Goal: Task Accomplishment & Management: Use online tool/utility

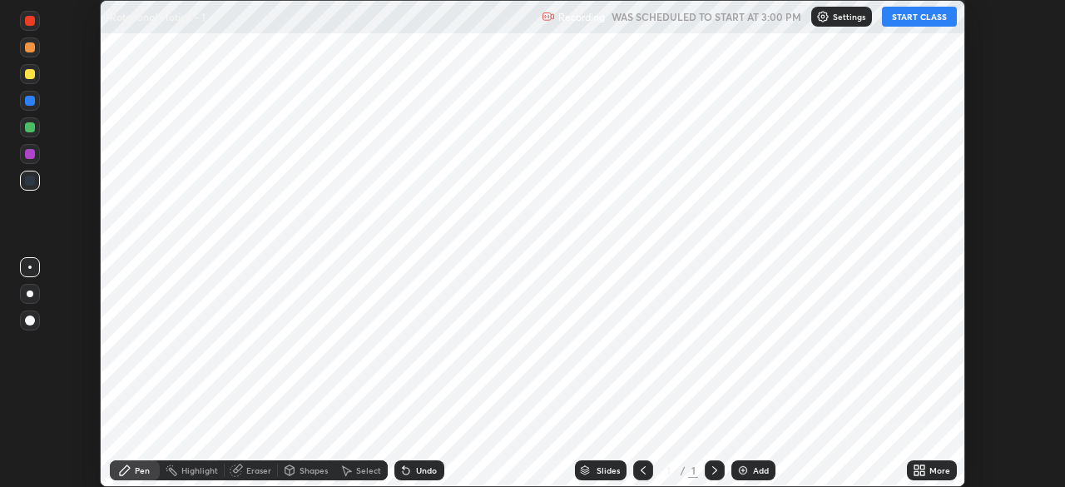
scroll to position [487, 1064]
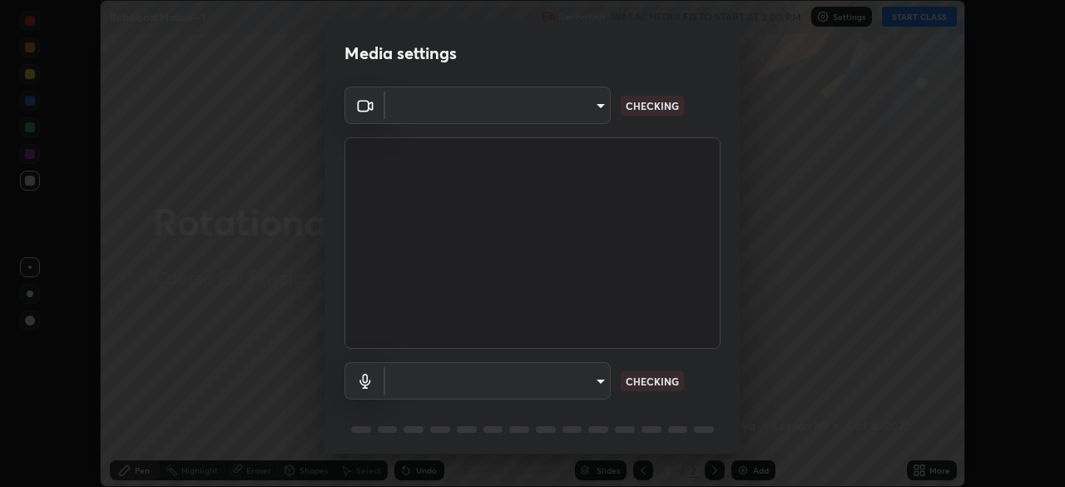
type input "e5f32b9a37d83756d2696e8423a1893a7de7eefef83412cf73fe4da3c4688103"
click at [596, 382] on body "Erase all Rotational Motion - 1 Recording WAS SCHEDULED TO START AT 3:00 PM Set…" at bounding box center [532, 243] width 1065 height 487
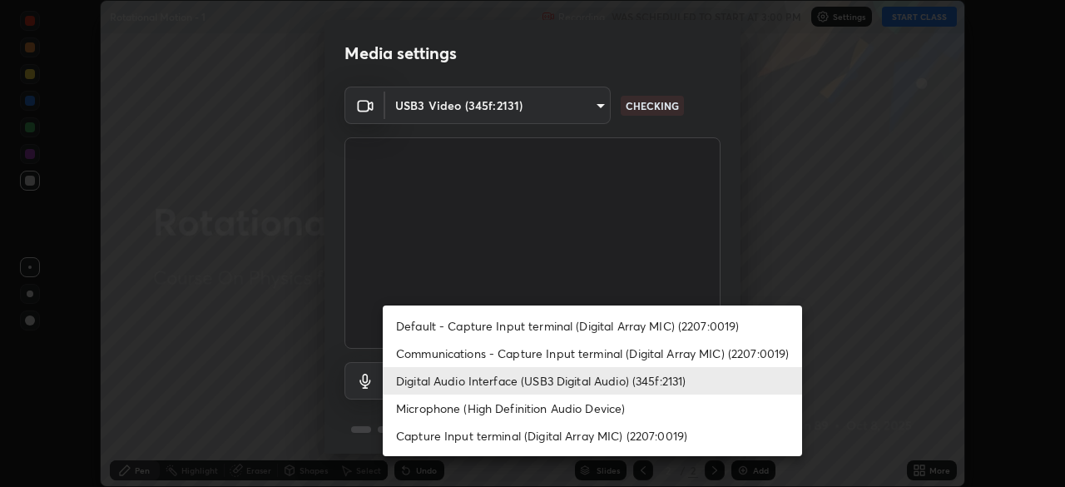
click at [567, 358] on li "Communications - Capture Input terminal (Digital Array MIC) (2207:0019)" at bounding box center [592, 352] width 419 height 27
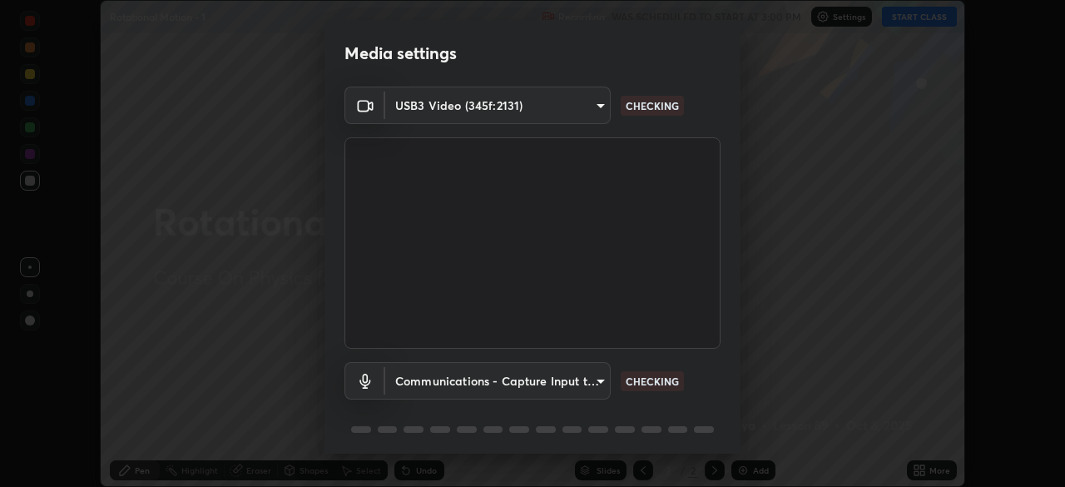
click at [589, 383] on body "Erase all Rotational Motion - 1 Recording WAS SCHEDULED TO START AT 3:00 PM Set…" at bounding box center [532, 243] width 1065 height 487
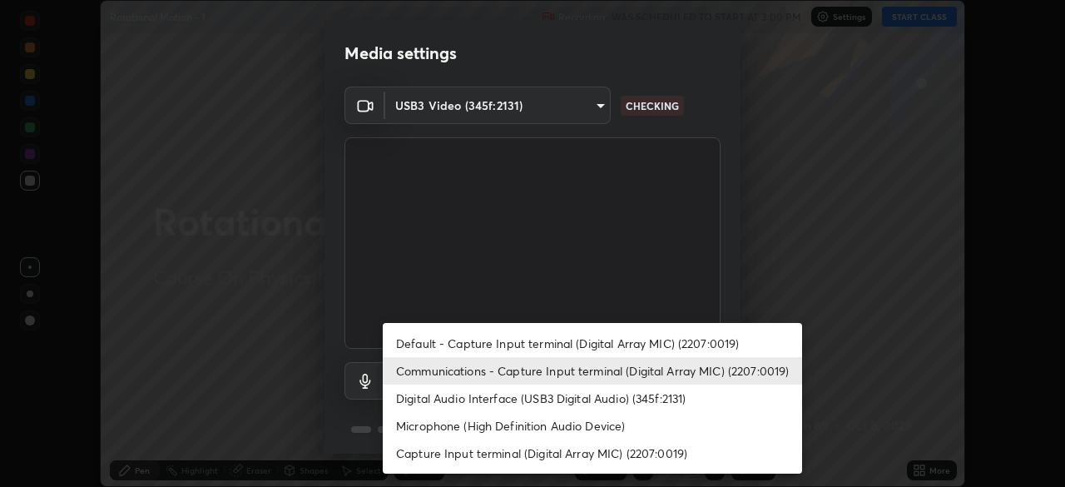
click at [553, 401] on li "Digital Audio Interface (USB3 Digital Audio) (345f:2131)" at bounding box center [592, 397] width 419 height 27
type input "f68c9ba91903ac9ba75504d23ca0c3c26111123a2a7878351e435c492be87537"
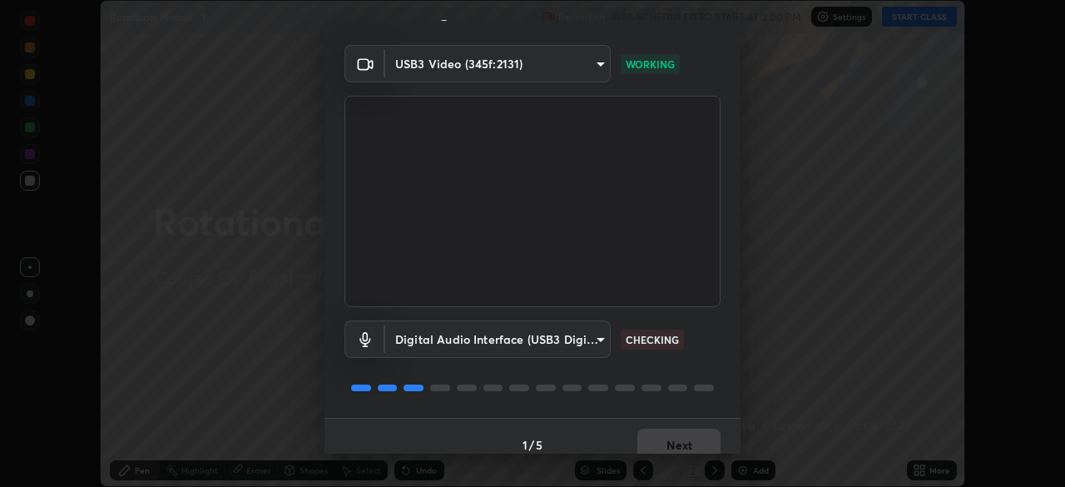
scroll to position [58, 0]
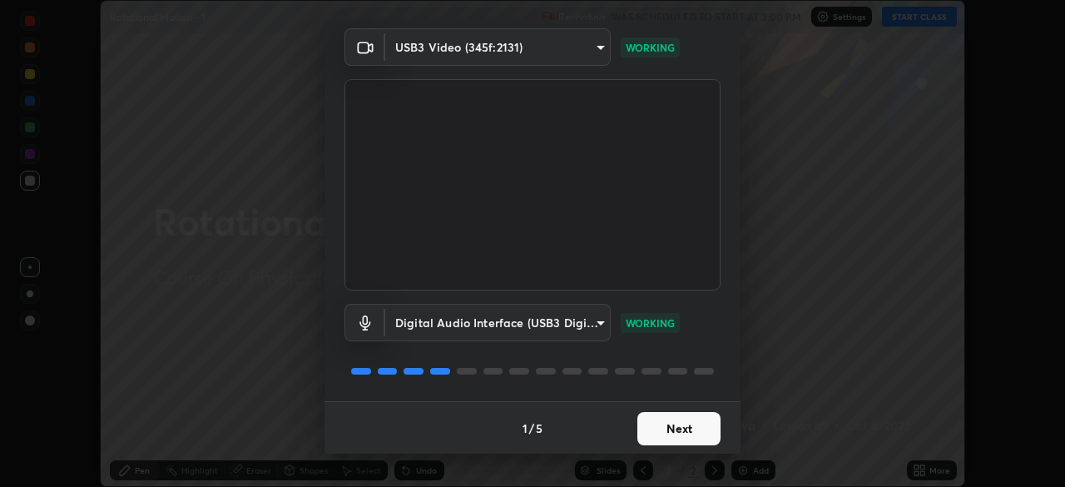
click at [667, 436] on button "Next" at bounding box center [678, 428] width 83 height 33
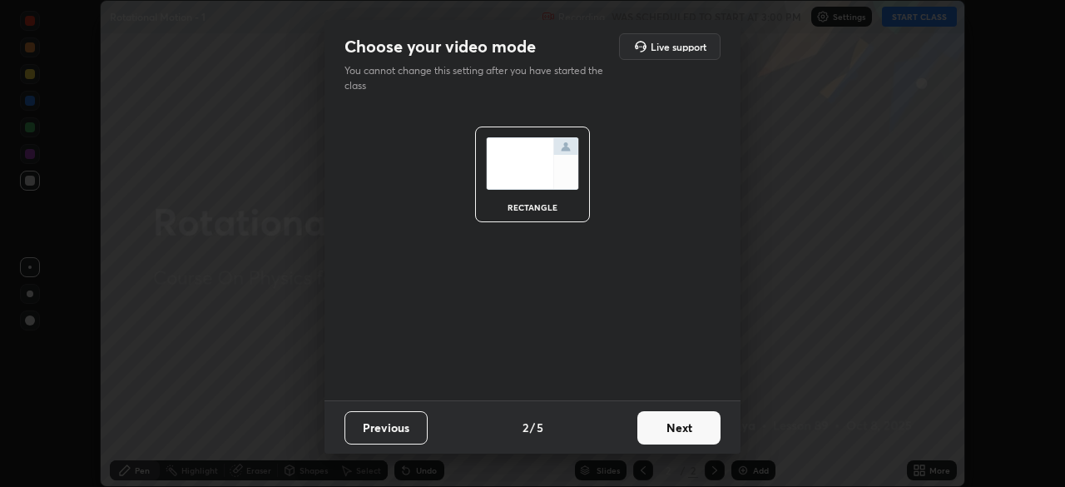
click at [685, 426] on button "Next" at bounding box center [678, 427] width 83 height 33
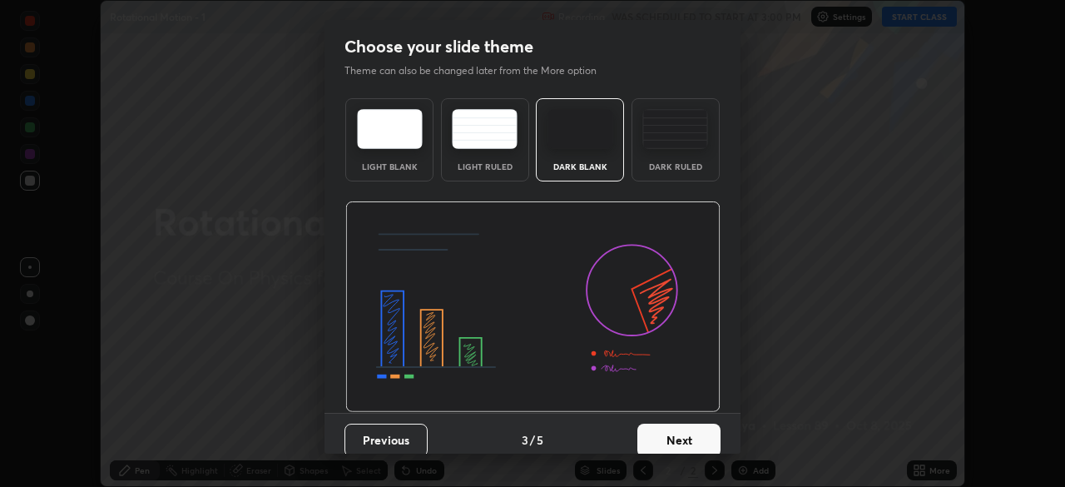
click at [692, 431] on button "Next" at bounding box center [678, 440] width 83 height 33
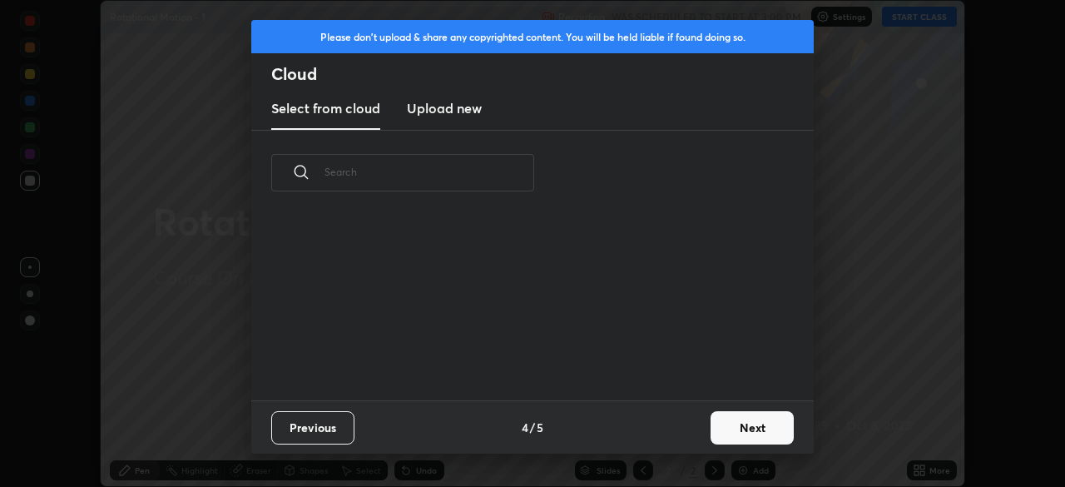
click at [733, 424] on button "Next" at bounding box center [752, 427] width 83 height 33
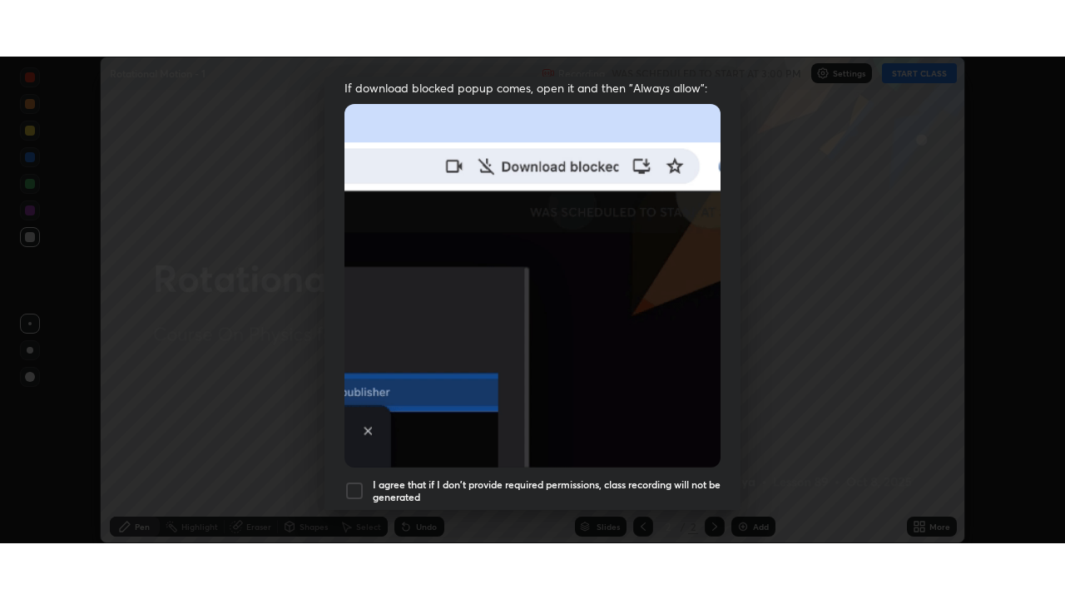
scroll to position [398, 0]
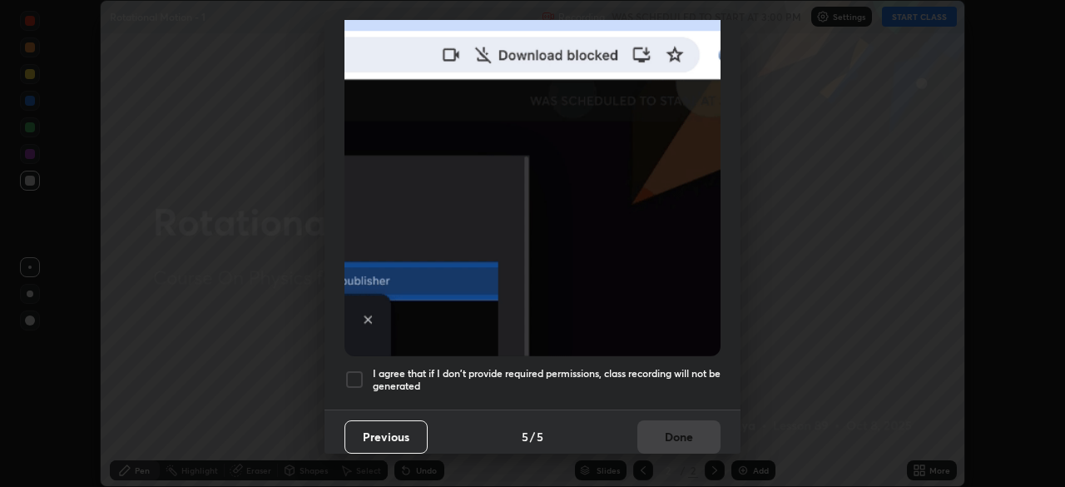
click at [602, 367] on h5 "I agree that if I don't provide required permissions, class recording will not …" at bounding box center [547, 380] width 348 height 26
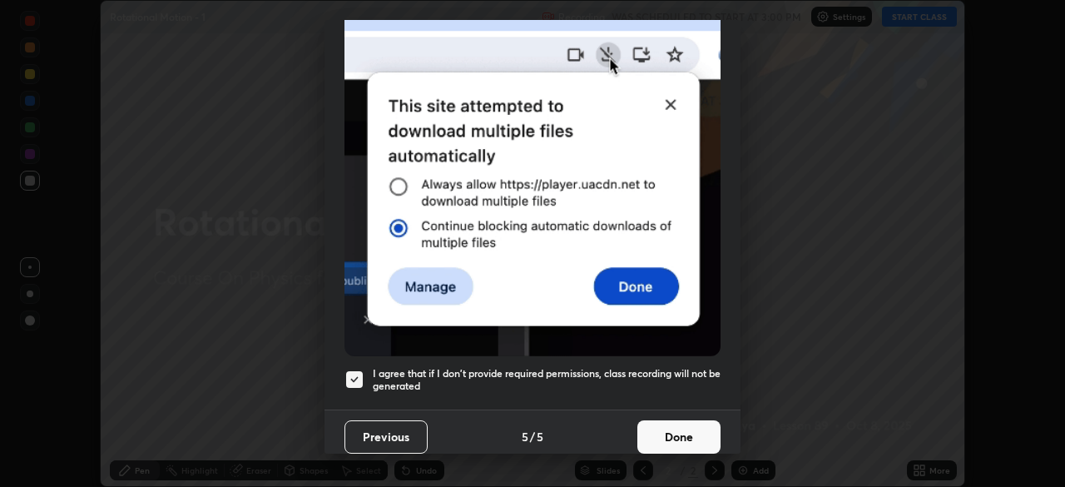
click at [670, 433] on button "Done" at bounding box center [678, 436] width 83 height 33
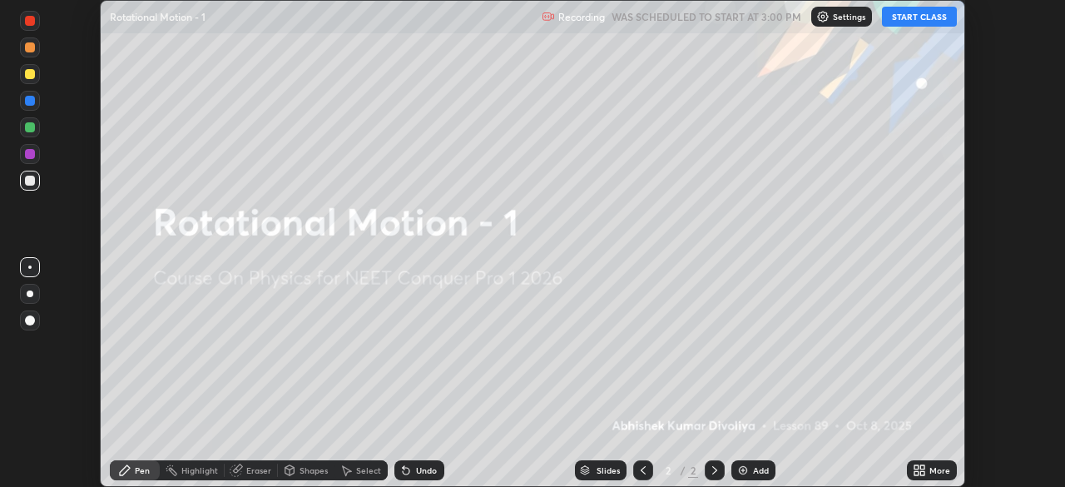
click at [920, 16] on button "START CLASS" at bounding box center [919, 17] width 75 height 20
click at [937, 470] on div "More" at bounding box center [939, 470] width 21 height 8
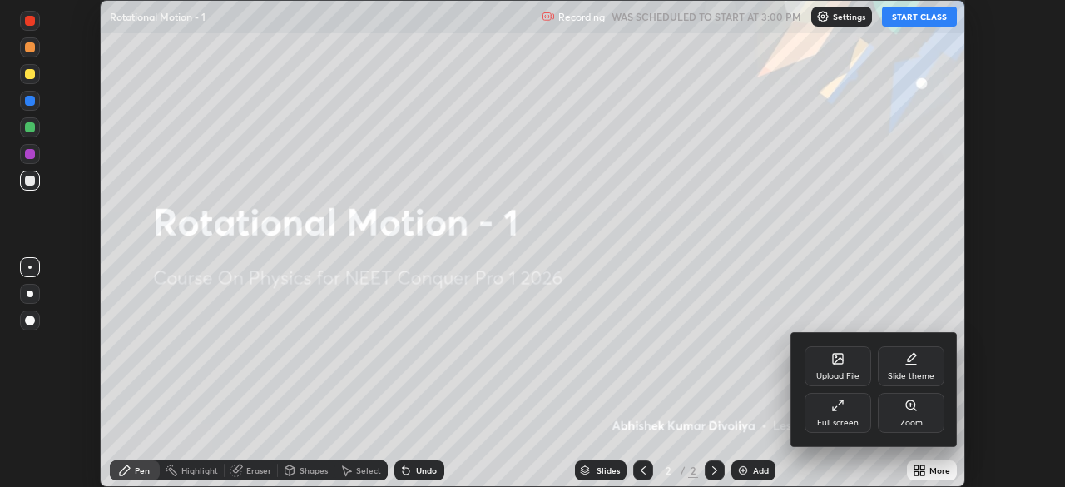
click at [852, 411] on div "Full screen" at bounding box center [838, 413] width 67 height 40
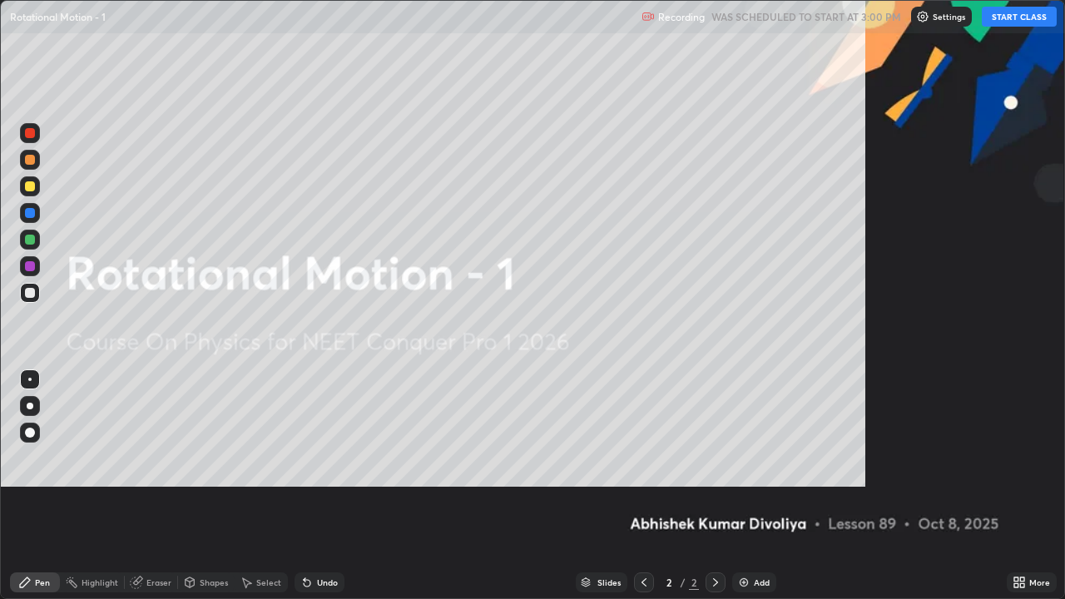
scroll to position [599, 1065]
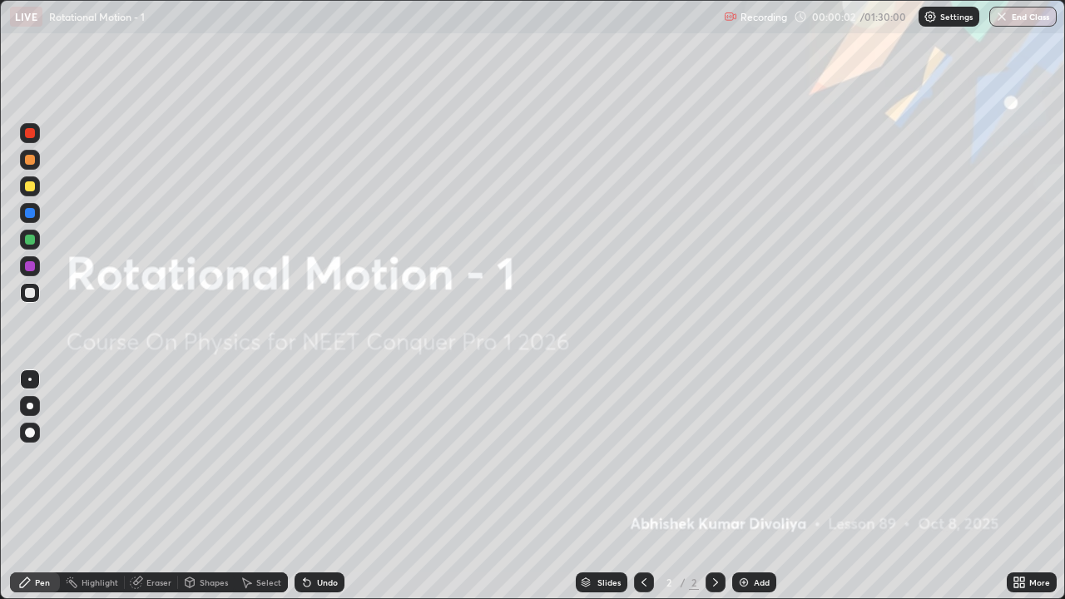
click at [34, 436] on div at bounding box center [30, 433] width 20 height 20
click at [31, 185] on div at bounding box center [30, 186] width 10 height 10
click at [746, 486] on img at bounding box center [743, 582] width 13 height 13
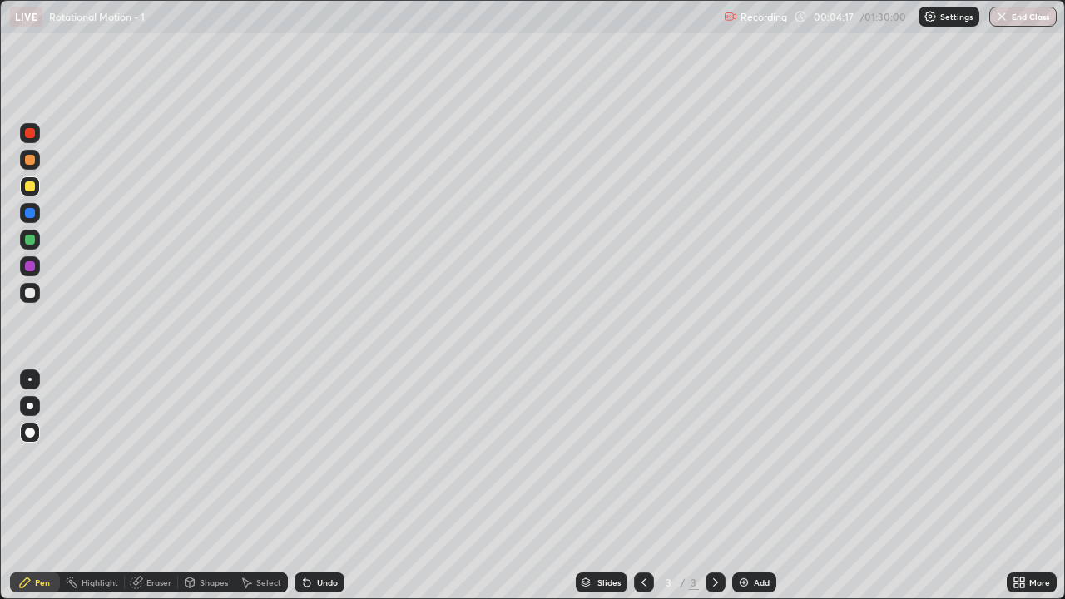
click at [27, 236] on div at bounding box center [30, 240] width 10 height 10
click at [30, 188] on div at bounding box center [30, 186] width 10 height 10
click at [205, 486] on div "Shapes" at bounding box center [214, 582] width 28 height 8
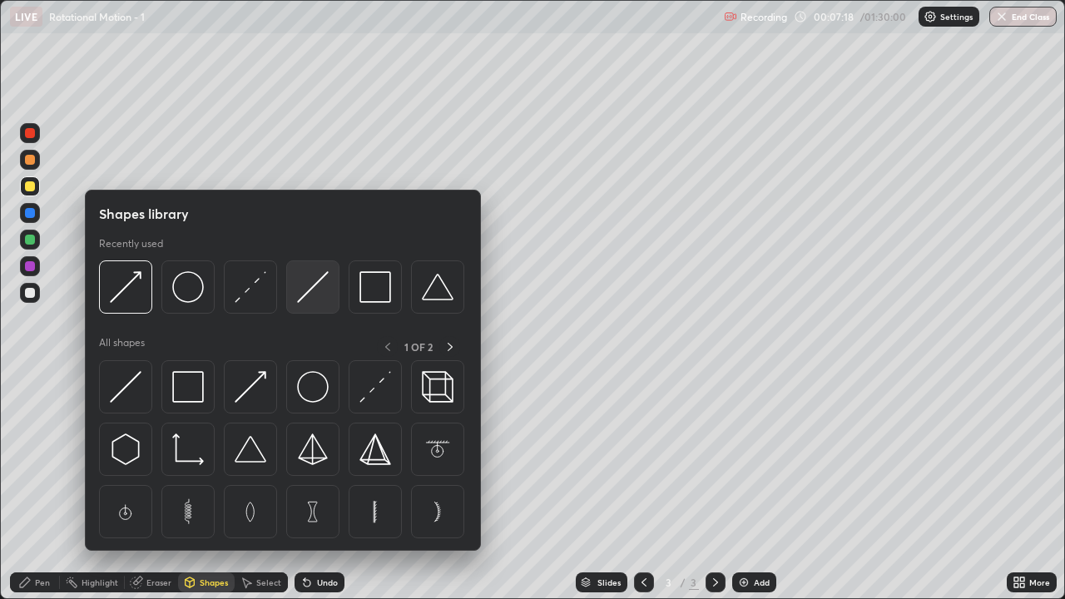
click at [303, 296] on img at bounding box center [313, 287] width 32 height 32
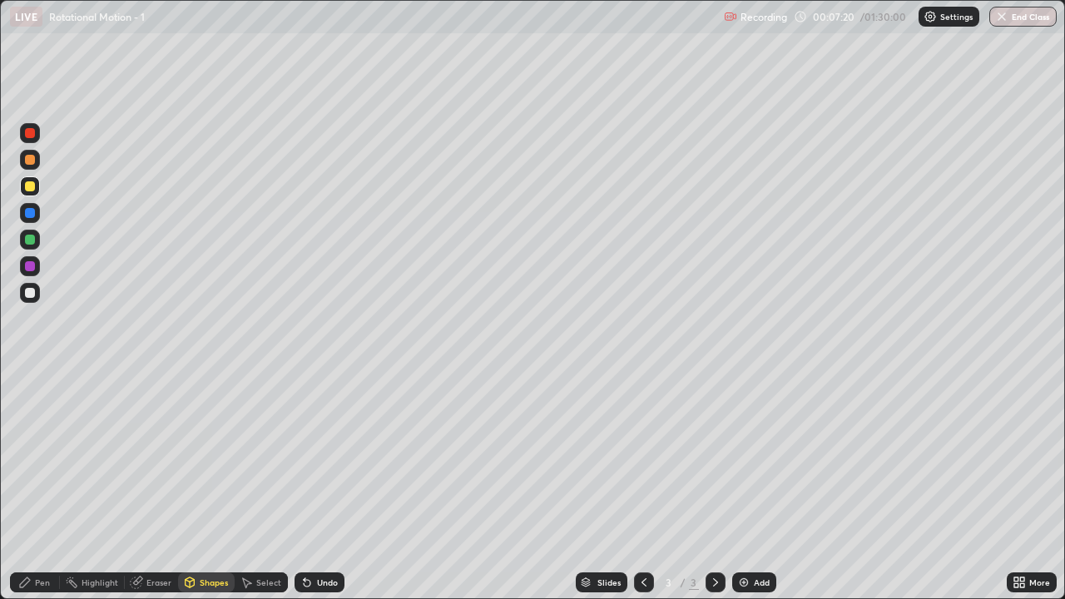
click at [219, 486] on div "Shapes" at bounding box center [206, 582] width 57 height 20
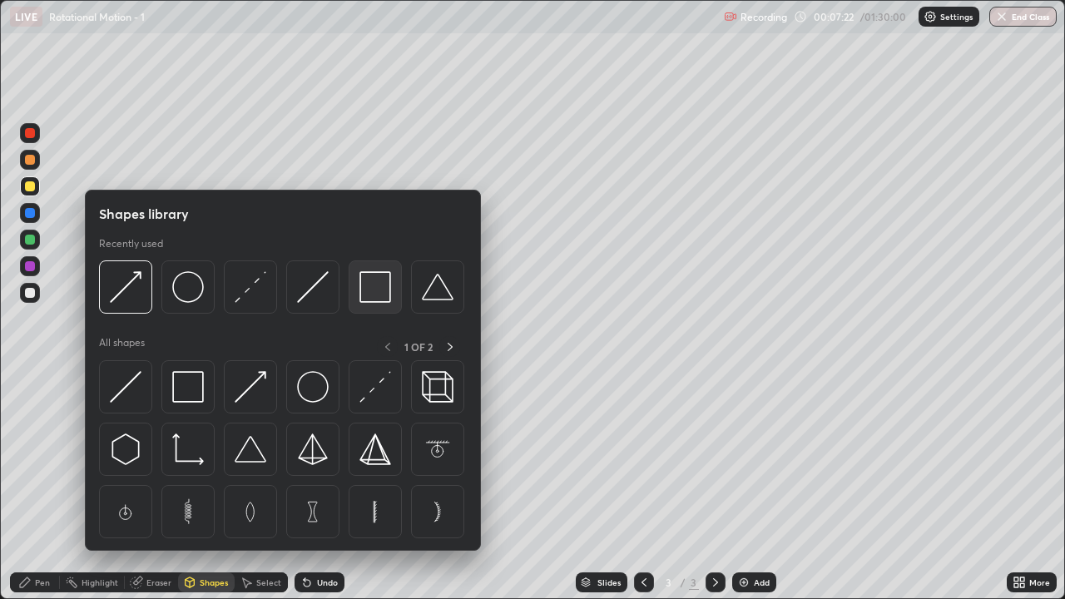
click at [381, 290] on img at bounding box center [375, 287] width 32 height 32
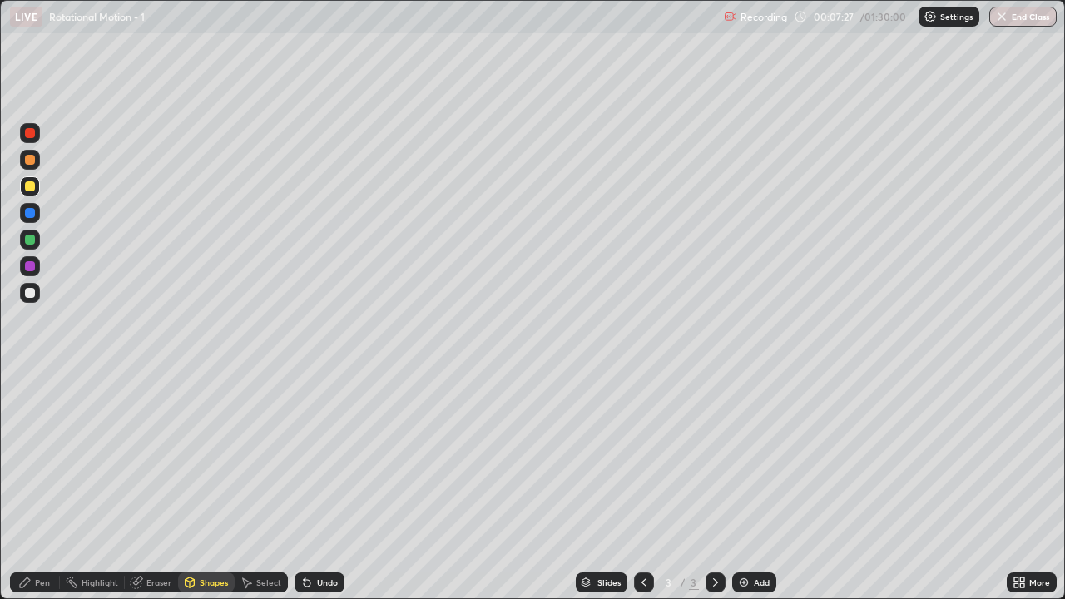
click at [37, 269] on div at bounding box center [30, 266] width 20 height 20
click at [40, 486] on div "Pen" at bounding box center [35, 582] width 50 height 20
click at [37, 268] on div at bounding box center [30, 266] width 20 height 20
click at [30, 186] on div at bounding box center [30, 186] width 10 height 10
click at [27, 295] on div at bounding box center [30, 293] width 10 height 10
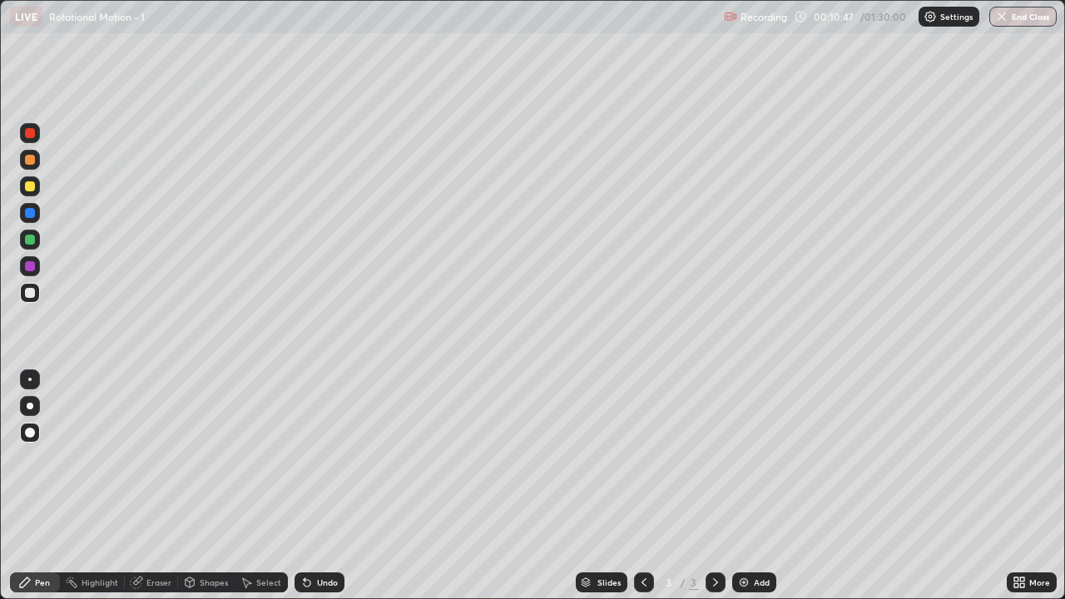
click at [159, 486] on div "Eraser" at bounding box center [151, 582] width 53 height 20
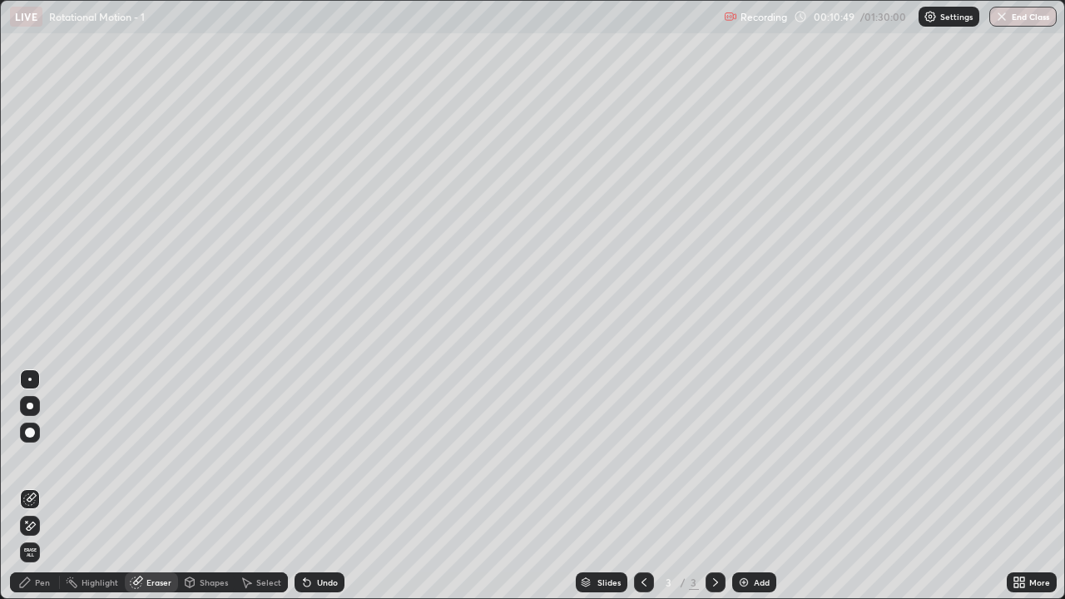
click at [37, 486] on div "Pen" at bounding box center [35, 582] width 50 height 20
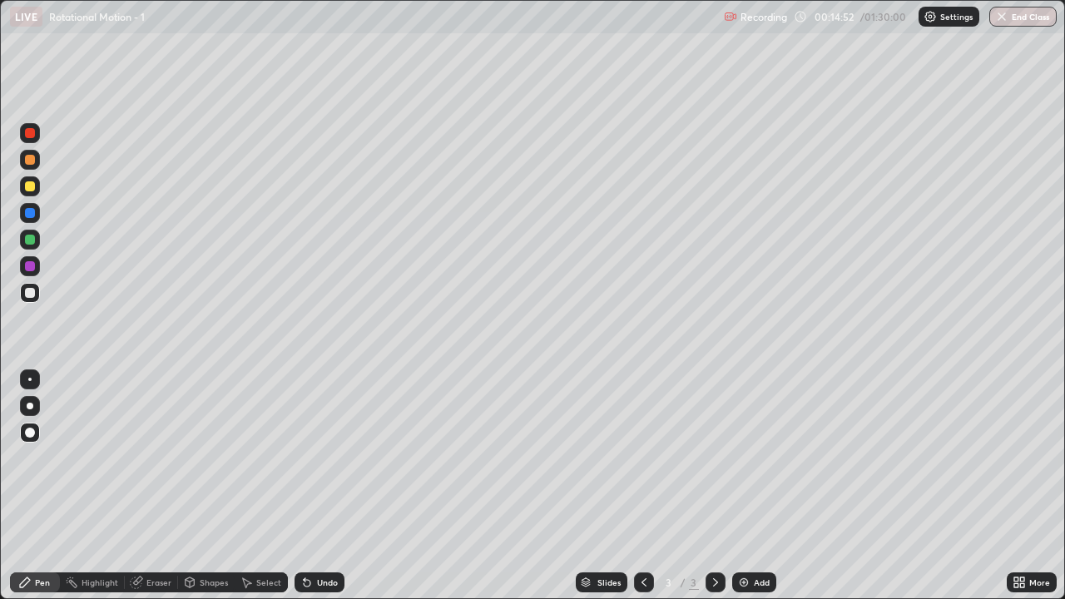
click at [30, 160] on div at bounding box center [30, 160] width 10 height 10
click at [153, 486] on div "Eraser" at bounding box center [151, 582] width 53 height 20
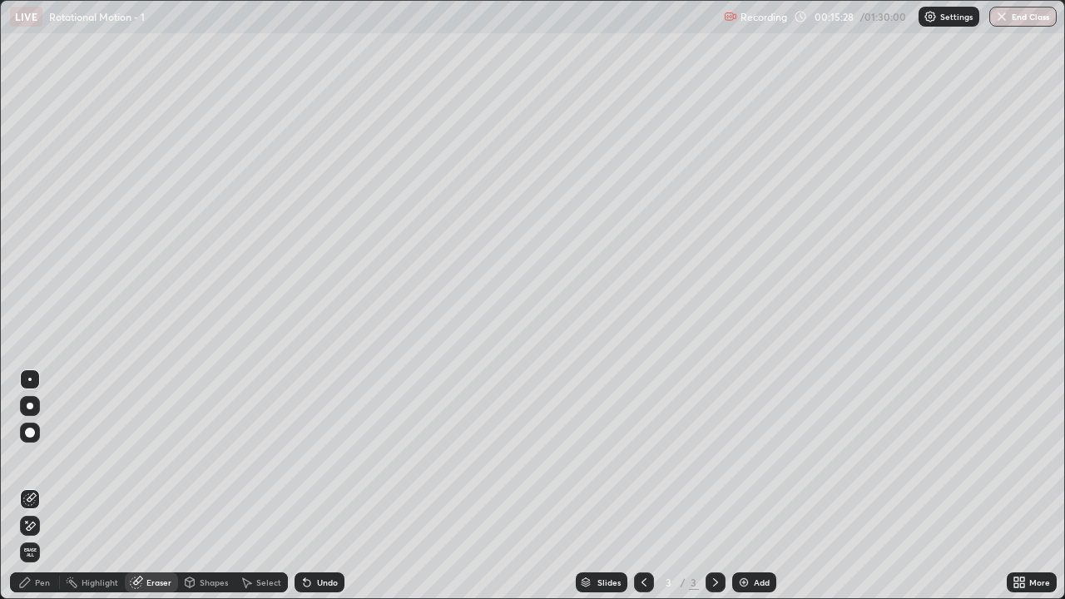
click at [47, 486] on div "Pen" at bounding box center [42, 582] width 15 height 8
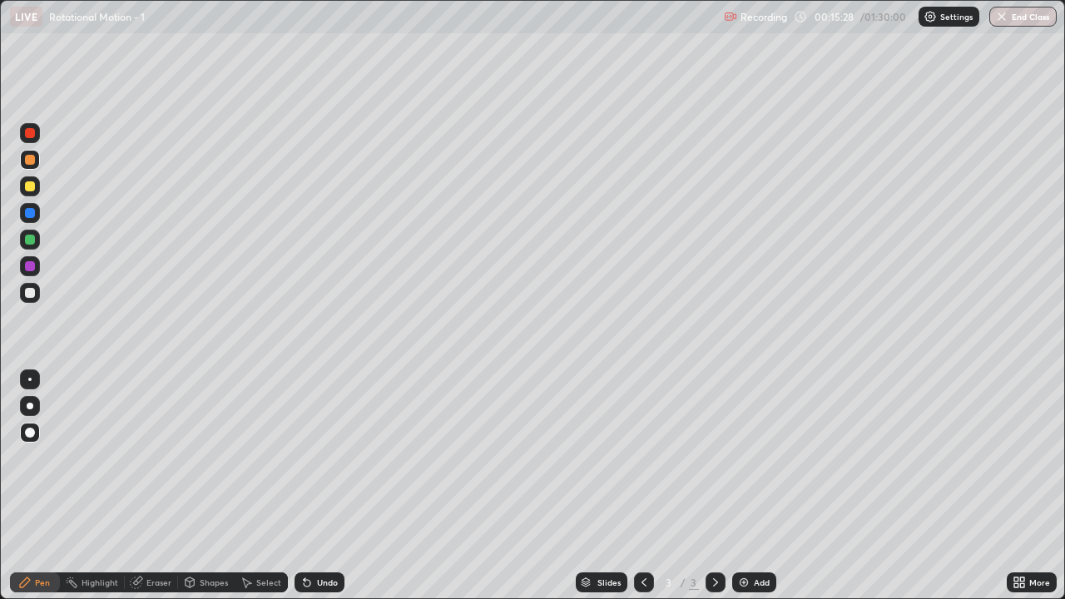
click at [41, 486] on div "Pen" at bounding box center [42, 582] width 15 height 8
click at [27, 295] on div at bounding box center [30, 293] width 10 height 10
click at [743, 486] on img at bounding box center [743, 582] width 13 height 13
click at [211, 486] on div "Shapes" at bounding box center [206, 582] width 57 height 20
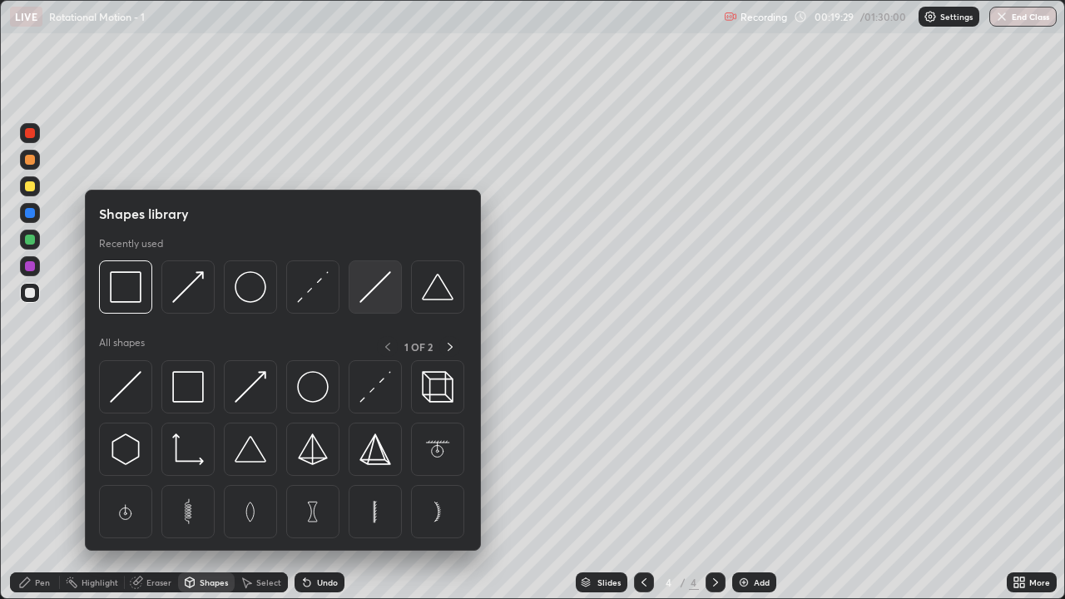
click at [374, 297] on img at bounding box center [375, 287] width 32 height 32
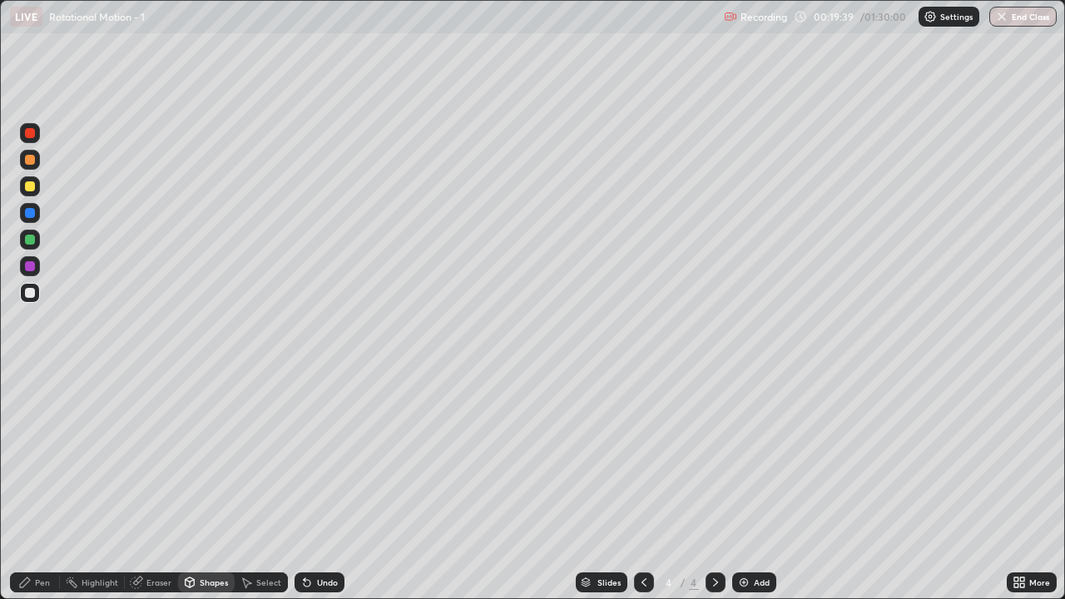
click at [47, 486] on div "Pen" at bounding box center [42, 582] width 15 height 8
click at [31, 186] on div at bounding box center [30, 186] width 10 height 10
click at [201, 486] on div "Shapes" at bounding box center [214, 582] width 28 height 8
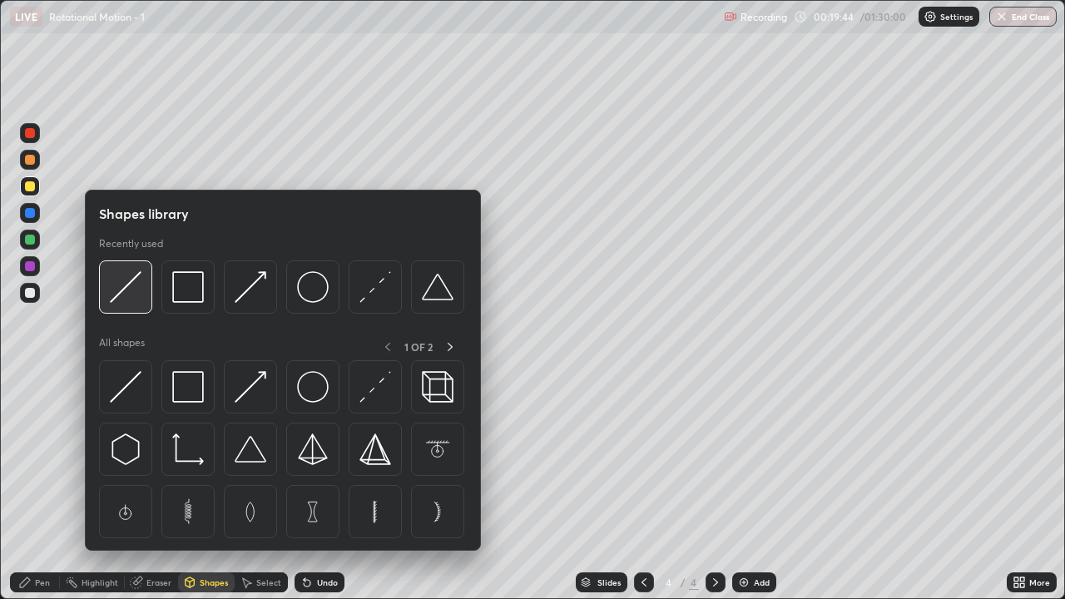
click at [132, 301] on img at bounding box center [126, 287] width 32 height 32
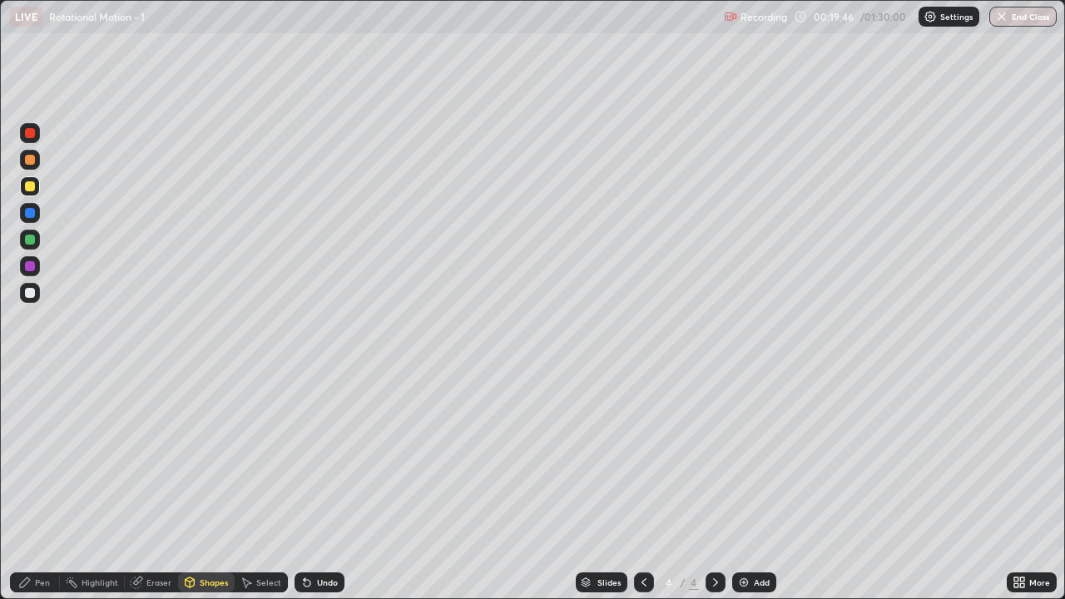
click at [216, 486] on div "Shapes" at bounding box center [214, 582] width 28 height 8
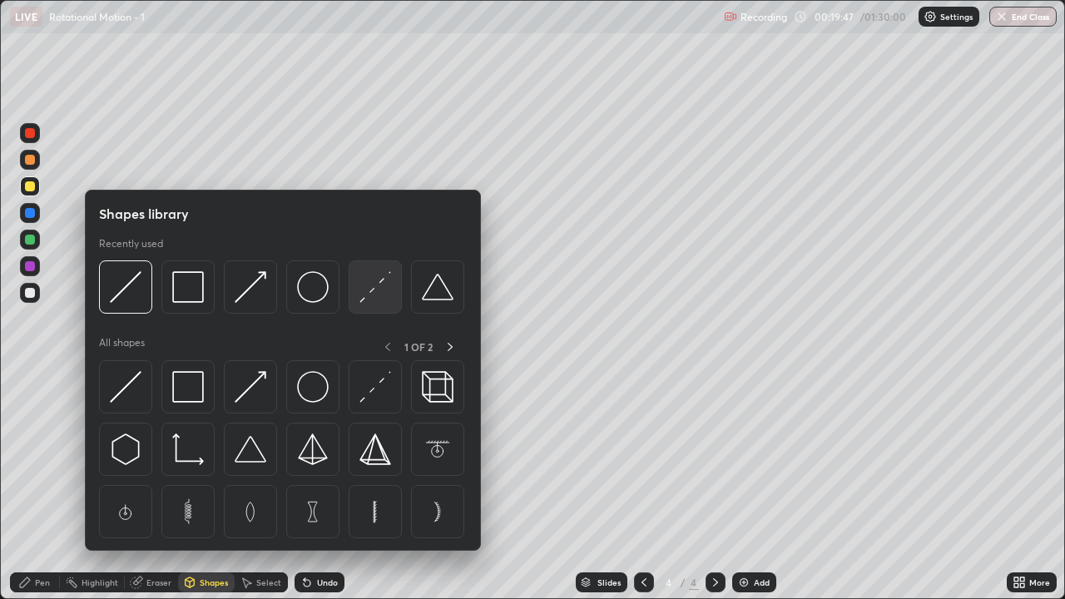
click at [379, 291] on img at bounding box center [375, 287] width 32 height 32
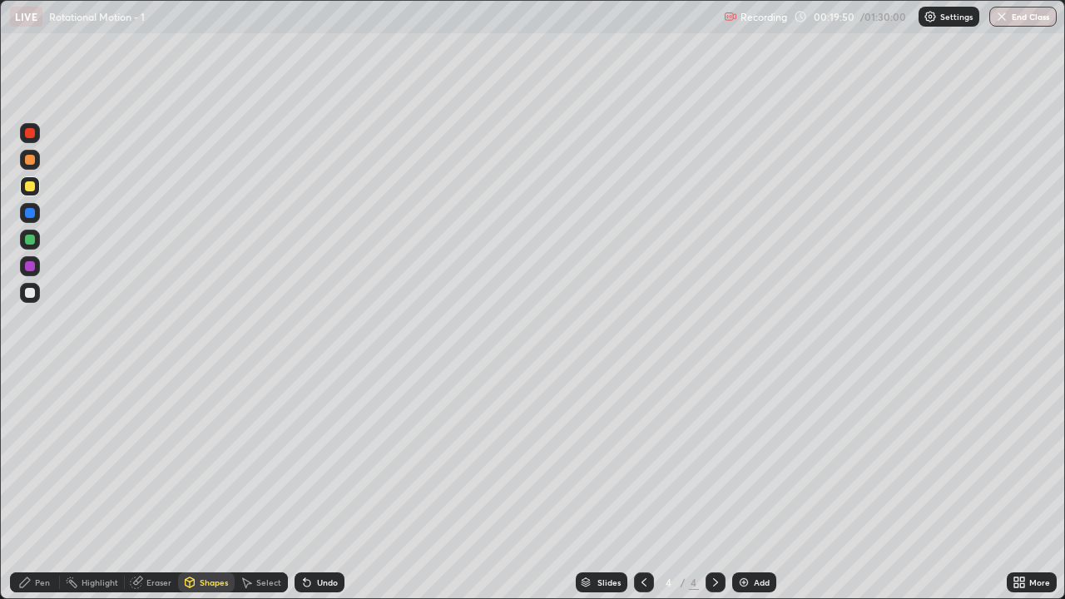
click at [43, 486] on div "Pen" at bounding box center [42, 582] width 15 height 8
click at [30, 239] on div at bounding box center [30, 240] width 10 height 10
click at [206, 486] on div "Shapes" at bounding box center [214, 582] width 28 height 8
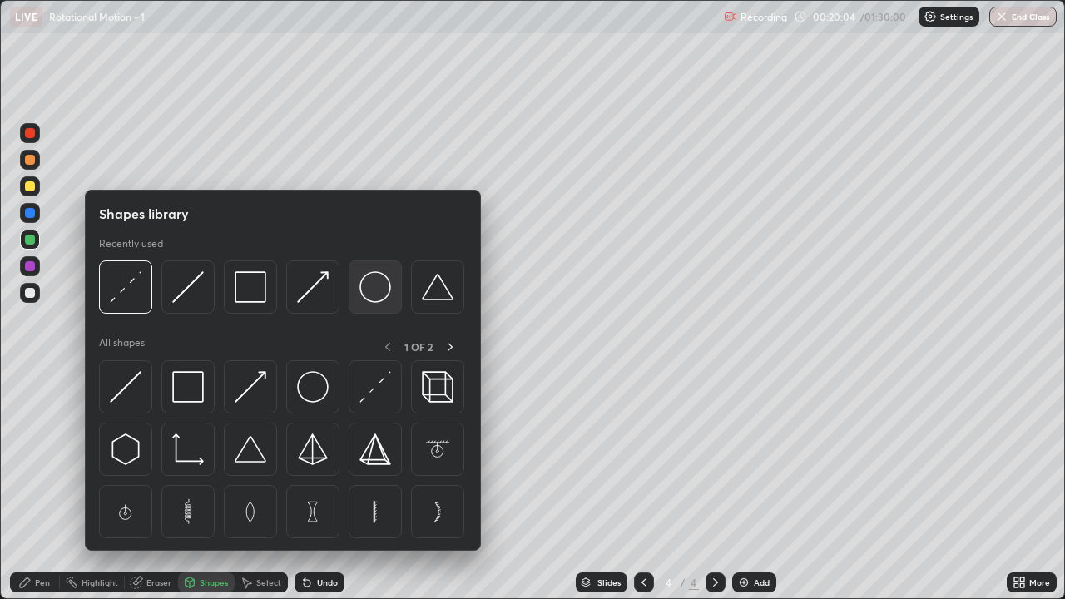
click at [374, 295] on img at bounding box center [375, 287] width 32 height 32
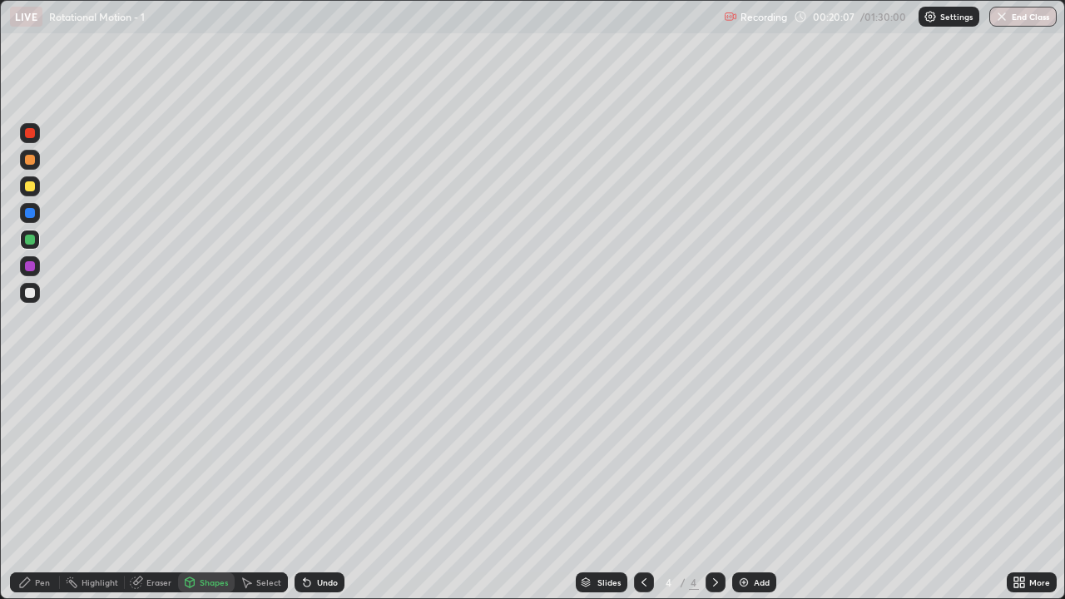
click at [317, 486] on div "Undo" at bounding box center [327, 582] width 21 height 8
click at [325, 486] on div "Undo" at bounding box center [320, 582] width 50 height 20
click at [325, 486] on div "Undo" at bounding box center [327, 582] width 21 height 8
click at [47, 486] on div "Pen" at bounding box center [42, 582] width 15 height 8
click at [30, 161] on div at bounding box center [30, 160] width 10 height 10
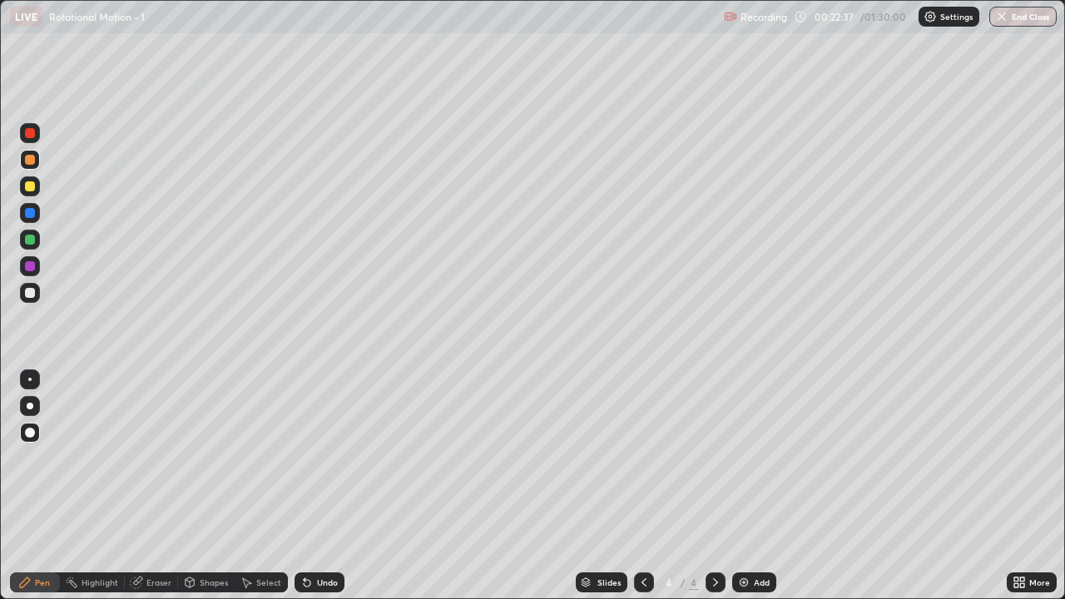
click at [208, 486] on div "Shapes" at bounding box center [214, 582] width 28 height 8
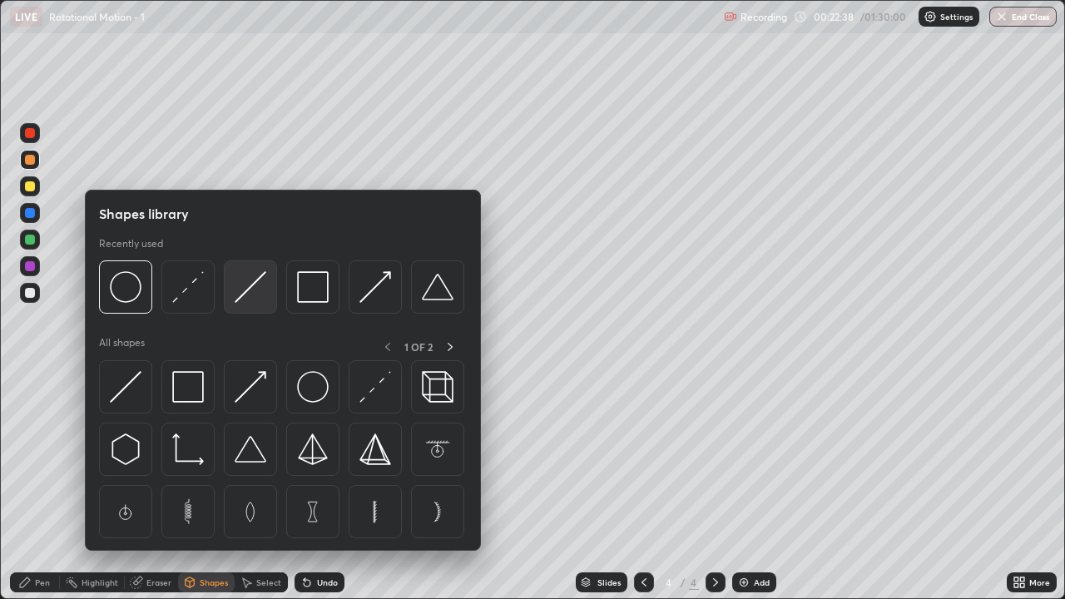
click at [255, 288] on img at bounding box center [251, 287] width 32 height 32
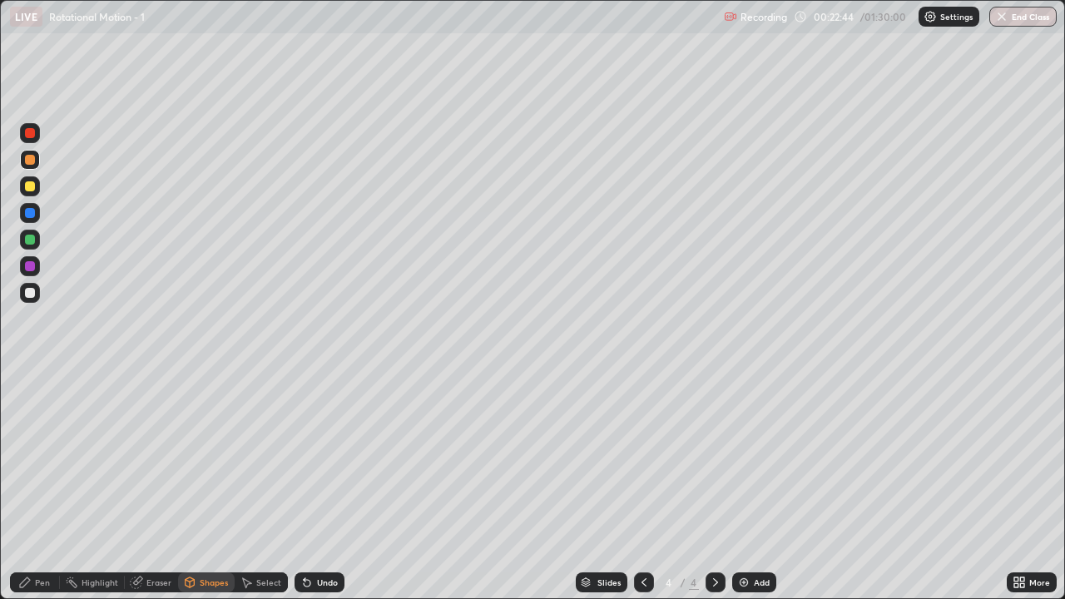
click at [320, 486] on div "Undo" at bounding box center [327, 582] width 21 height 8
click at [43, 486] on div "Pen" at bounding box center [42, 582] width 15 height 8
click at [28, 295] on div at bounding box center [30, 293] width 10 height 10
click at [743, 486] on img at bounding box center [743, 582] width 13 height 13
click at [211, 486] on div "Shapes" at bounding box center [214, 582] width 28 height 8
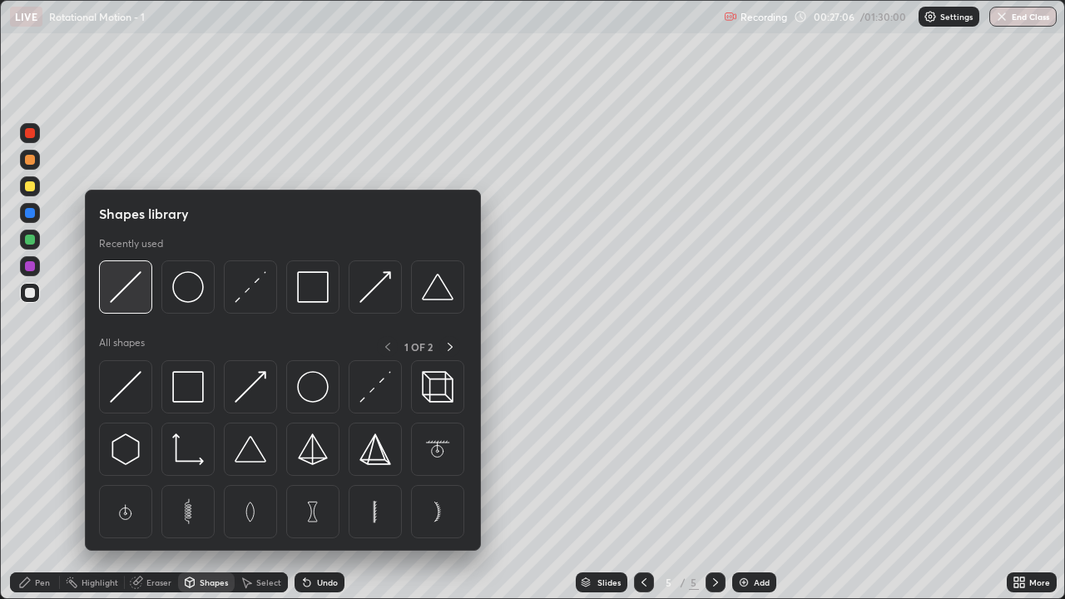
click at [140, 298] on img at bounding box center [126, 287] width 32 height 32
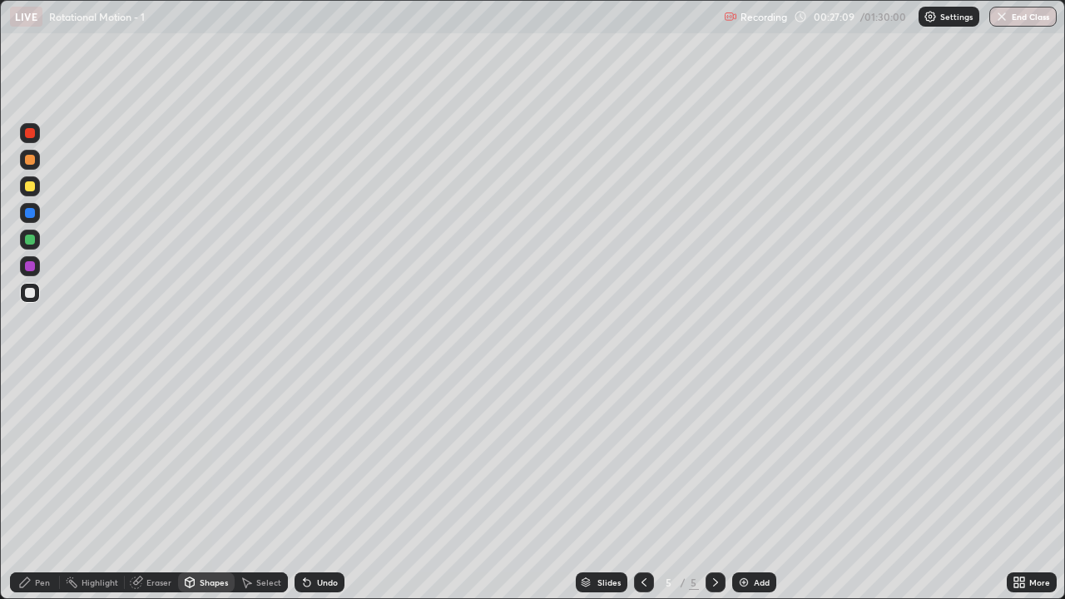
click at [42, 486] on div "Pen" at bounding box center [42, 582] width 15 height 8
click at [32, 188] on div at bounding box center [30, 186] width 10 height 10
click at [218, 486] on div "Shapes" at bounding box center [206, 582] width 57 height 20
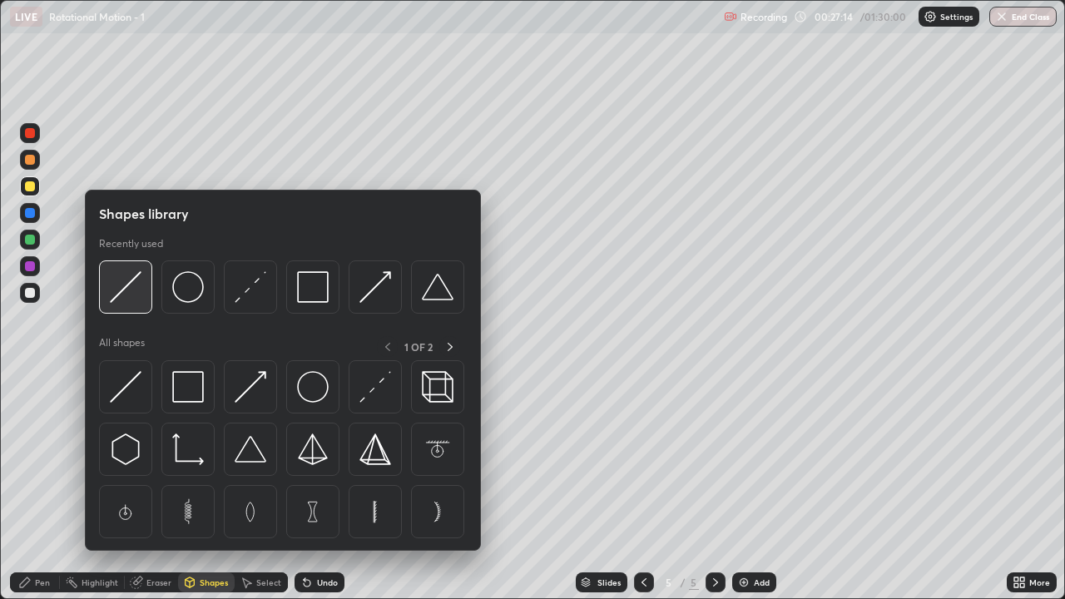
click at [133, 297] on img at bounding box center [126, 287] width 32 height 32
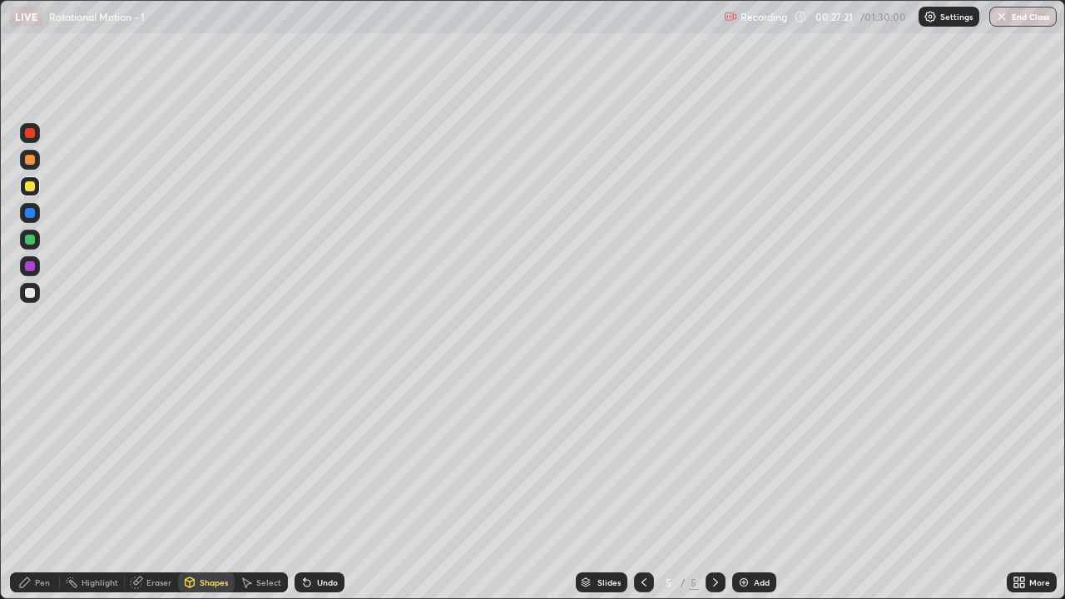
click at [46, 486] on div "Pen" at bounding box center [42, 582] width 15 height 8
click at [746, 486] on img at bounding box center [743, 582] width 13 height 13
click at [210, 486] on div "Shapes" at bounding box center [214, 582] width 28 height 8
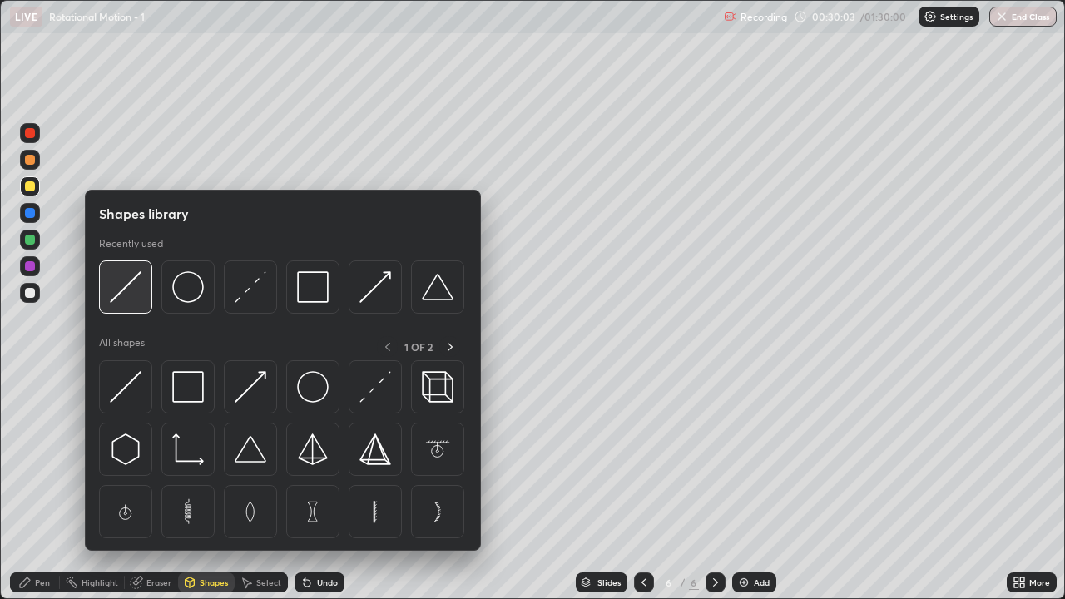
click at [146, 301] on div at bounding box center [125, 286] width 53 height 53
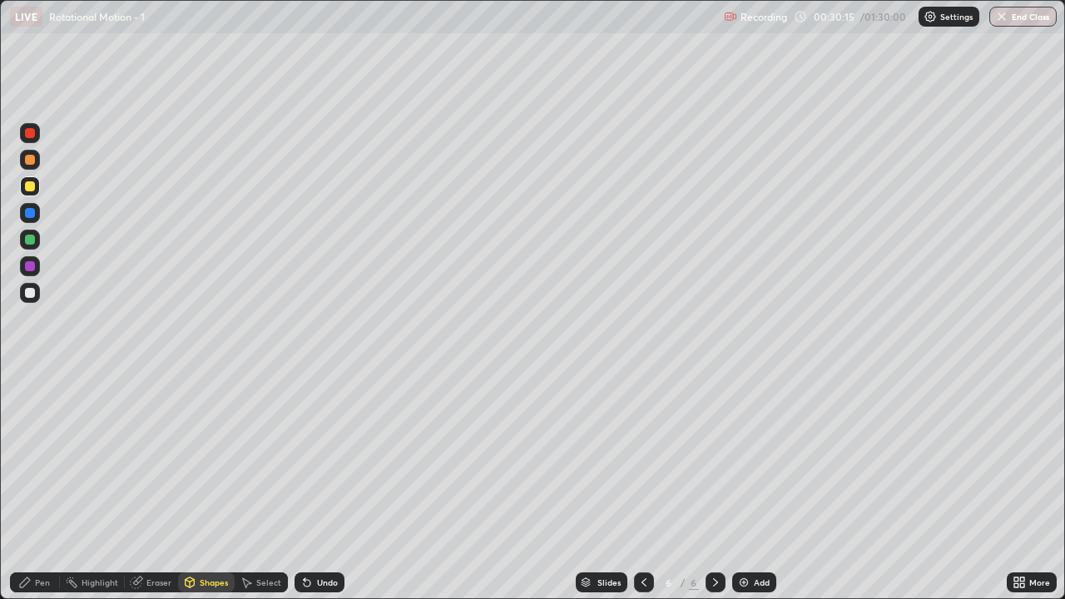
click at [42, 486] on div "Pen" at bounding box center [35, 582] width 50 height 20
click at [32, 295] on div at bounding box center [30, 293] width 10 height 10
click at [32, 242] on div at bounding box center [30, 240] width 10 height 10
click at [802, 486] on div "Slides 6 / 6 Add" at bounding box center [675, 582] width 662 height 33
click at [30, 186] on div at bounding box center [30, 186] width 10 height 10
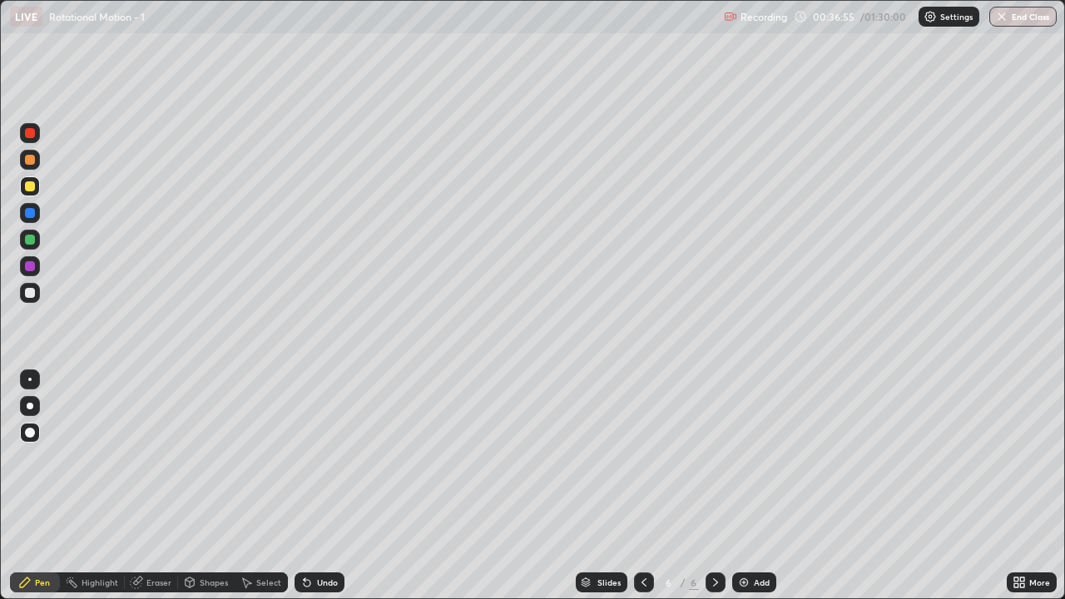
click at [741, 486] on img at bounding box center [743, 582] width 13 height 13
click at [201, 486] on div "Shapes" at bounding box center [206, 582] width 57 height 20
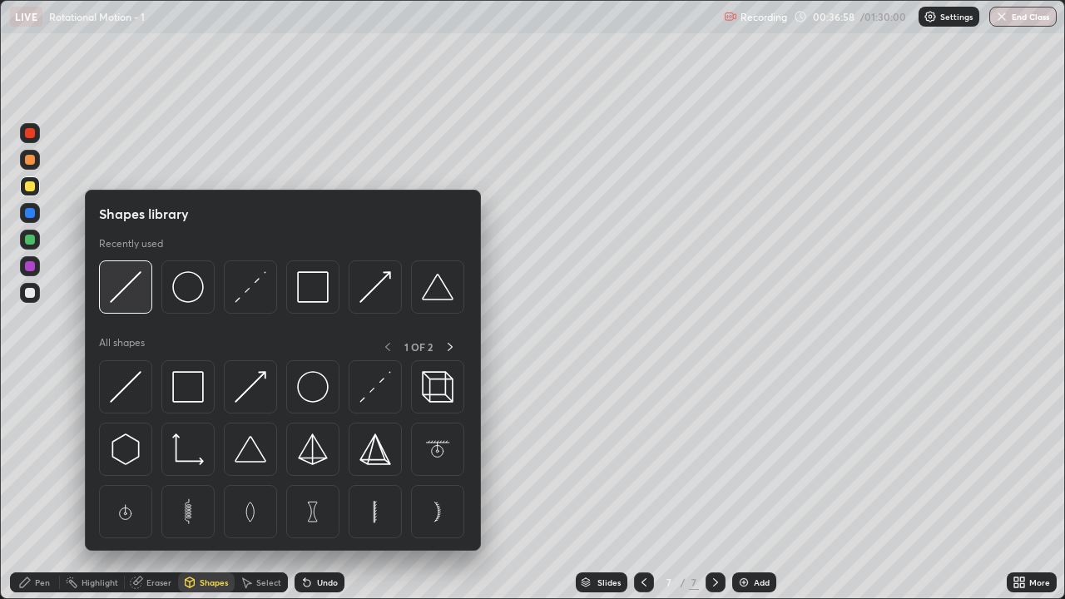
click at [131, 304] on div at bounding box center [125, 286] width 53 height 53
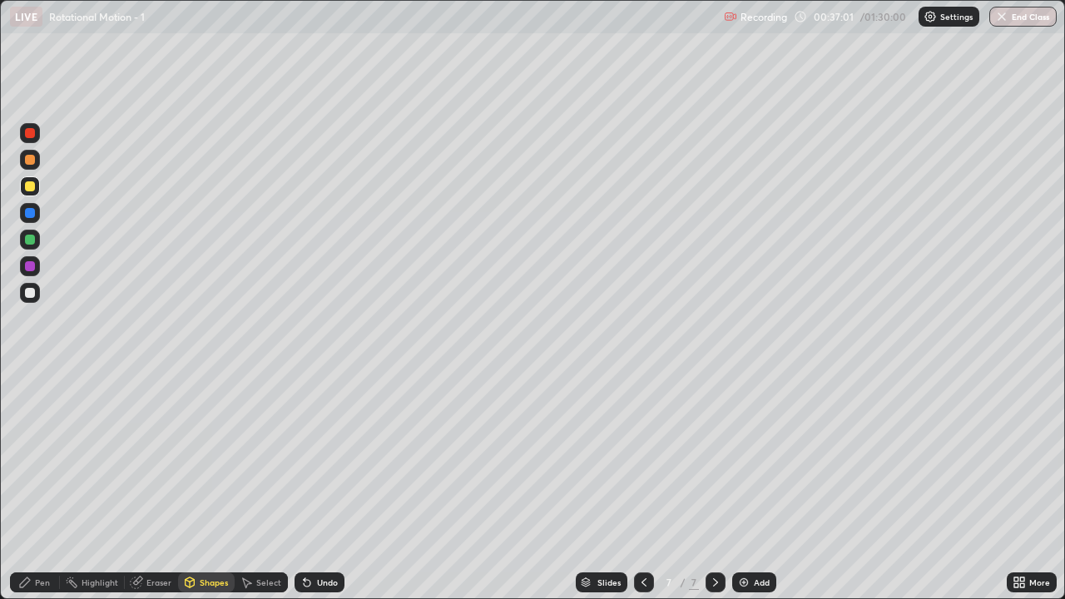
click at [42, 486] on div "Pen" at bounding box center [42, 582] width 15 height 8
click at [30, 240] on div at bounding box center [30, 240] width 10 height 10
click at [217, 486] on div "Shapes" at bounding box center [214, 582] width 28 height 8
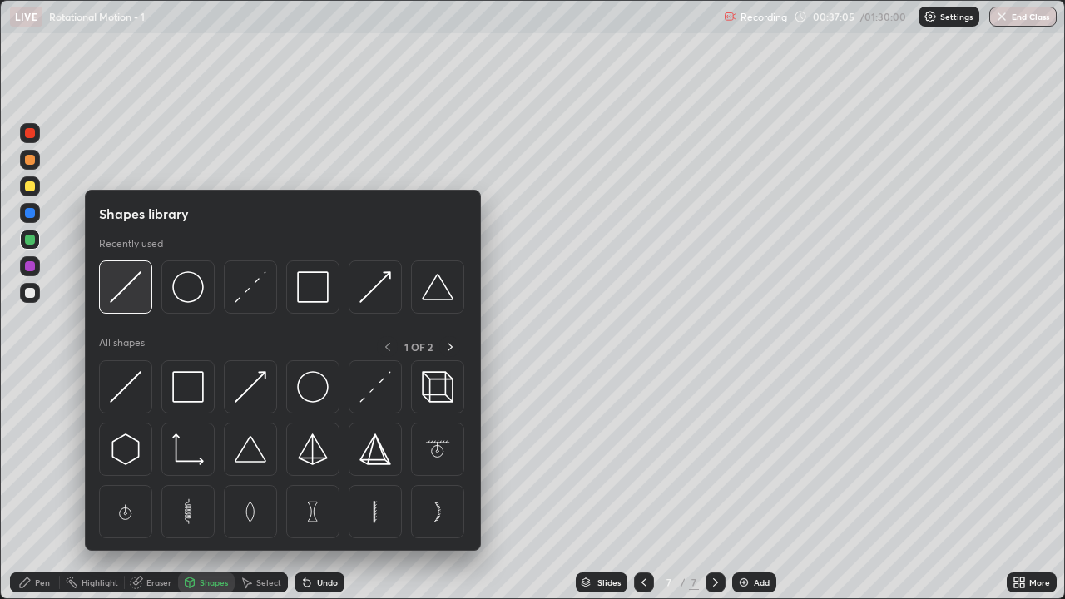
click at [126, 300] on img at bounding box center [126, 287] width 32 height 32
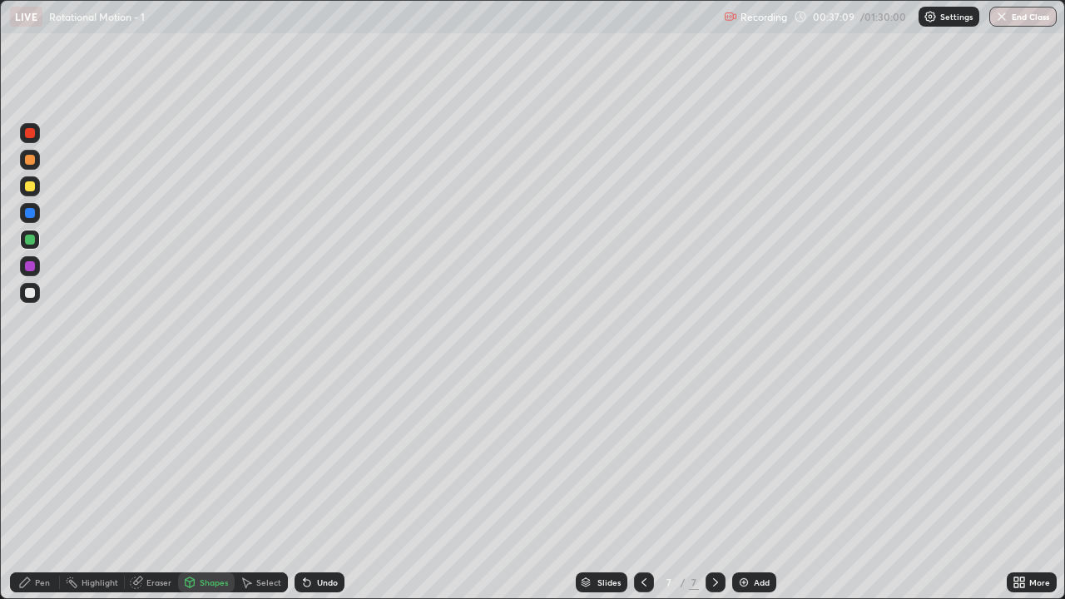
click at [43, 486] on div "Pen" at bounding box center [42, 582] width 15 height 8
click at [206, 486] on div "Shapes" at bounding box center [214, 582] width 28 height 8
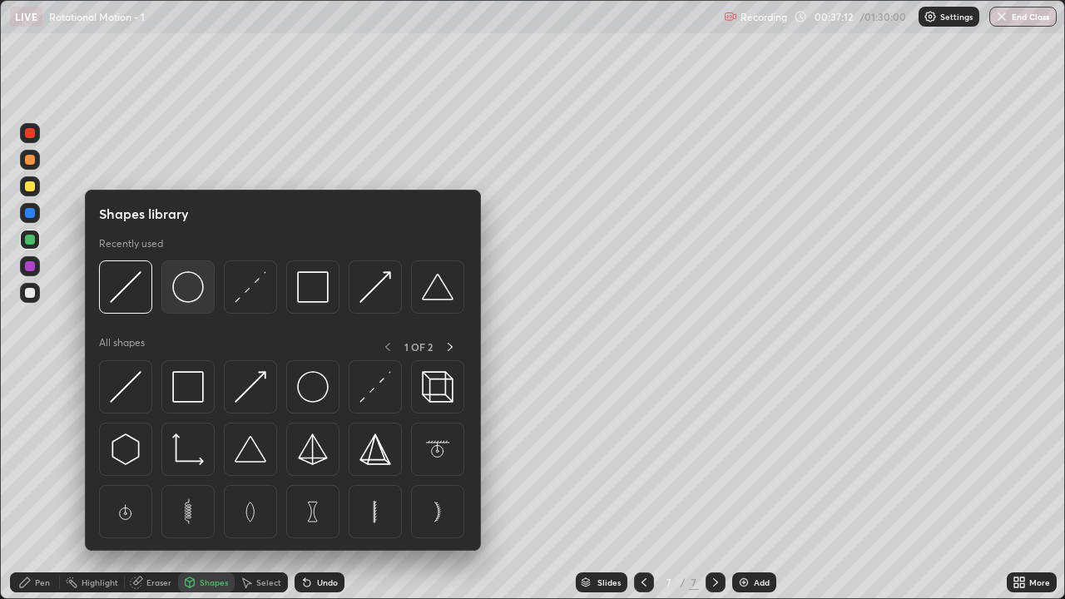
click at [181, 303] on div at bounding box center [187, 286] width 53 height 53
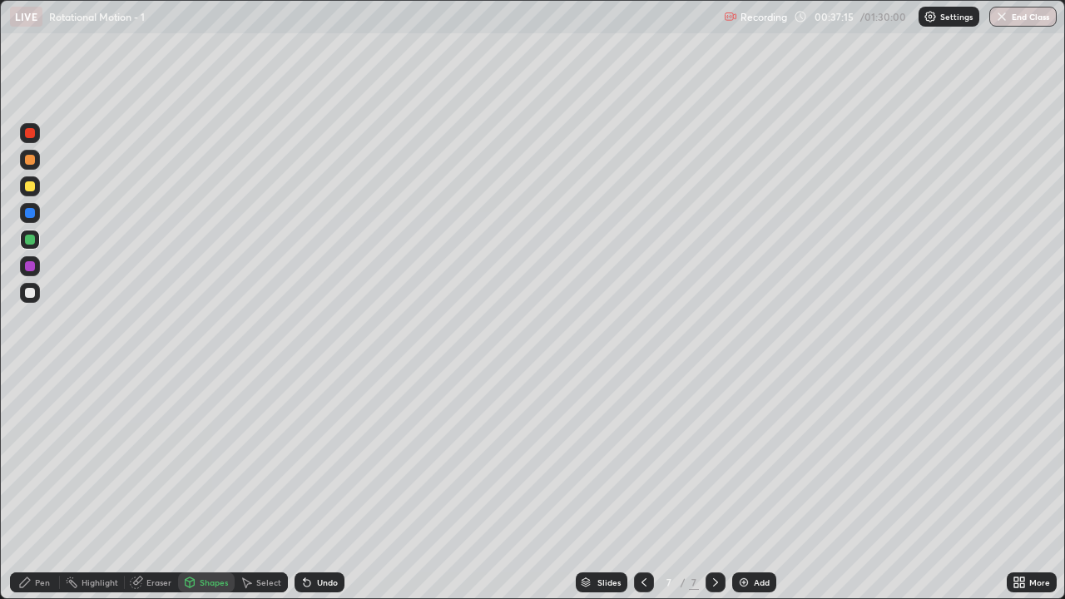
click at [37, 486] on div "Pen" at bounding box center [42, 582] width 15 height 8
click at [32, 296] on div at bounding box center [30, 293] width 10 height 10
click at [746, 486] on img at bounding box center [743, 582] width 13 height 13
click at [28, 186] on div at bounding box center [30, 186] width 10 height 10
click at [211, 486] on div "Shapes" at bounding box center [214, 582] width 28 height 8
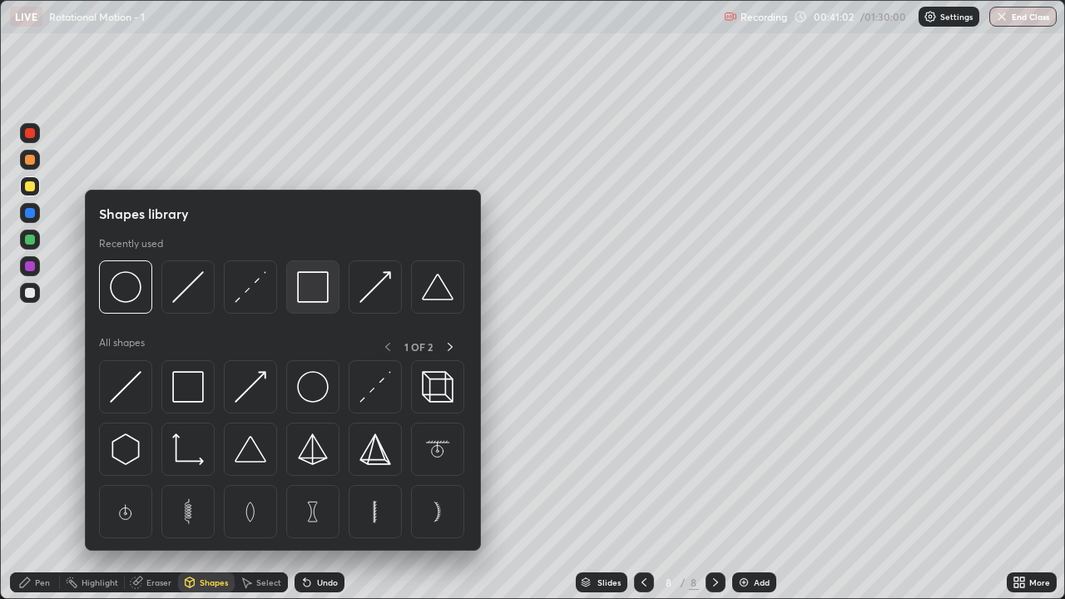
click at [318, 288] on img at bounding box center [313, 287] width 32 height 32
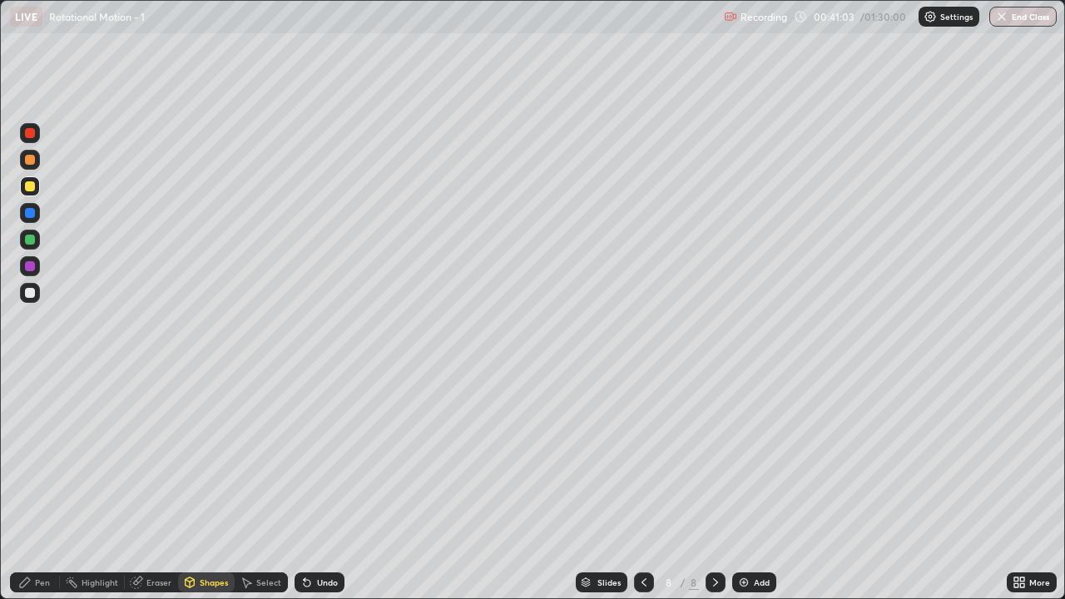
click at [32, 244] on div at bounding box center [30, 240] width 10 height 10
click at [201, 486] on div "Shapes" at bounding box center [214, 582] width 28 height 8
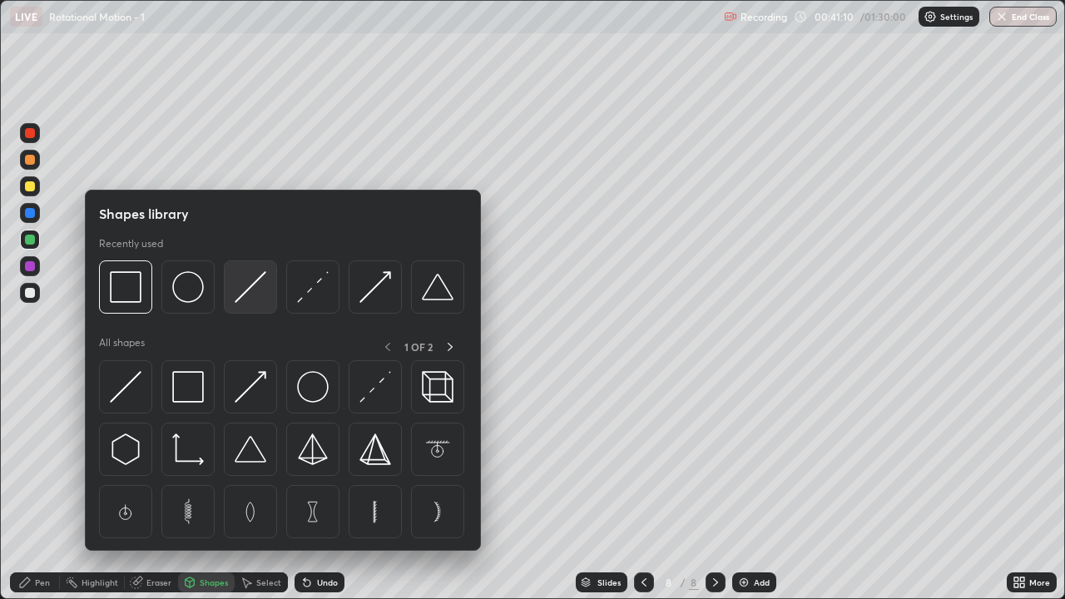
click at [254, 292] on img at bounding box center [251, 287] width 32 height 32
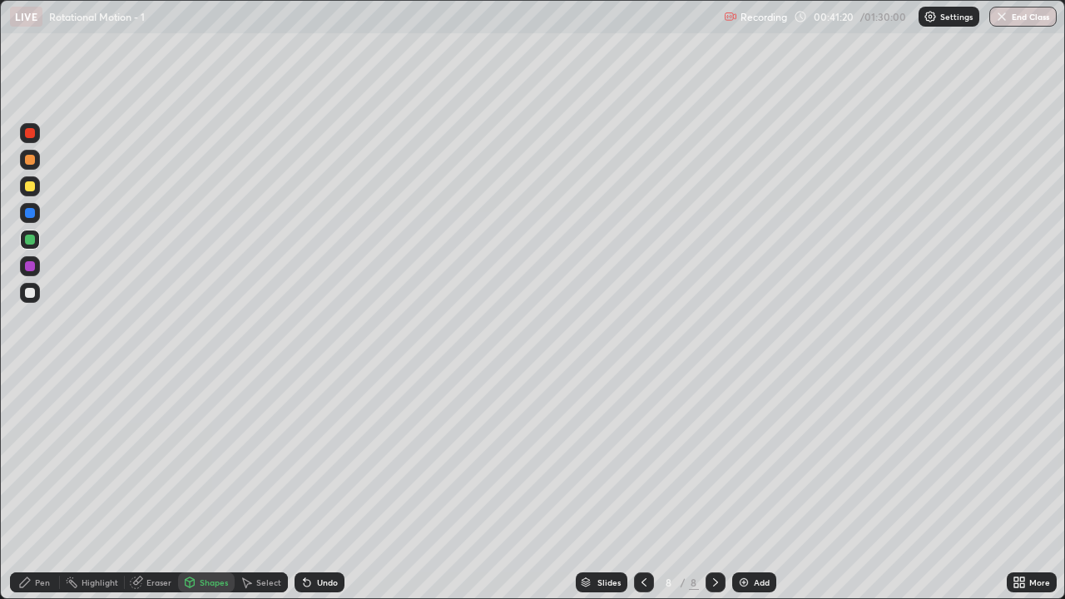
click at [31, 296] on div at bounding box center [30, 293] width 10 height 10
click at [42, 486] on div "Pen" at bounding box center [35, 582] width 50 height 20
click at [210, 486] on div "Shapes" at bounding box center [214, 582] width 28 height 8
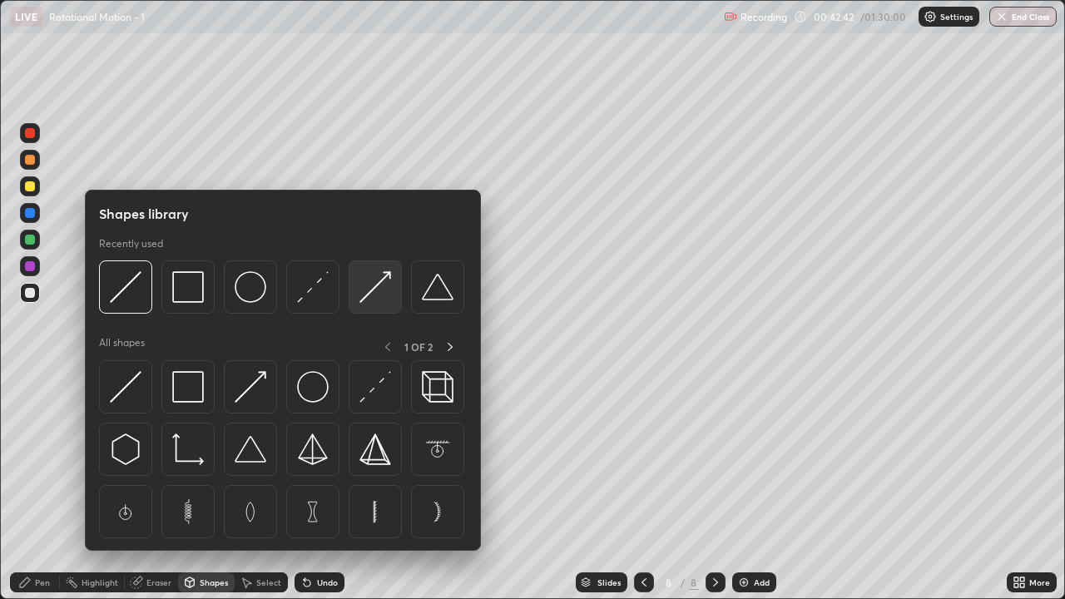
click at [378, 289] on img at bounding box center [375, 287] width 32 height 32
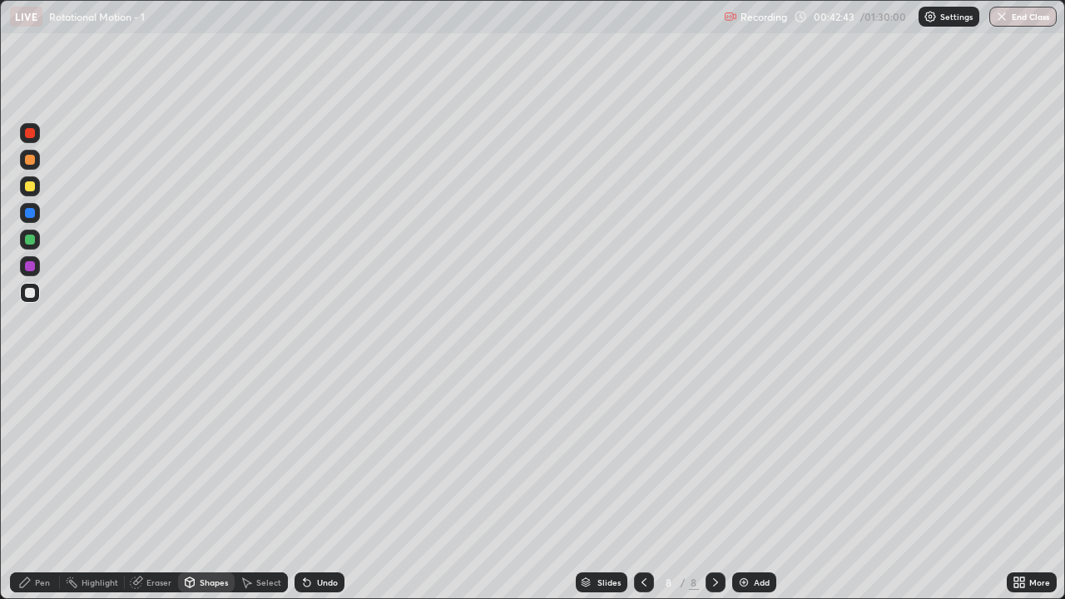
click at [31, 192] on div at bounding box center [30, 186] width 20 height 20
click at [216, 486] on div "Shapes" at bounding box center [214, 582] width 28 height 8
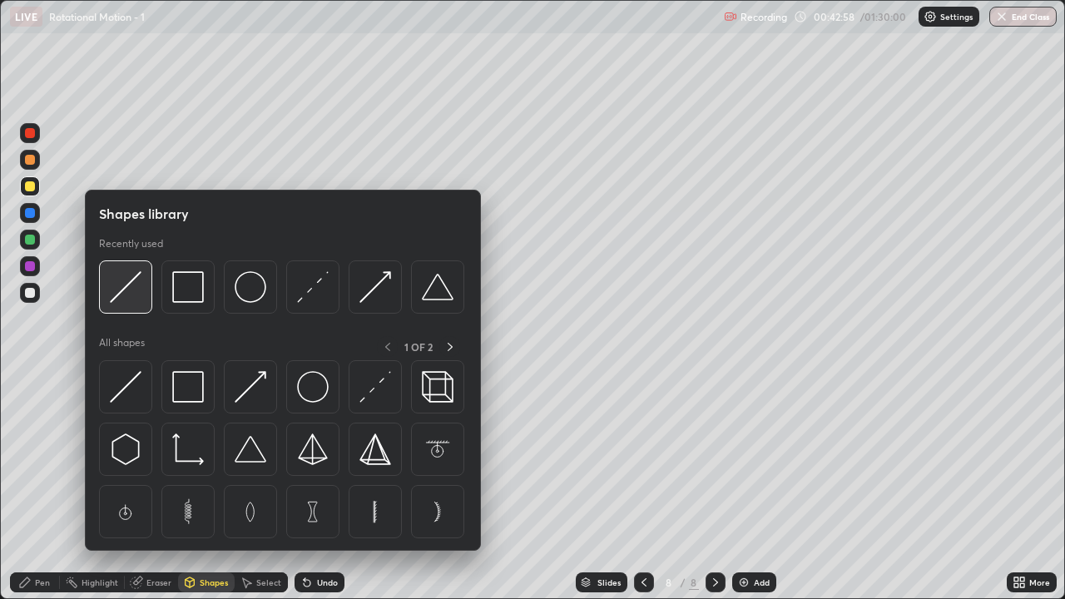
click at [136, 296] on img at bounding box center [126, 287] width 32 height 32
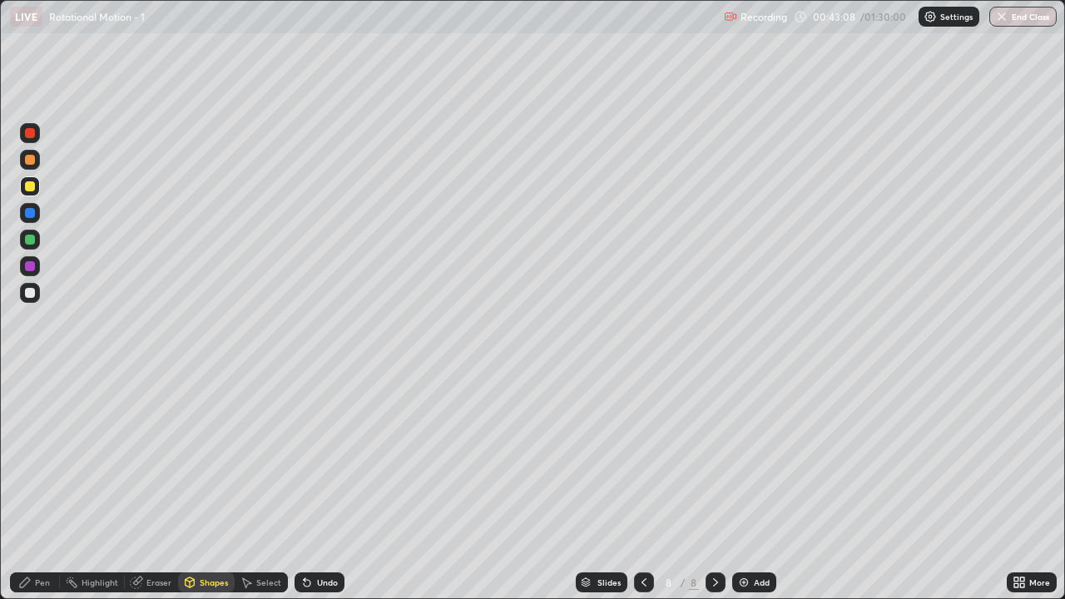
click at [27, 161] on div at bounding box center [30, 160] width 10 height 10
click at [29, 296] on div at bounding box center [30, 293] width 10 height 10
click at [35, 486] on div "Pen" at bounding box center [42, 582] width 15 height 8
click at [22, 193] on div at bounding box center [30, 186] width 20 height 20
click at [315, 486] on div "Undo" at bounding box center [320, 582] width 50 height 20
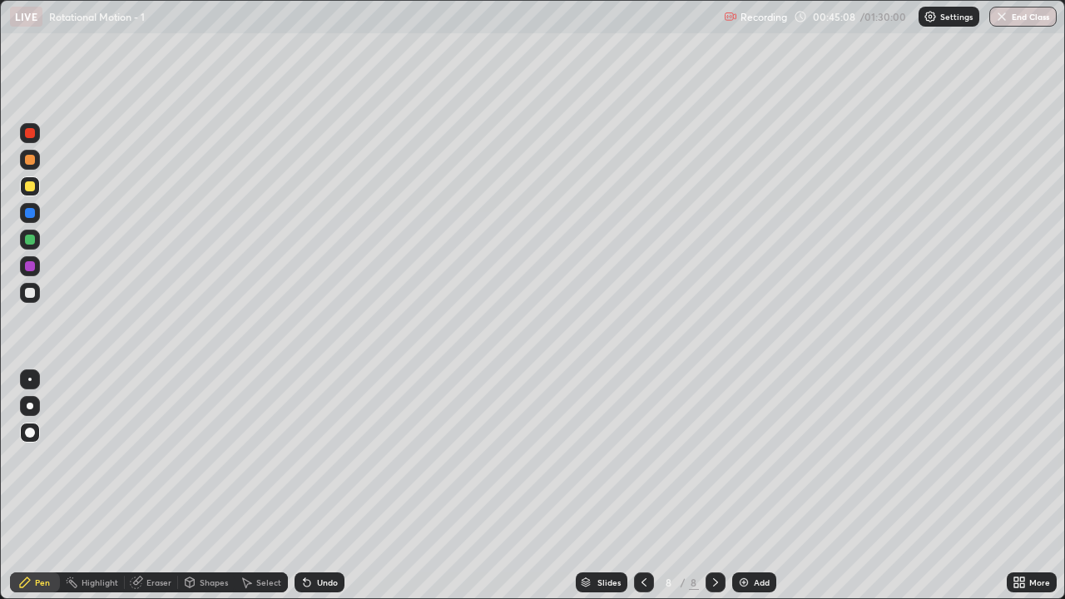
click at [313, 486] on div "Undo" at bounding box center [320, 582] width 50 height 20
click at [311, 486] on icon at bounding box center [306, 582] width 13 height 13
click at [30, 133] on div at bounding box center [30, 133] width 10 height 10
click at [737, 486] on img at bounding box center [743, 582] width 13 height 13
click at [32, 186] on div at bounding box center [30, 186] width 10 height 10
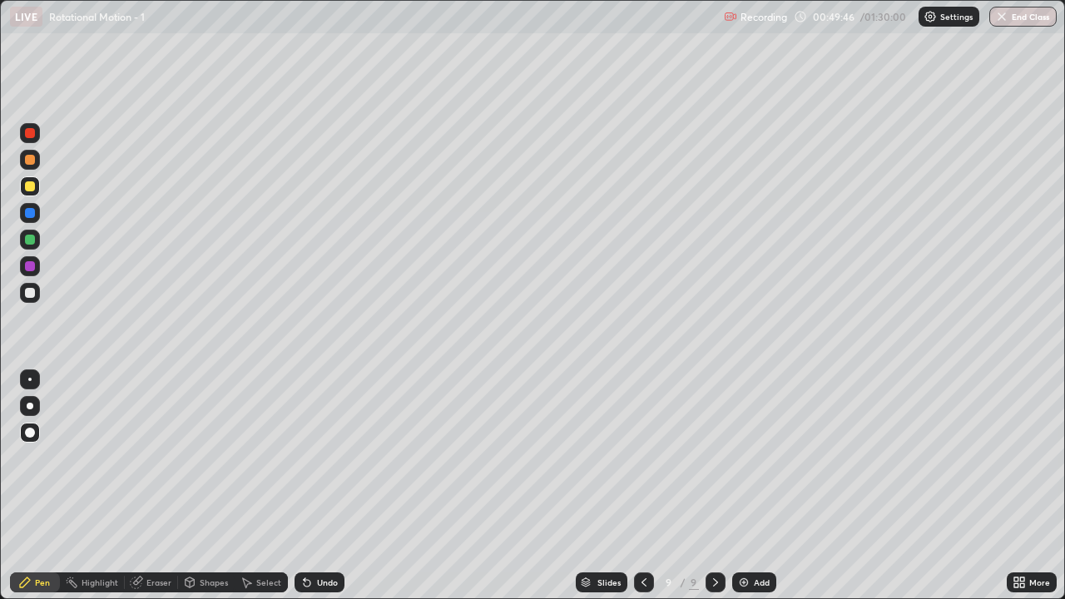
click at [210, 486] on div "Shapes" at bounding box center [214, 582] width 28 height 8
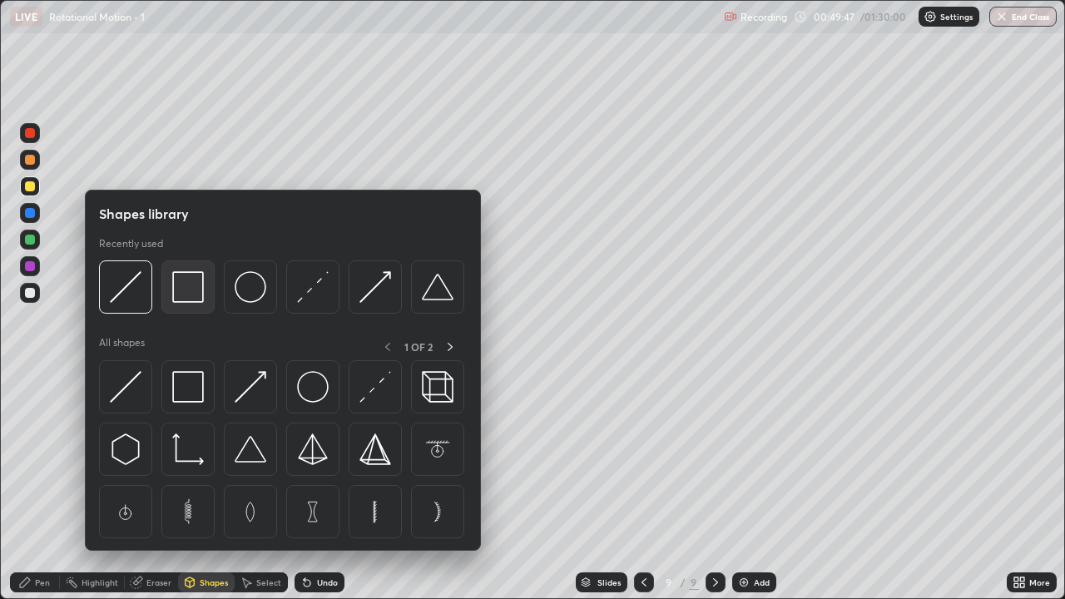
click at [191, 297] on img at bounding box center [188, 287] width 32 height 32
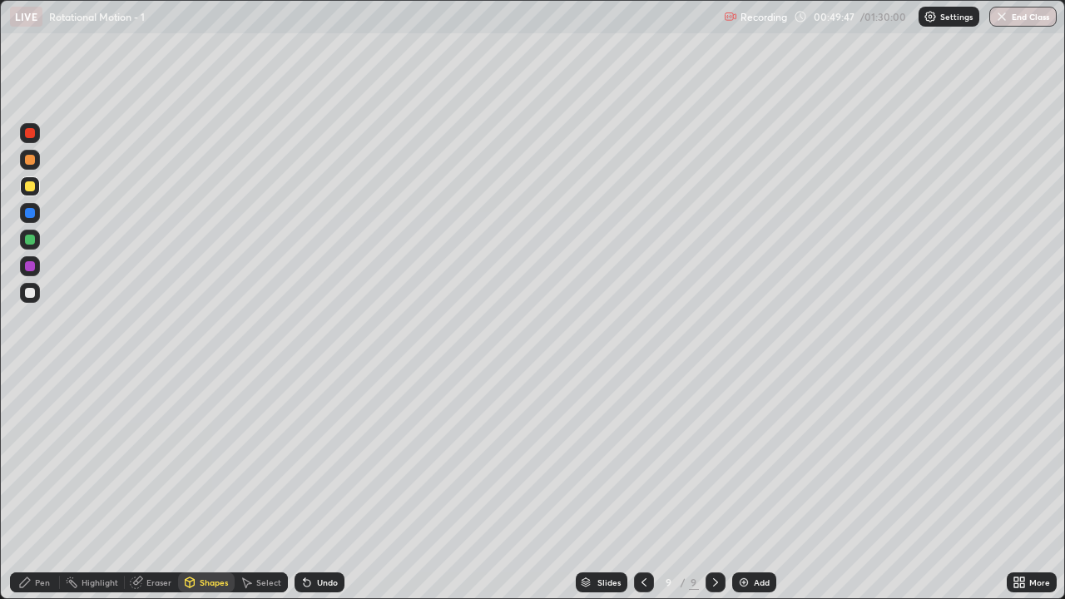
click at [32, 243] on div at bounding box center [30, 240] width 10 height 10
click at [38, 486] on div "Pen" at bounding box center [42, 582] width 15 height 8
click at [206, 486] on div "Shapes" at bounding box center [206, 582] width 57 height 20
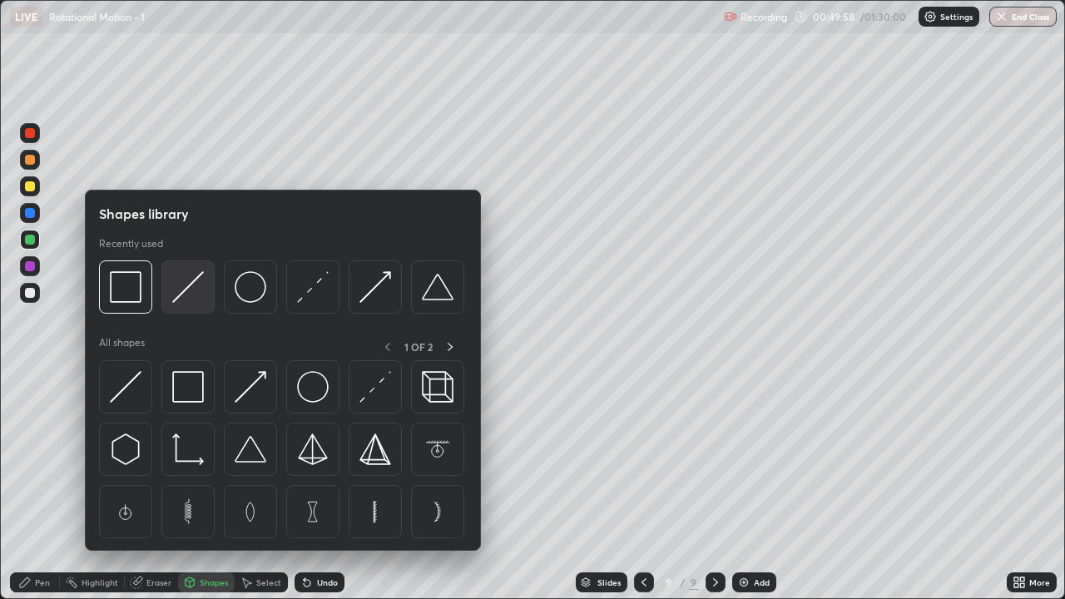
click at [189, 290] on img at bounding box center [188, 287] width 32 height 32
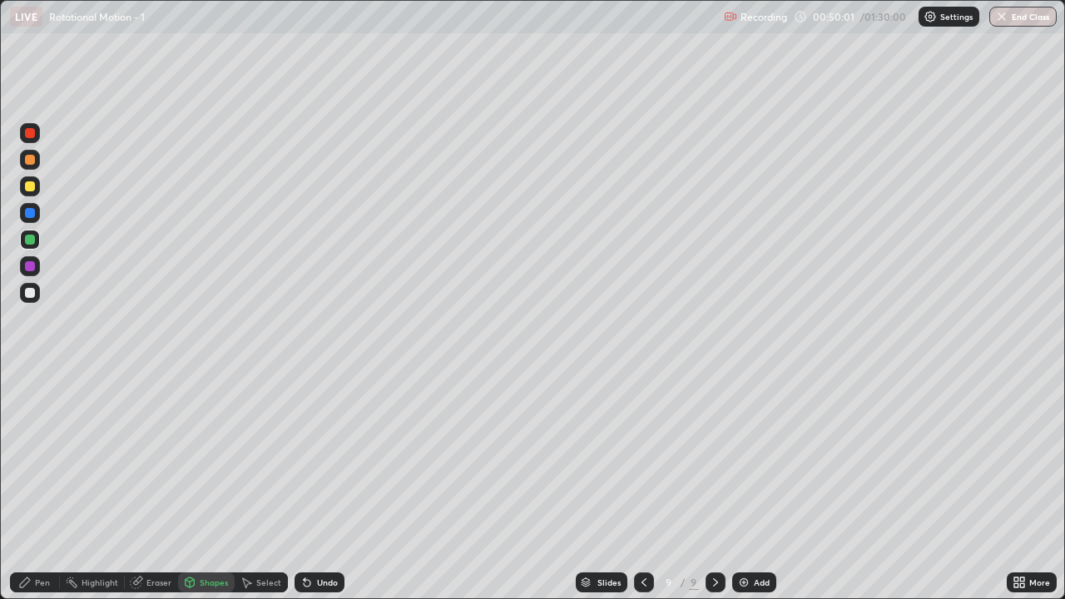
click at [42, 486] on div "Pen" at bounding box center [42, 582] width 15 height 8
click at [720, 486] on icon at bounding box center [715, 582] width 13 height 13
click at [644, 486] on icon at bounding box center [643, 582] width 13 height 13
click at [716, 486] on icon at bounding box center [715, 582] width 13 height 13
click at [717, 486] on icon at bounding box center [715, 582] width 13 height 13
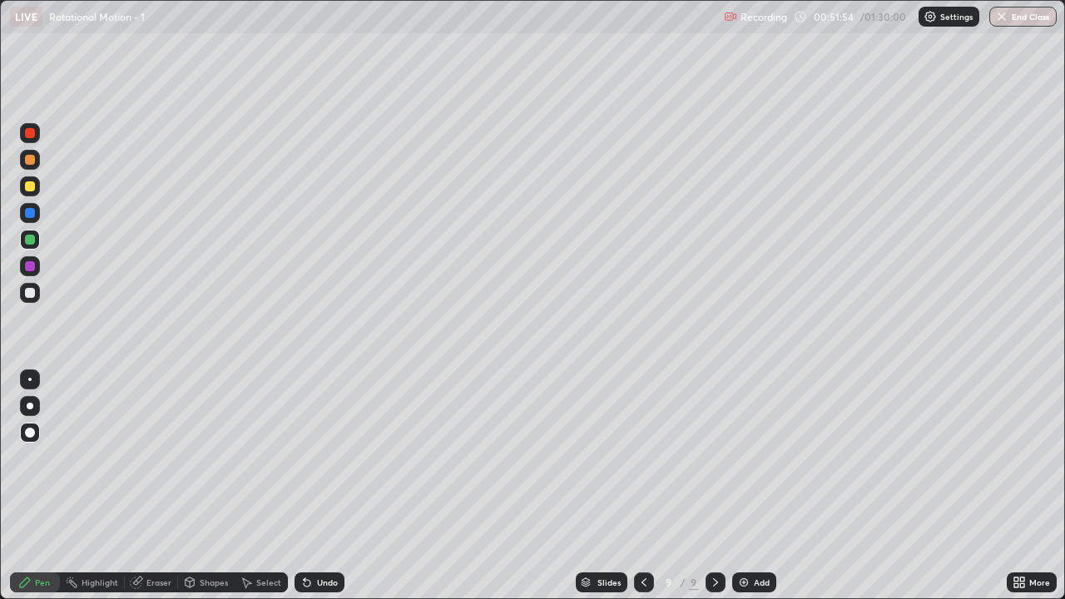
click at [31, 300] on div at bounding box center [30, 293] width 20 height 20
click at [206, 486] on div "Shapes" at bounding box center [214, 582] width 28 height 8
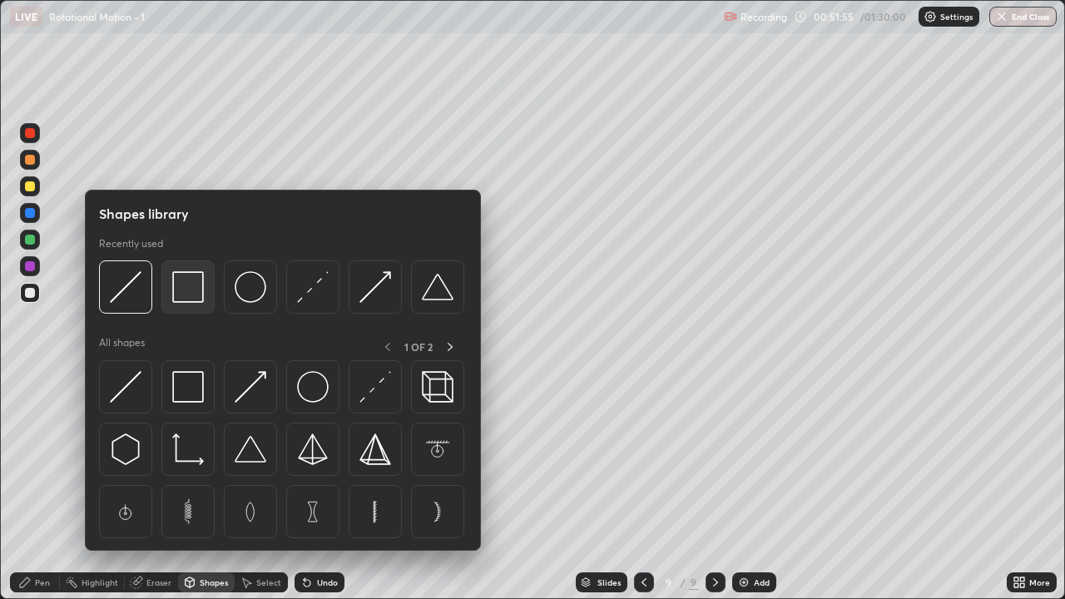
click at [180, 296] on img at bounding box center [188, 287] width 32 height 32
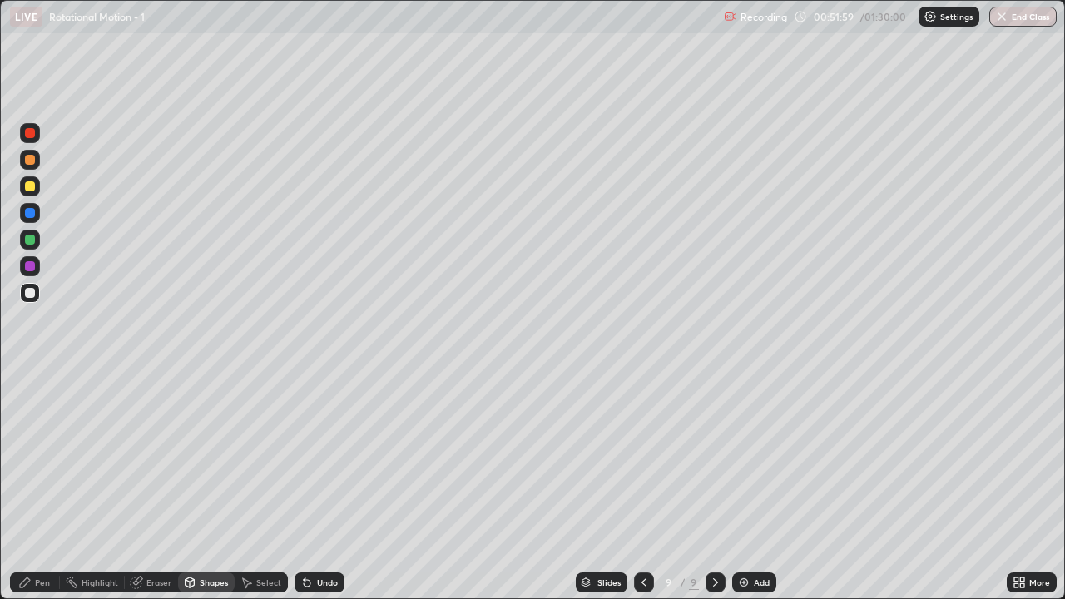
click at [47, 486] on div "Pen" at bounding box center [42, 582] width 15 height 8
click at [28, 217] on div at bounding box center [30, 213] width 10 height 10
click at [208, 486] on div "Shapes" at bounding box center [214, 582] width 28 height 8
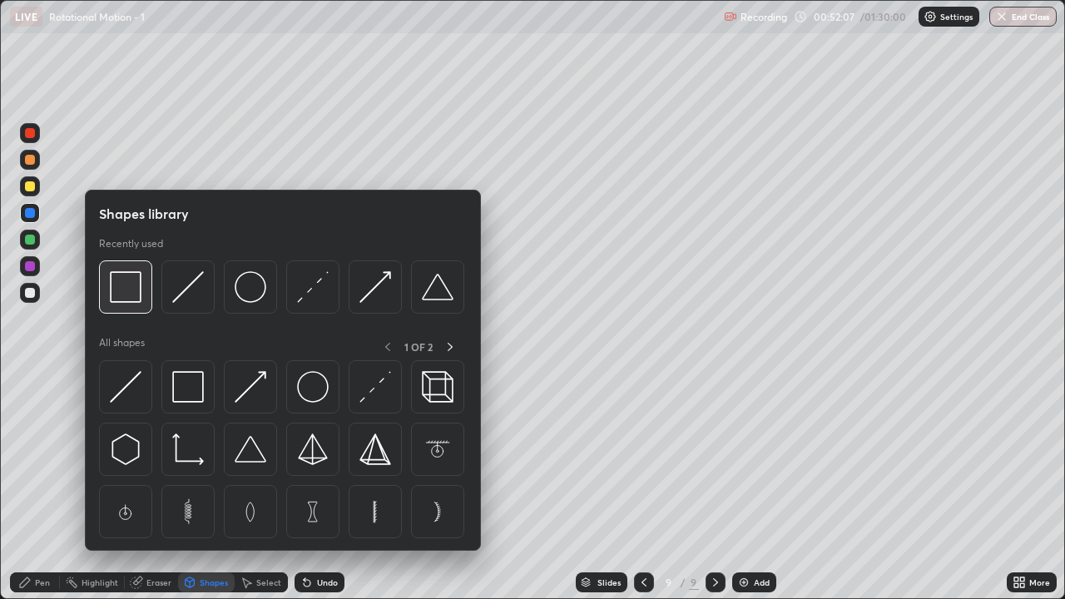
click at [128, 296] on img at bounding box center [126, 287] width 32 height 32
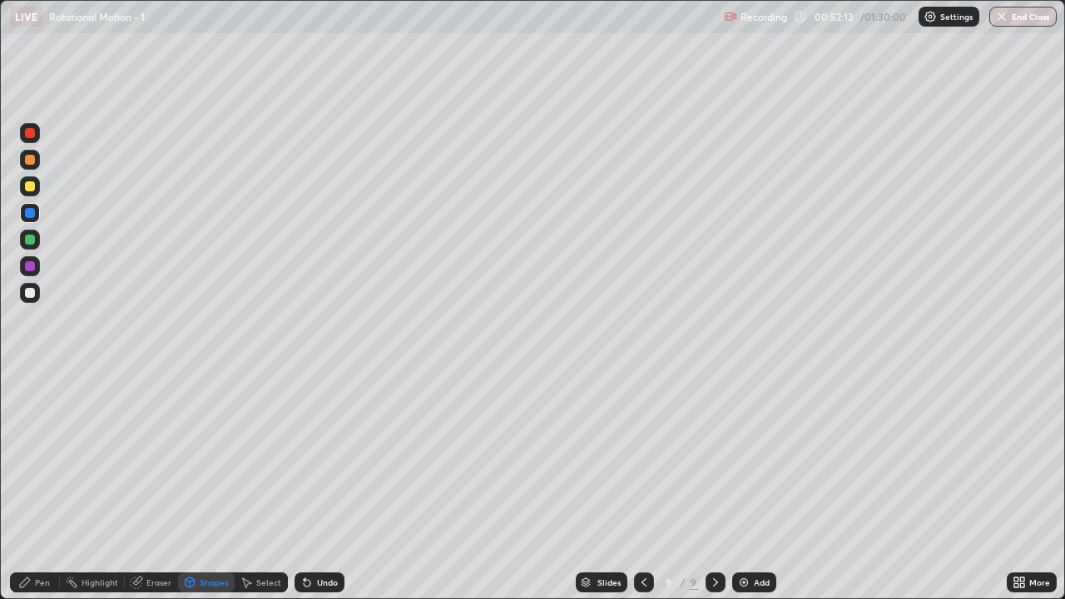
click at [328, 486] on div "Undo" at bounding box center [327, 582] width 21 height 8
click at [42, 486] on div "Pen" at bounding box center [35, 582] width 50 height 20
click at [30, 187] on div at bounding box center [30, 186] width 10 height 10
click at [205, 486] on div "Shapes" at bounding box center [214, 582] width 28 height 8
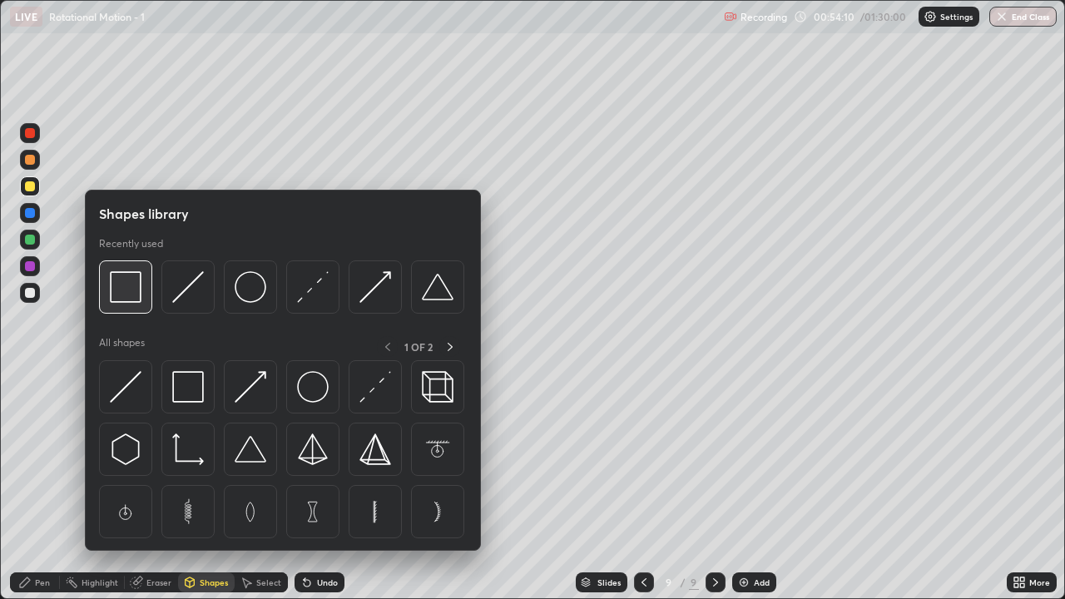
click at [133, 299] on img at bounding box center [126, 287] width 32 height 32
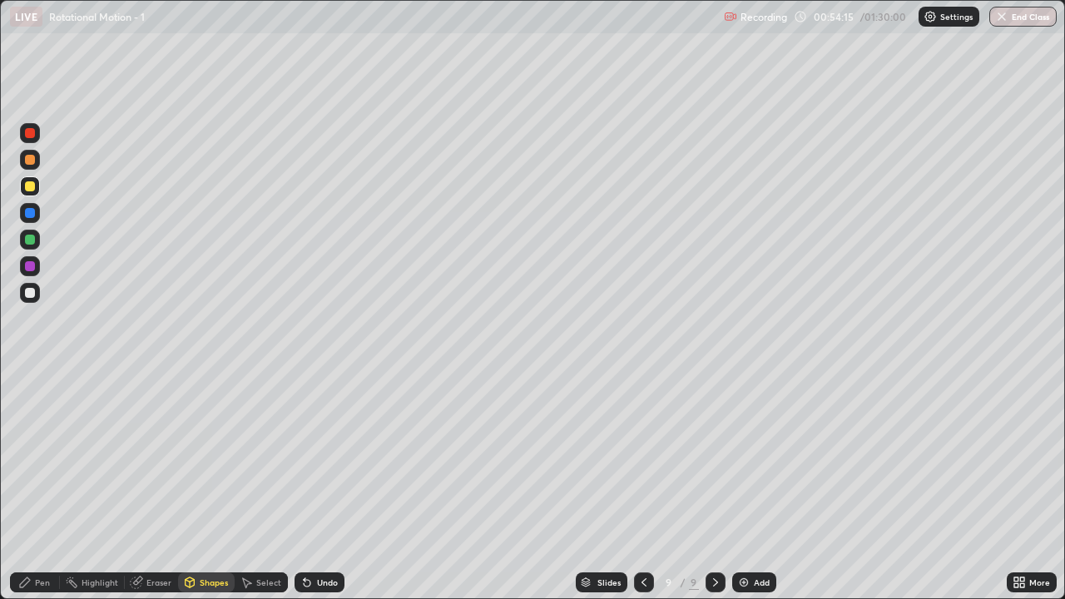
click at [203, 486] on div "Shapes" at bounding box center [214, 582] width 28 height 8
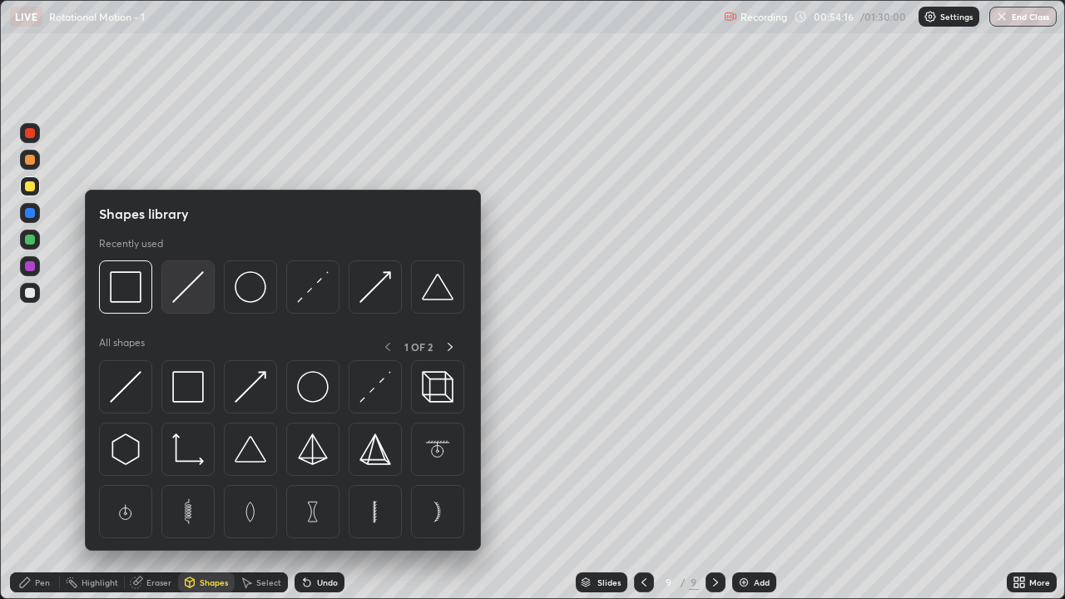
click at [181, 302] on img at bounding box center [188, 287] width 32 height 32
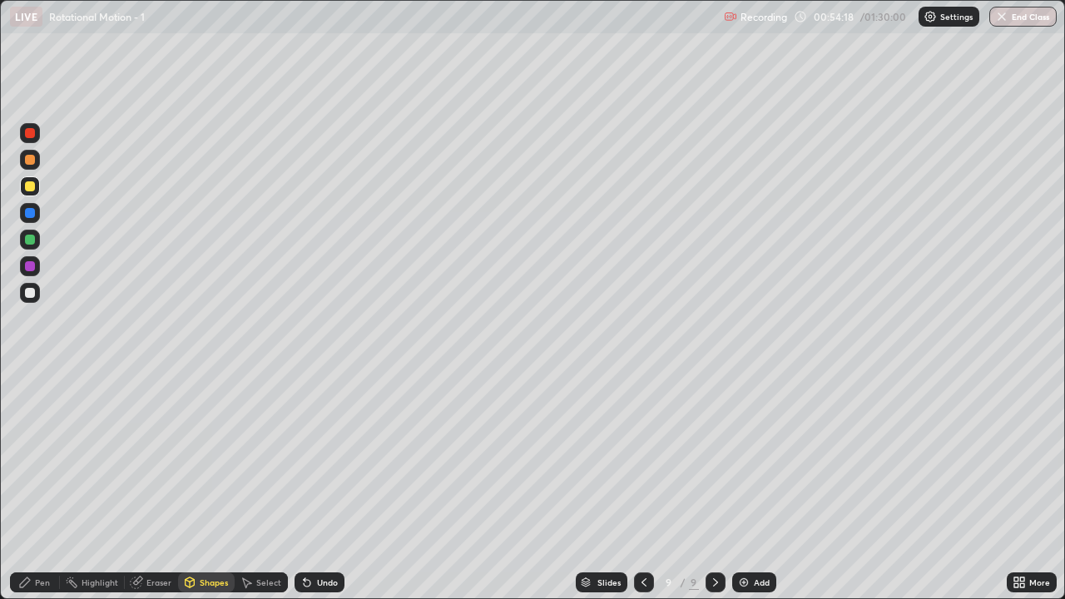
click at [36, 486] on div "Pen" at bounding box center [35, 582] width 50 height 20
click at [32, 293] on div at bounding box center [30, 293] width 10 height 10
click at [29, 240] on div at bounding box center [30, 240] width 10 height 10
click at [320, 486] on div "Undo" at bounding box center [327, 582] width 21 height 8
click at [321, 486] on div "Undo" at bounding box center [327, 582] width 21 height 8
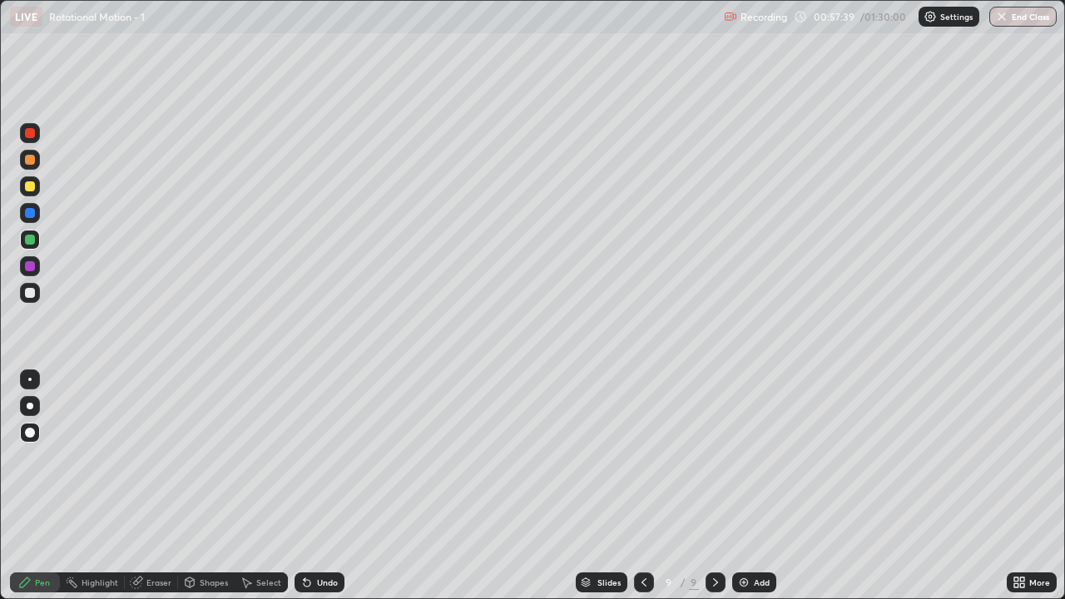
click at [744, 486] on img at bounding box center [743, 582] width 13 height 13
click at [212, 486] on div "Shapes" at bounding box center [214, 582] width 28 height 8
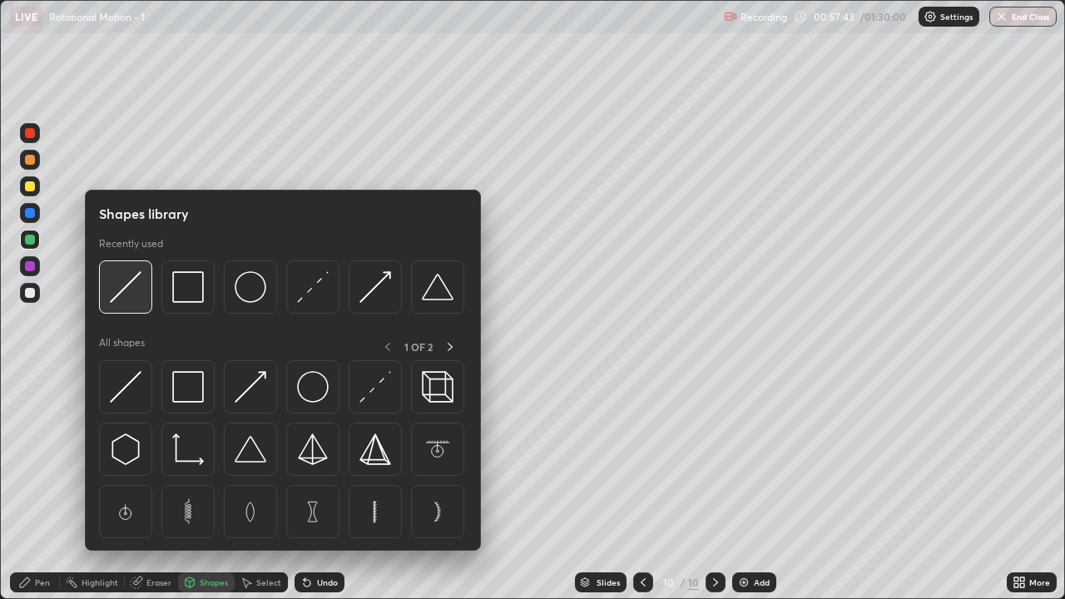
click at [144, 294] on div at bounding box center [125, 286] width 53 height 53
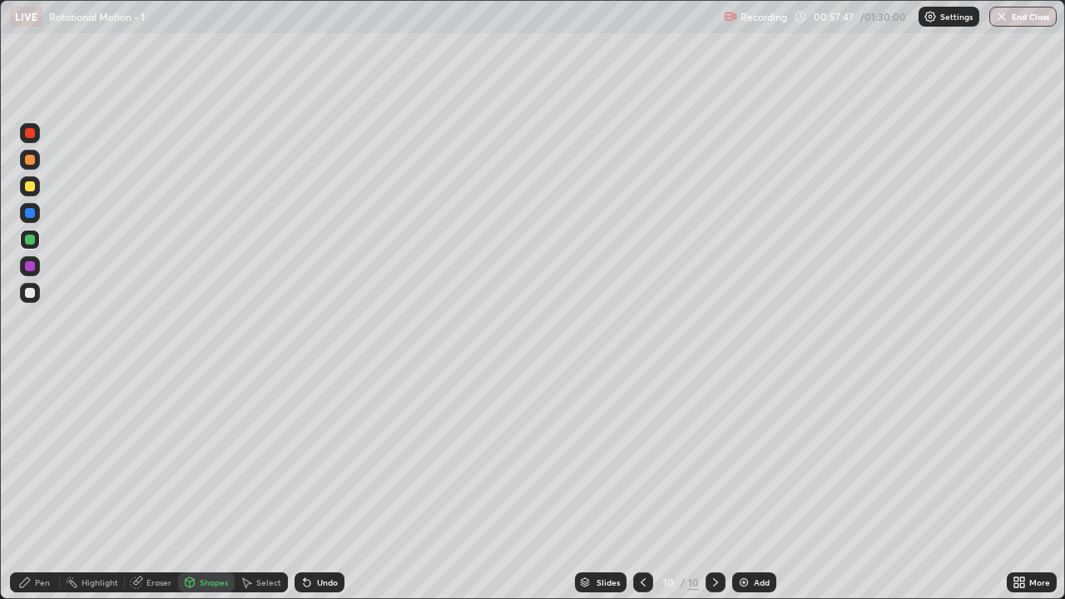
click at [33, 185] on div at bounding box center [30, 186] width 10 height 10
click at [215, 486] on div "Shapes" at bounding box center [206, 582] width 57 height 20
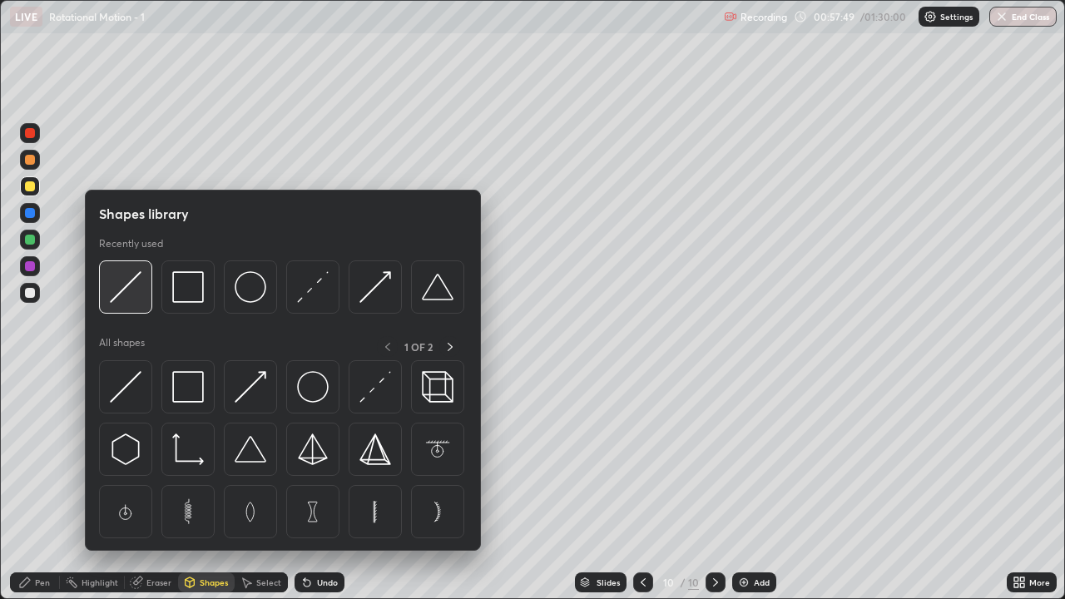
click at [141, 300] on img at bounding box center [126, 287] width 32 height 32
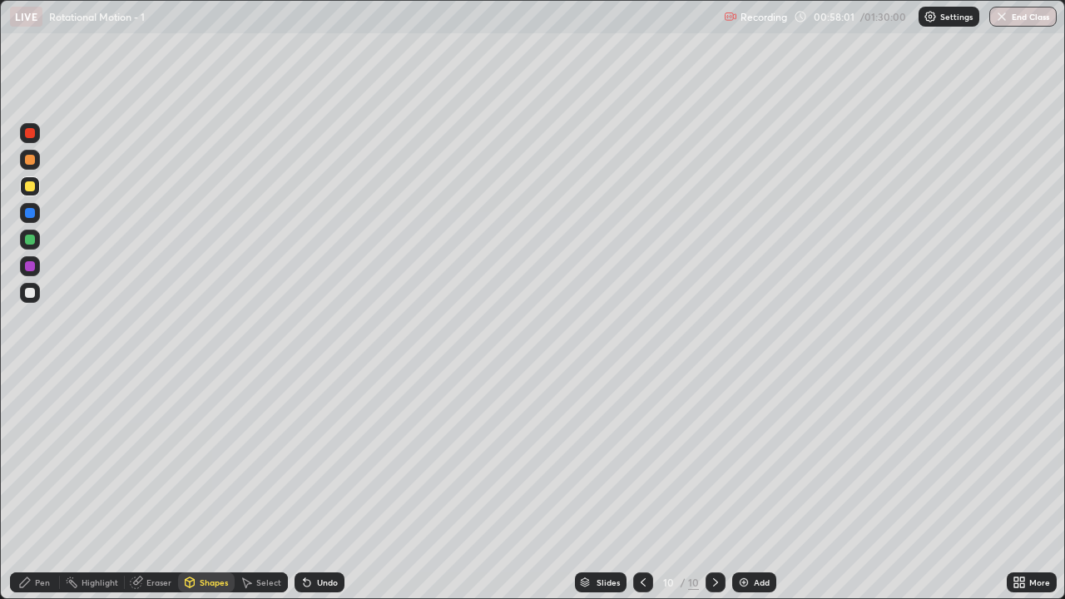
click at [50, 486] on div "Pen" at bounding box center [35, 582] width 50 height 20
click at [211, 486] on div "Shapes" at bounding box center [214, 582] width 28 height 8
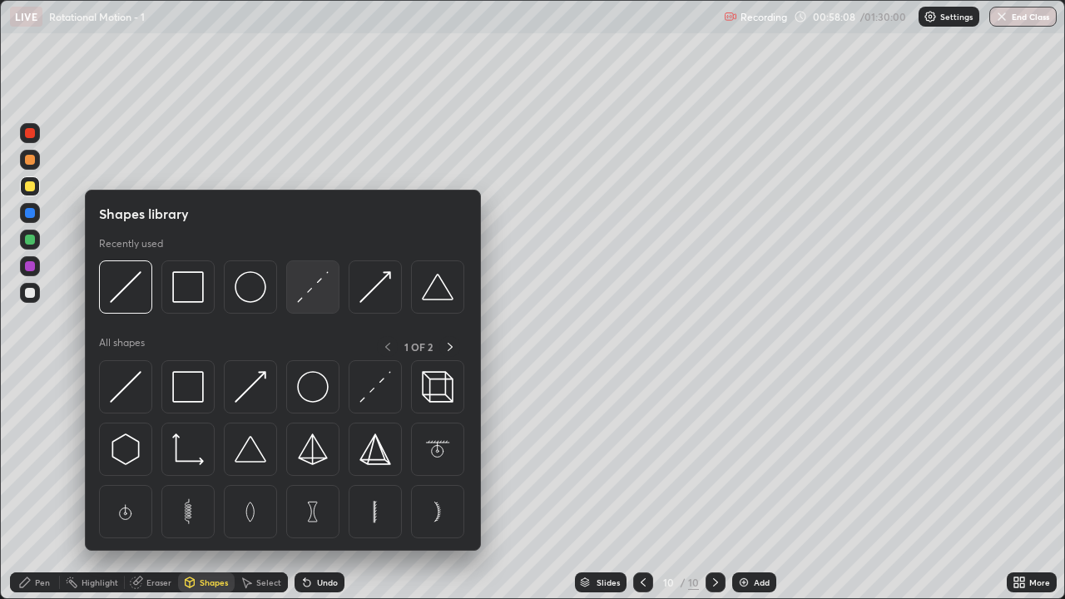
click at [320, 291] on img at bounding box center [313, 287] width 32 height 32
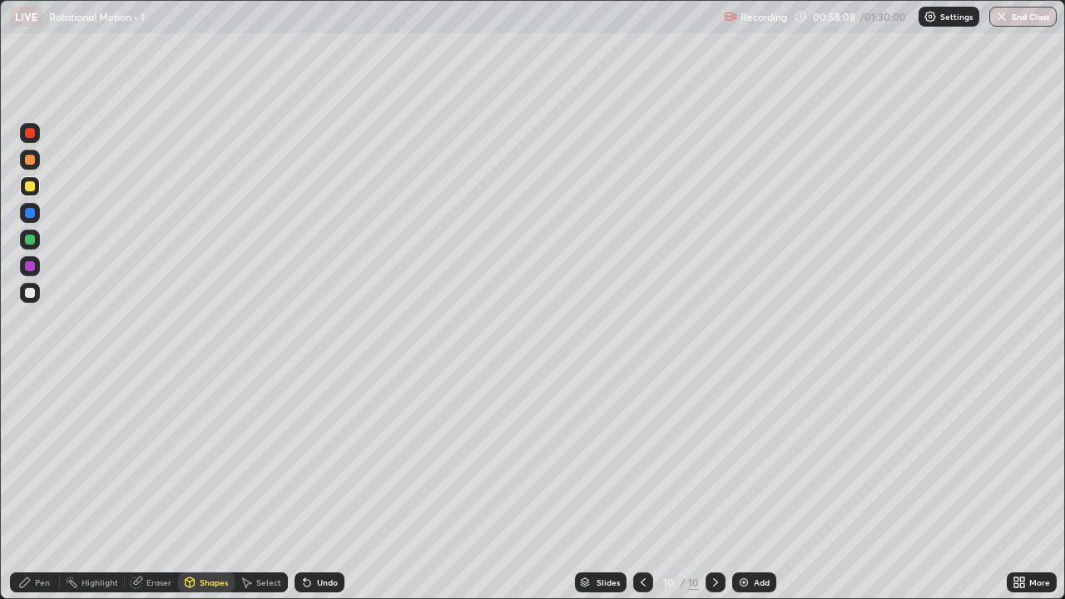
click at [31, 293] on div at bounding box center [30, 293] width 10 height 10
click at [37, 486] on div "Pen" at bounding box center [42, 582] width 15 height 8
click at [30, 161] on div at bounding box center [30, 160] width 10 height 10
click at [206, 486] on div "Shapes" at bounding box center [214, 582] width 28 height 8
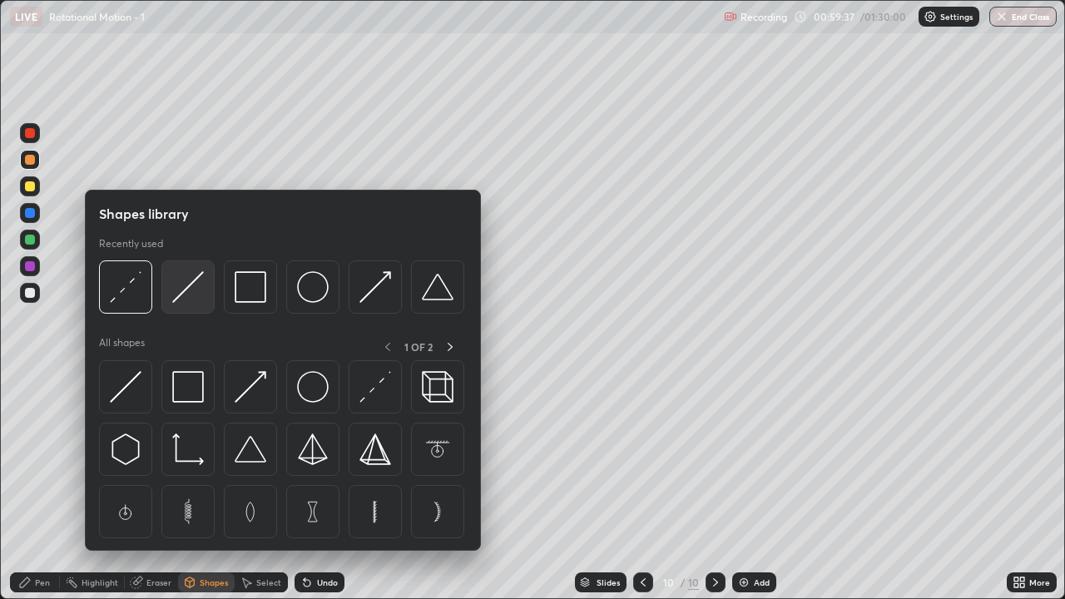
click at [183, 305] on div at bounding box center [187, 286] width 53 height 53
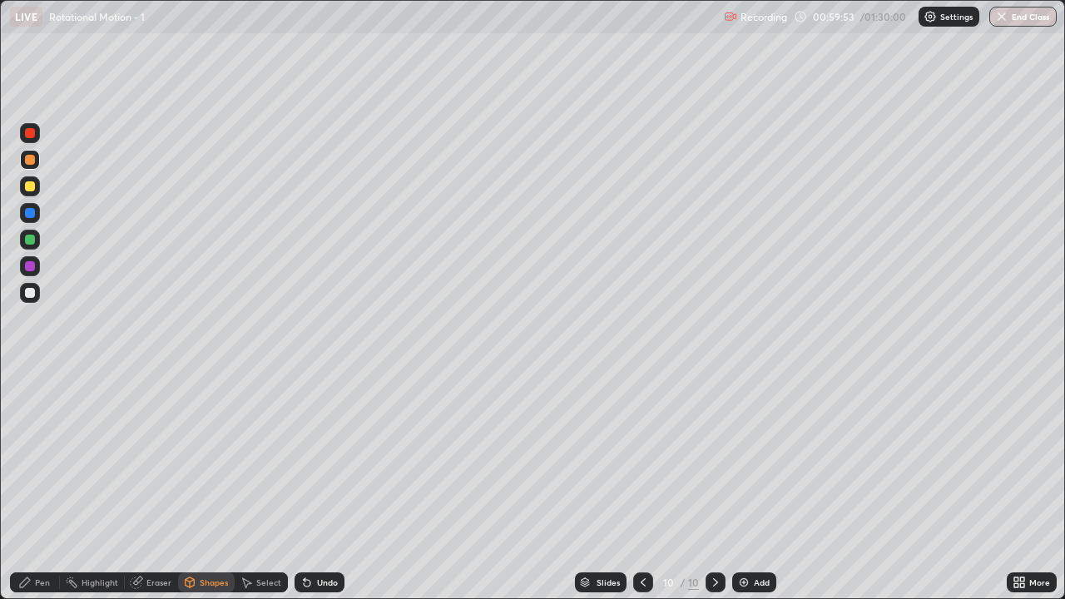
click at [206, 486] on div "Shapes" at bounding box center [214, 582] width 28 height 8
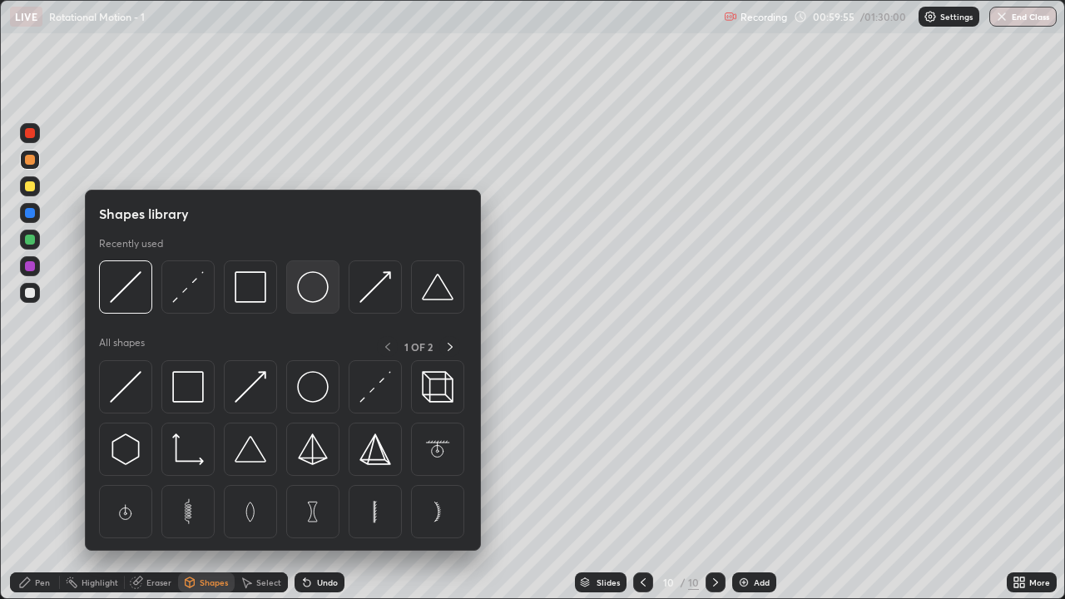
click at [319, 292] on img at bounding box center [313, 287] width 32 height 32
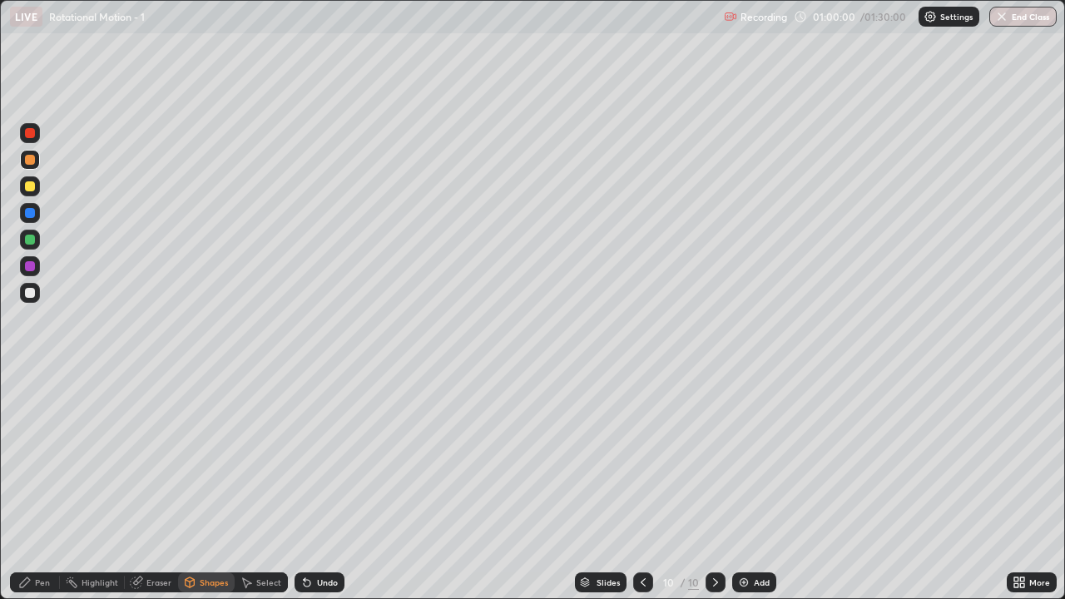
click at [41, 486] on div "Pen" at bounding box center [42, 582] width 15 height 8
click at [321, 486] on div "Undo" at bounding box center [327, 582] width 21 height 8
click at [35, 247] on div at bounding box center [30, 240] width 20 height 20
click at [748, 486] on div "Add" at bounding box center [754, 582] width 44 height 20
click at [208, 486] on div "Shapes" at bounding box center [206, 582] width 57 height 20
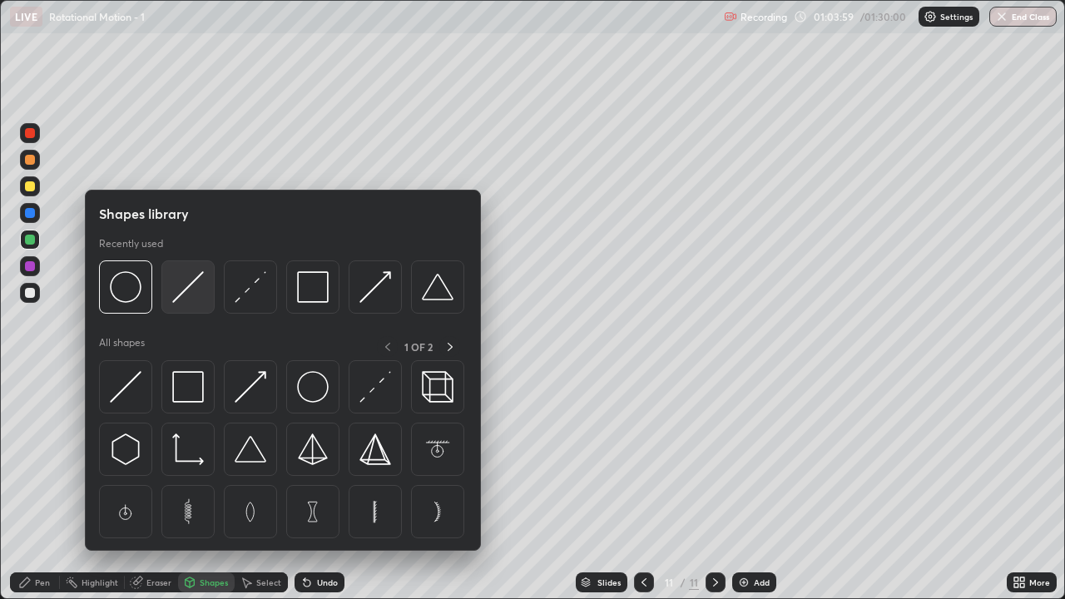
click at [193, 296] on img at bounding box center [188, 287] width 32 height 32
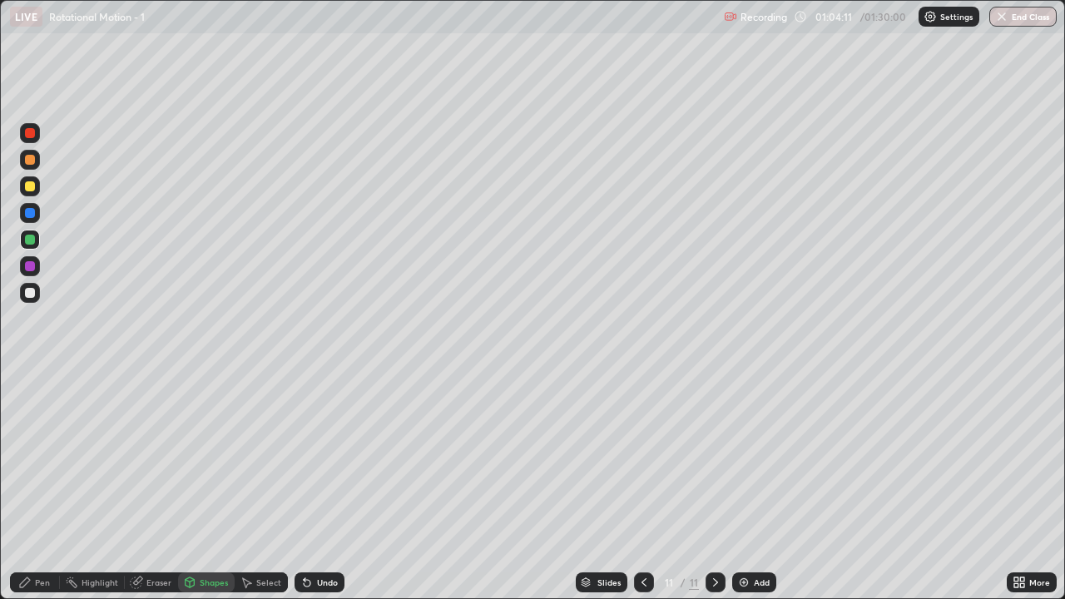
click at [210, 486] on div "Shapes" at bounding box center [214, 582] width 28 height 8
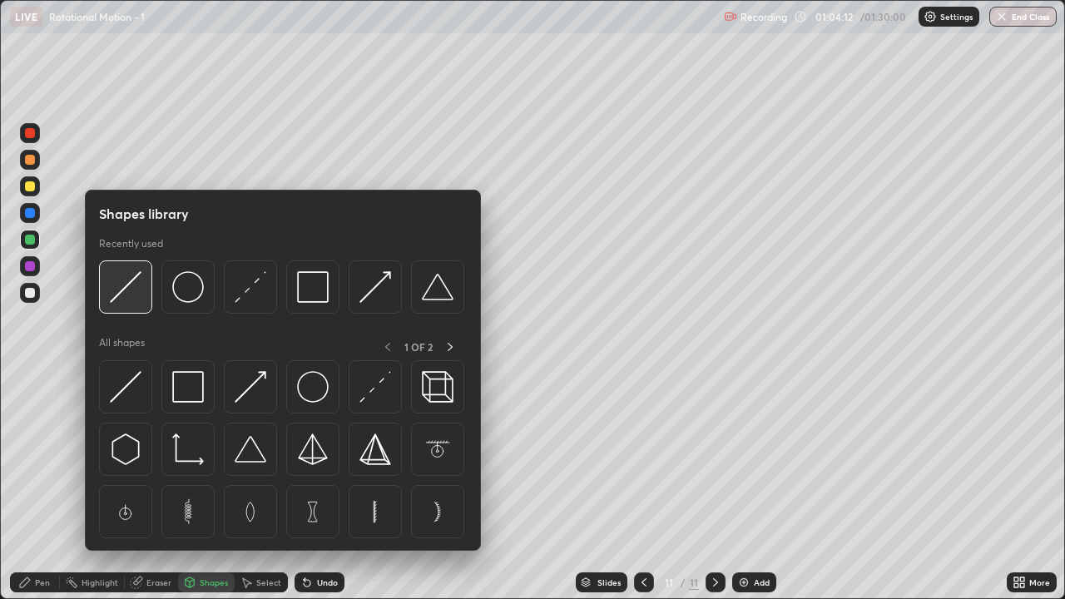
click at [124, 286] on img at bounding box center [126, 287] width 32 height 32
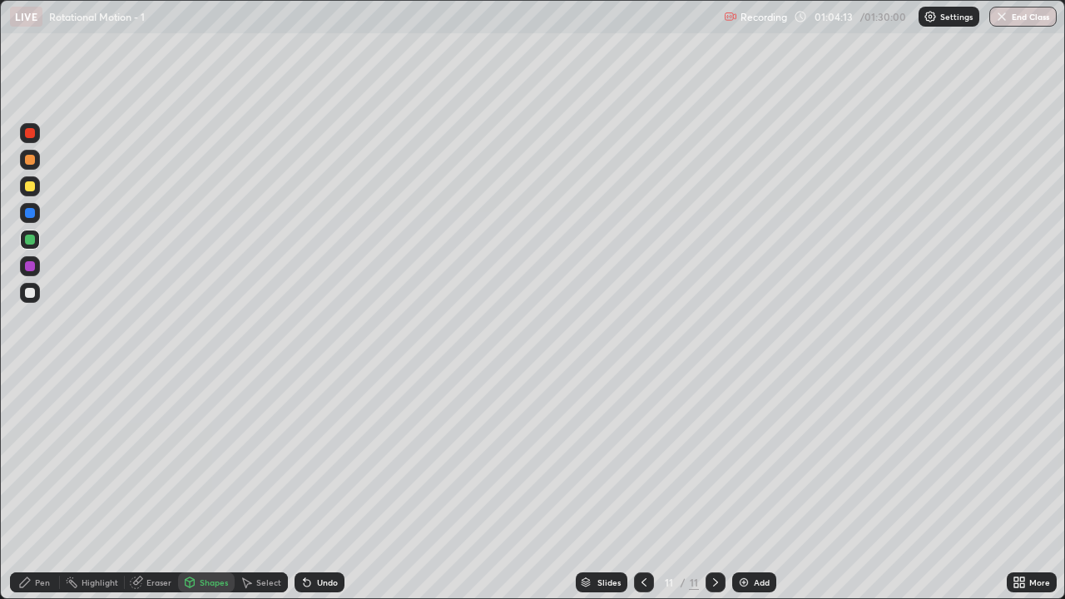
click at [27, 189] on div at bounding box center [30, 186] width 10 height 10
click at [42, 486] on div "Pen" at bounding box center [35, 582] width 50 height 20
click at [209, 486] on div "Shapes" at bounding box center [206, 582] width 57 height 20
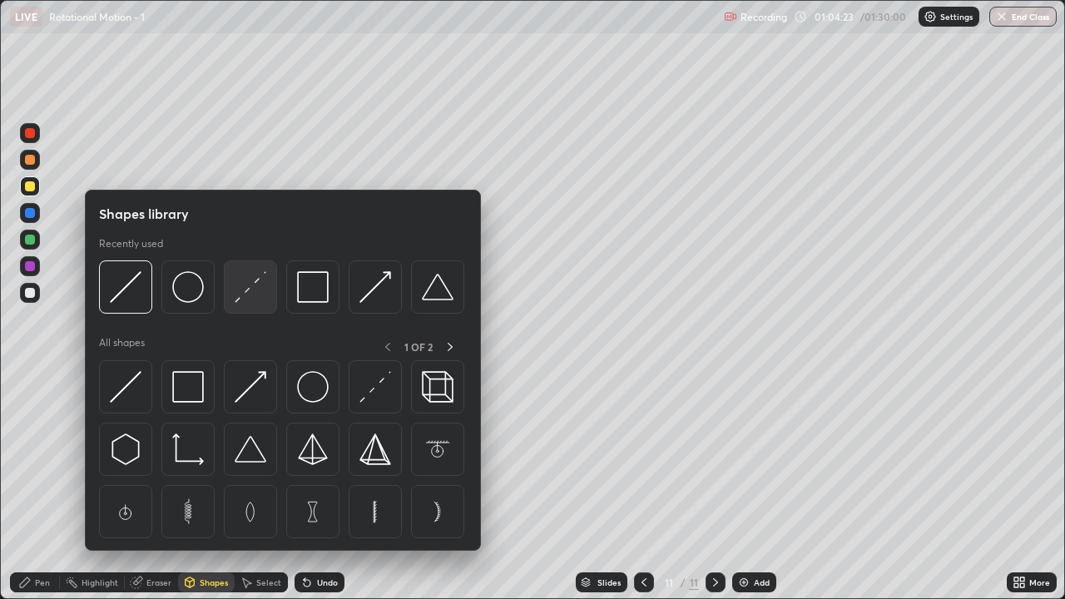
click at [250, 295] on img at bounding box center [251, 287] width 32 height 32
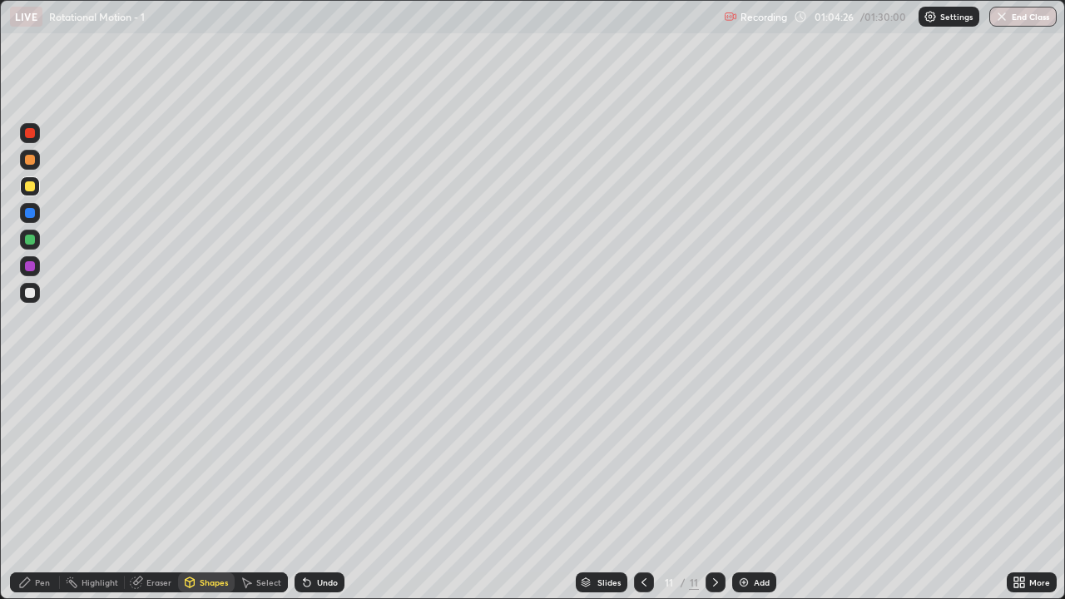
click at [43, 486] on div "Pen" at bounding box center [42, 582] width 15 height 8
click at [754, 486] on div "Add" at bounding box center [762, 582] width 16 height 8
click at [211, 486] on div "Shapes" at bounding box center [214, 582] width 28 height 8
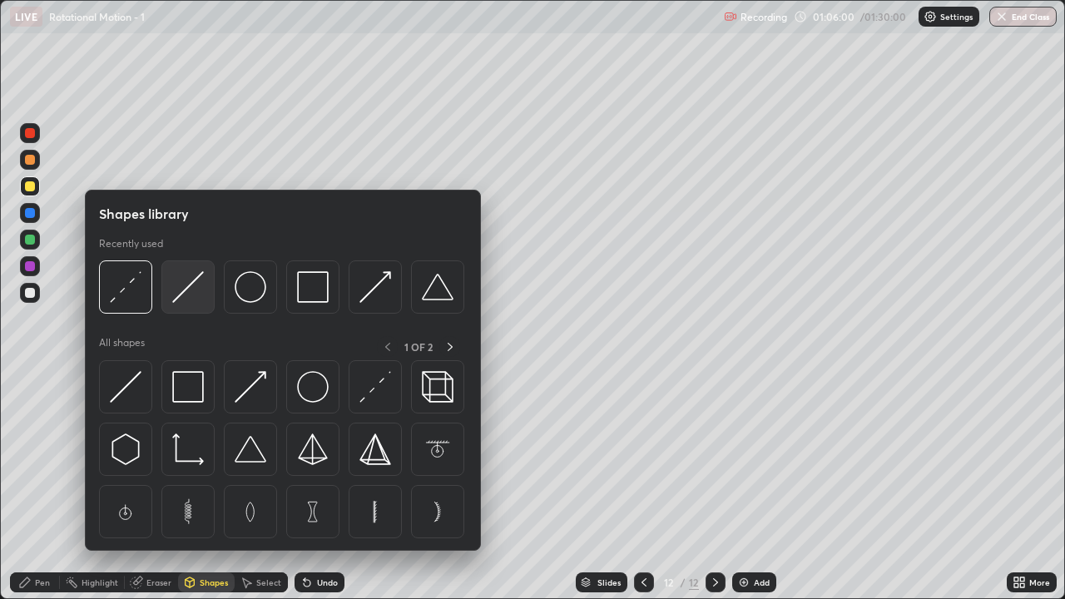
click at [188, 295] on img at bounding box center [188, 287] width 32 height 32
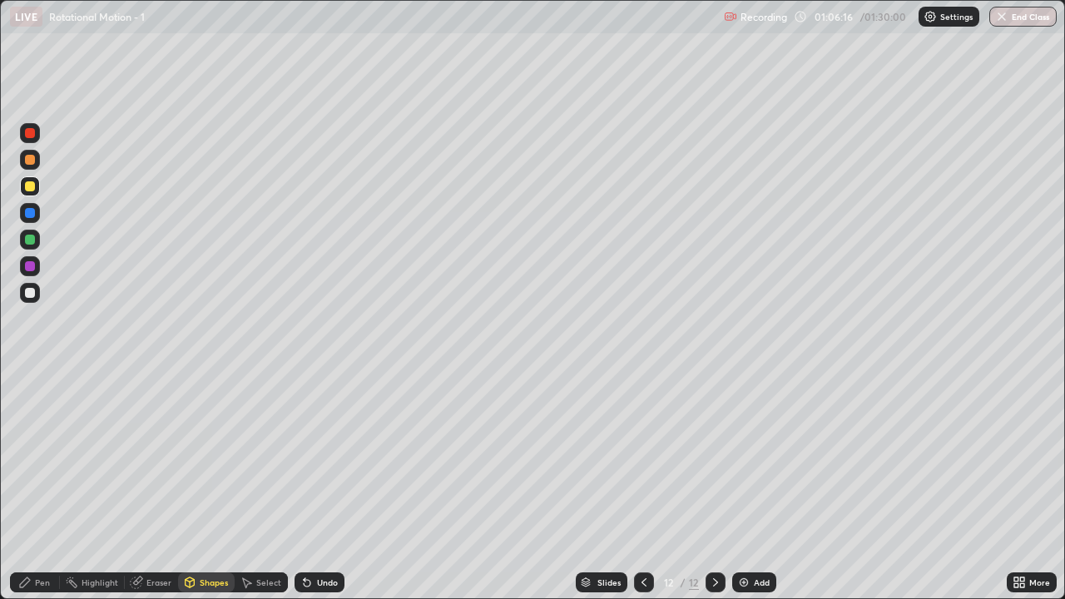
click at [31, 240] on div at bounding box center [30, 240] width 10 height 10
click at [216, 486] on div "Shapes" at bounding box center [214, 582] width 28 height 8
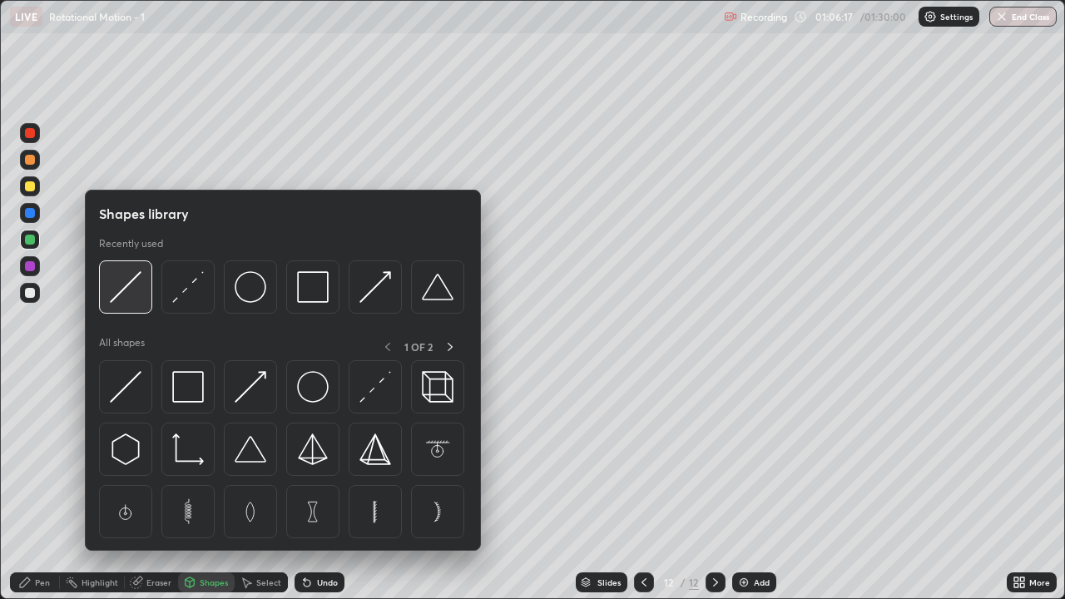
click at [127, 304] on div at bounding box center [125, 286] width 53 height 53
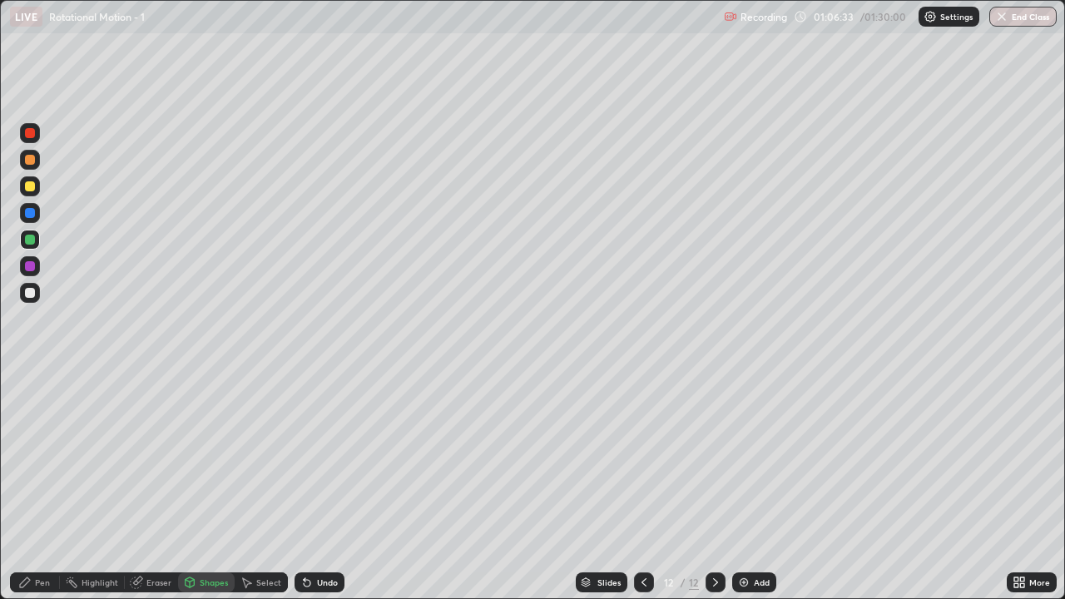
click at [47, 486] on div "Pen" at bounding box center [35, 582] width 50 height 20
click at [32, 296] on div at bounding box center [30, 293] width 10 height 10
click at [27, 214] on div at bounding box center [30, 213] width 10 height 10
click at [30, 187] on div at bounding box center [30, 186] width 10 height 10
click at [749, 486] on div "Add" at bounding box center [754, 582] width 44 height 20
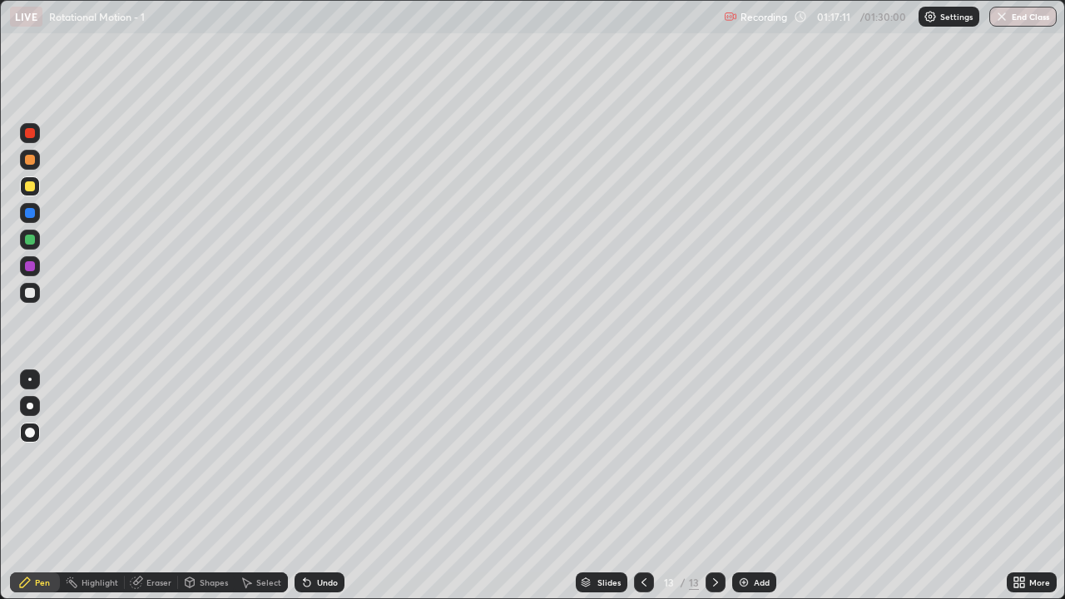
click at [206, 486] on div "Shapes" at bounding box center [214, 582] width 28 height 8
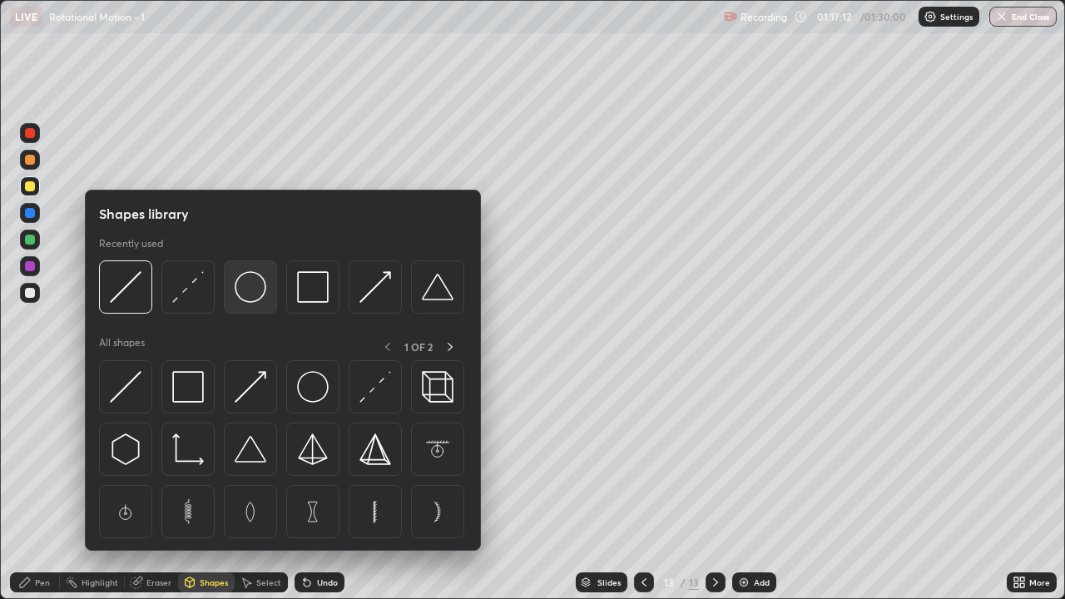
click at [249, 295] on img at bounding box center [251, 287] width 32 height 32
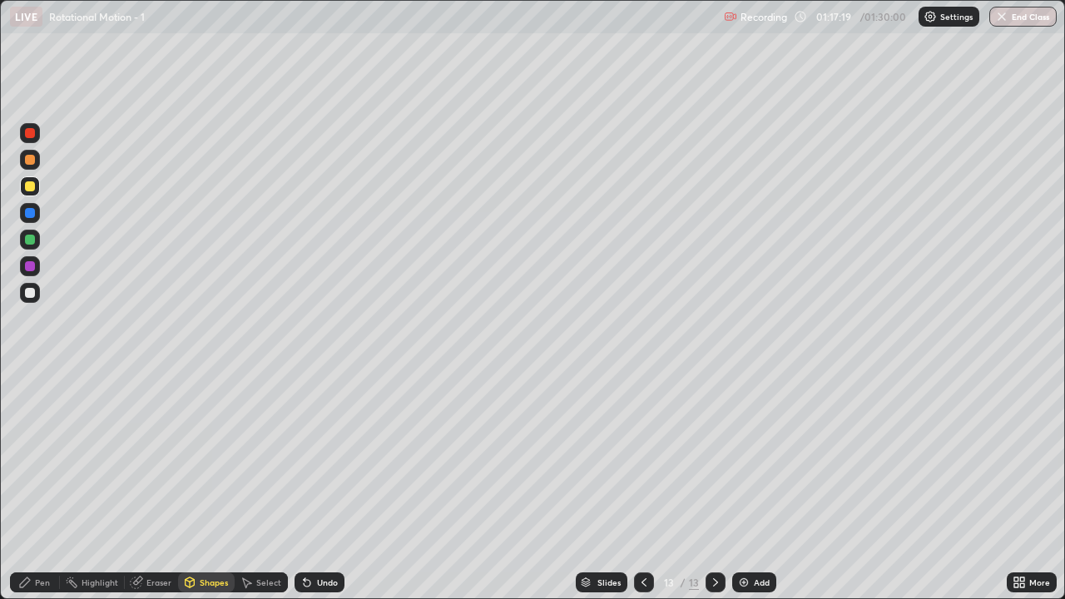
click at [216, 486] on div "Shapes" at bounding box center [214, 582] width 28 height 8
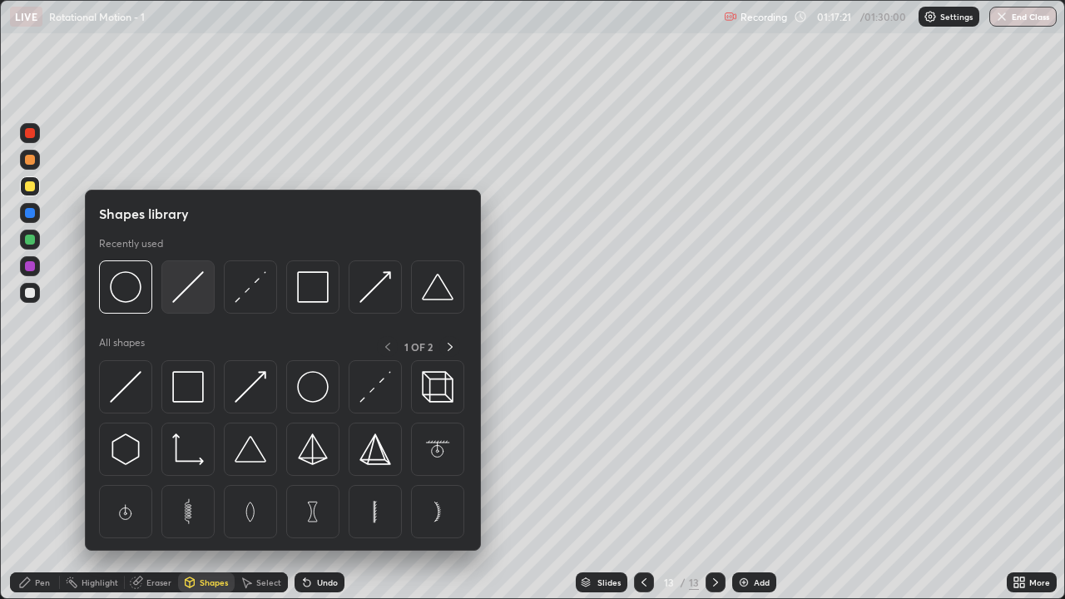
click at [190, 285] on img at bounding box center [188, 287] width 32 height 32
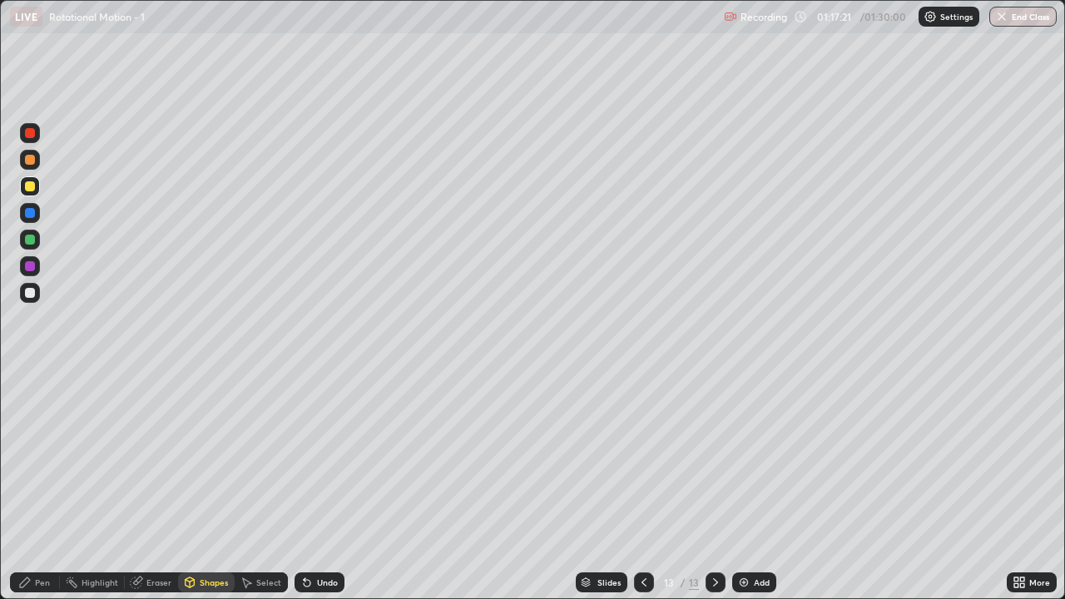
click at [22, 245] on div at bounding box center [30, 240] width 20 height 20
click at [41, 486] on div "Pen" at bounding box center [42, 582] width 15 height 8
click at [30, 296] on div at bounding box center [30, 293] width 10 height 10
click at [211, 486] on div "Shapes" at bounding box center [214, 582] width 28 height 8
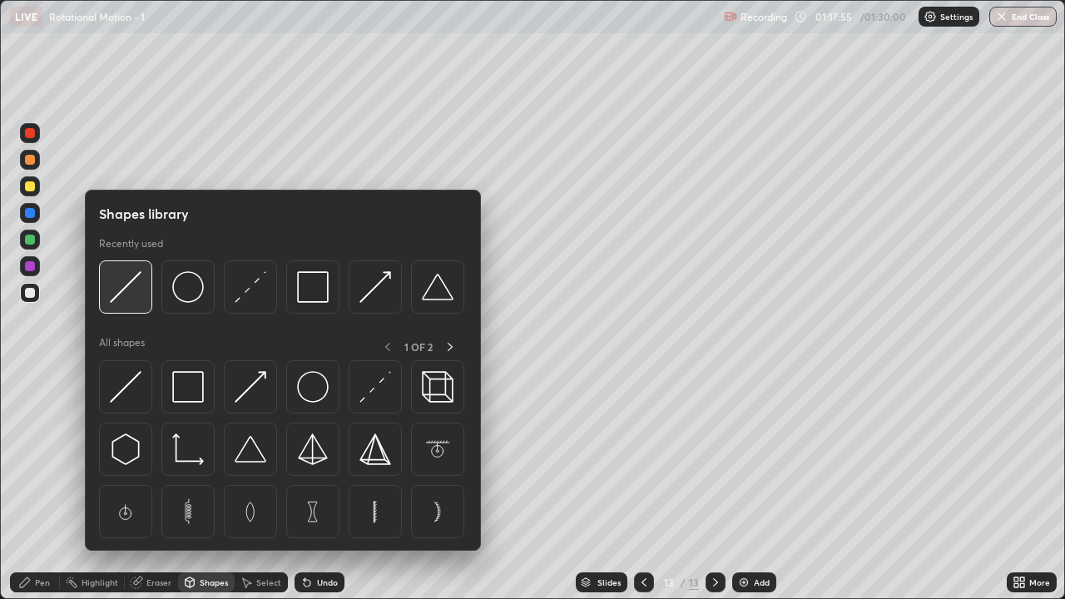
click at [126, 298] on img at bounding box center [126, 287] width 32 height 32
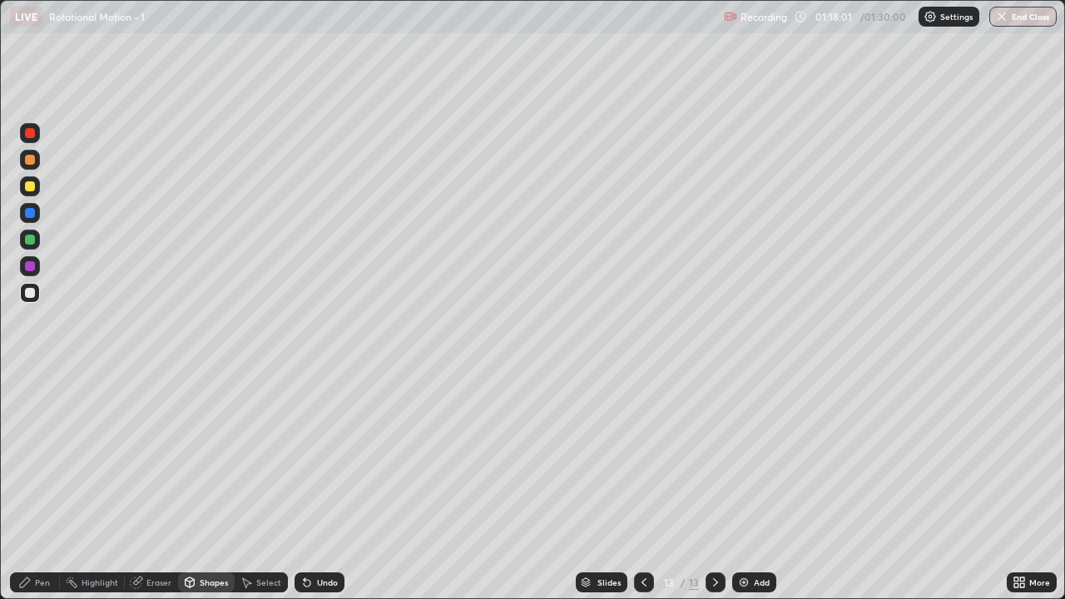
click at [38, 486] on div "Pen" at bounding box center [42, 582] width 15 height 8
click at [208, 486] on div "Shapes" at bounding box center [214, 582] width 28 height 8
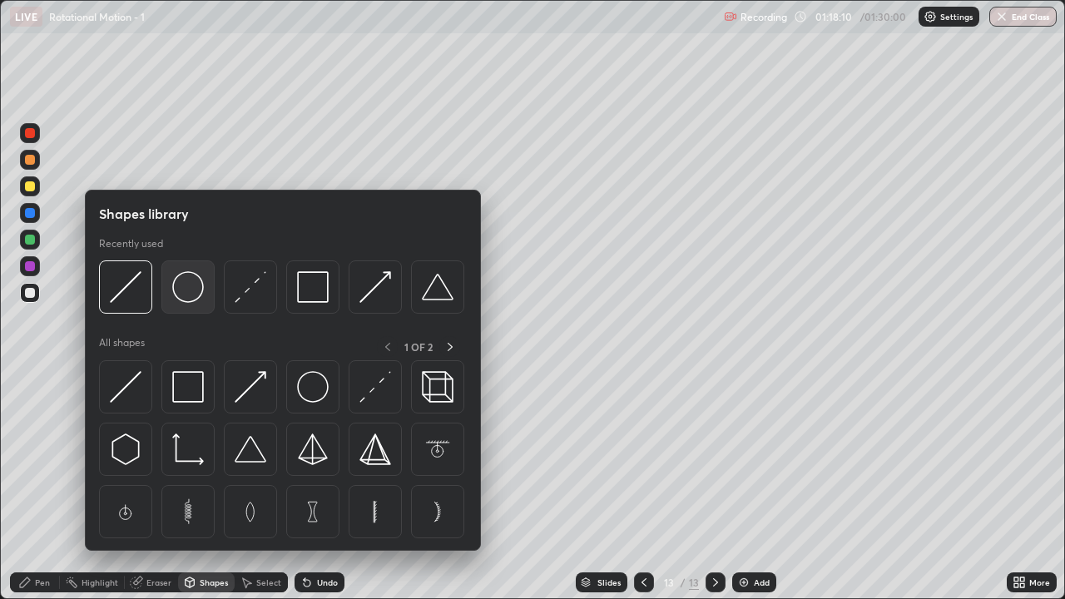
click at [186, 293] on img at bounding box center [188, 287] width 32 height 32
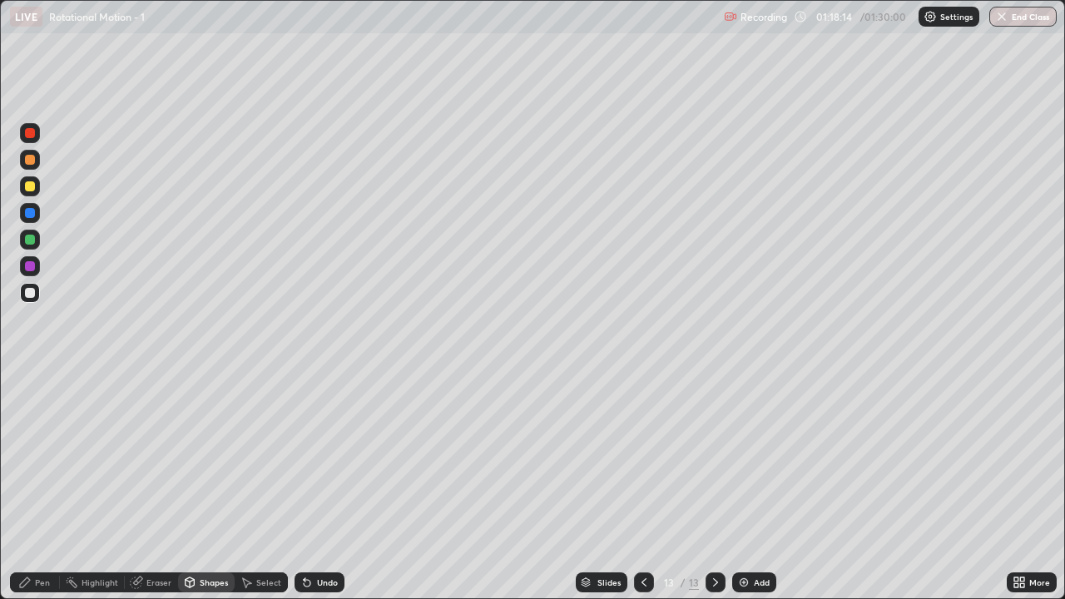
click at [218, 486] on div "Shapes" at bounding box center [214, 582] width 28 height 8
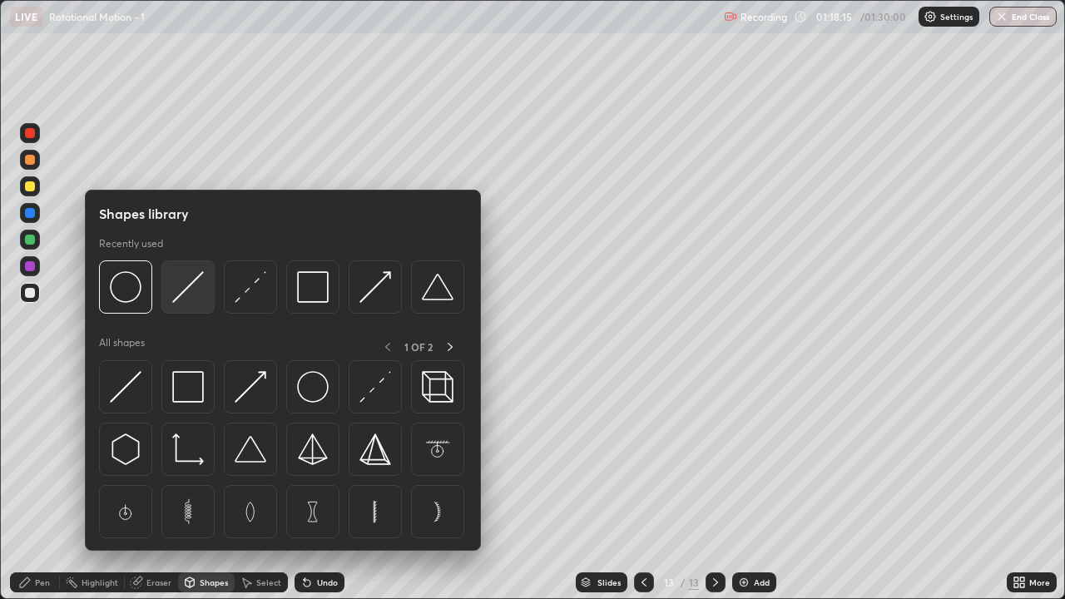
click at [185, 292] on img at bounding box center [188, 287] width 32 height 32
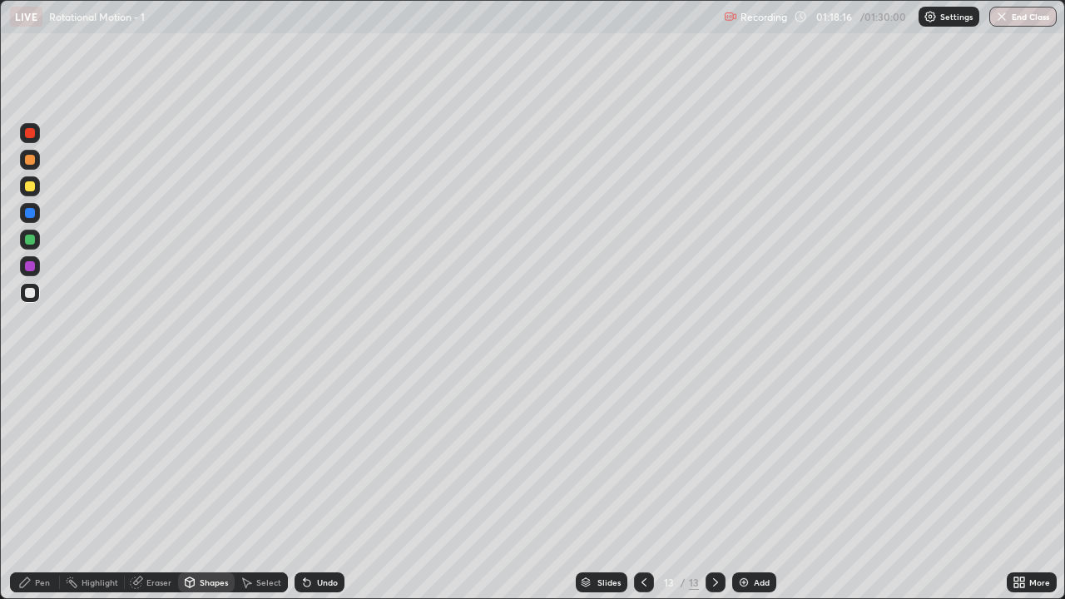
click at [30, 186] on div at bounding box center [30, 186] width 10 height 10
click at [33, 295] on div at bounding box center [30, 293] width 10 height 10
click at [44, 486] on div "Pen" at bounding box center [35, 582] width 50 height 20
click at [31, 162] on div at bounding box center [30, 160] width 10 height 10
click at [211, 486] on div "Shapes" at bounding box center [214, 582] width 28 height 8
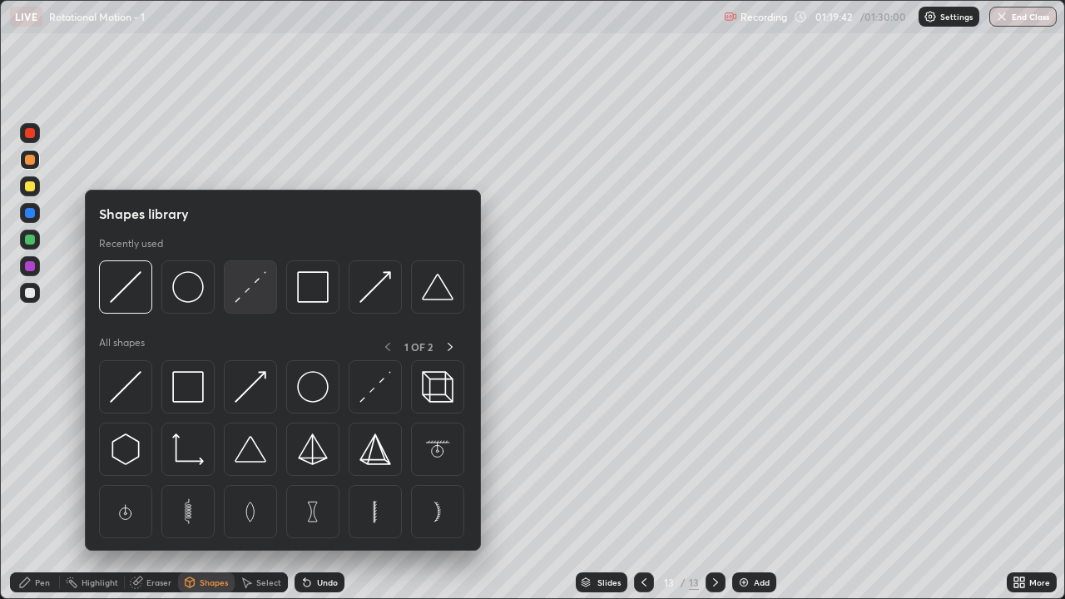
click at [250, 298] on img at bounding box center [251, 287] width 32 height 32
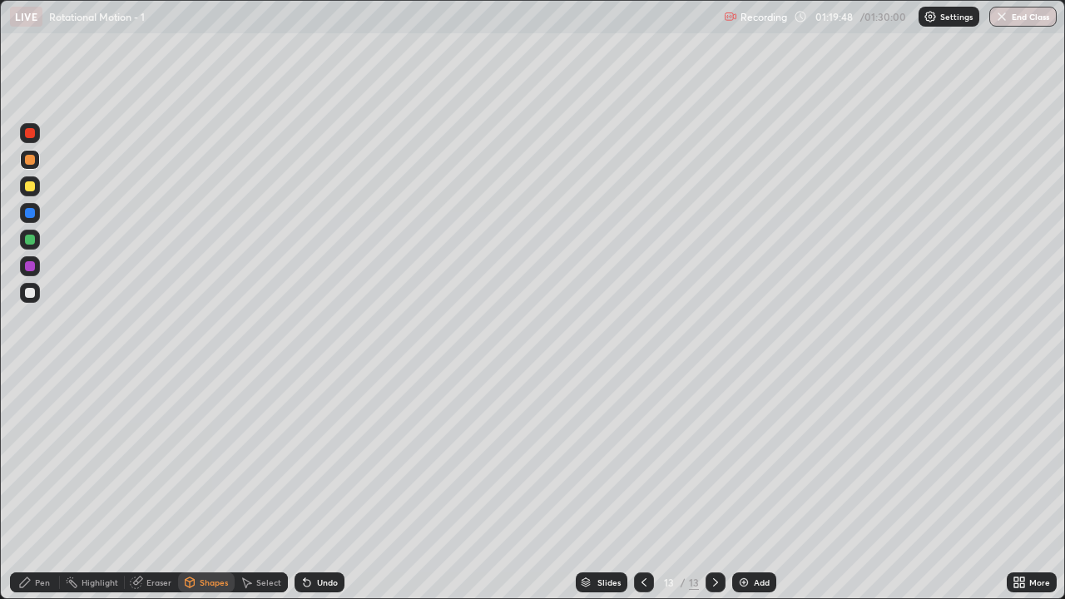
click at [42, 486] on div "Pen" at bounding box center [42, 582] width 15 height 8
click at [30, 291] on div at bounding box center [30, 293] width 10 height 10
click at [33, 244] on div at bounding box center [30, 240] width 10 height 10
click at [206, 486] on div "Shapes" at bounding box center [214, 582] width 28 height 8
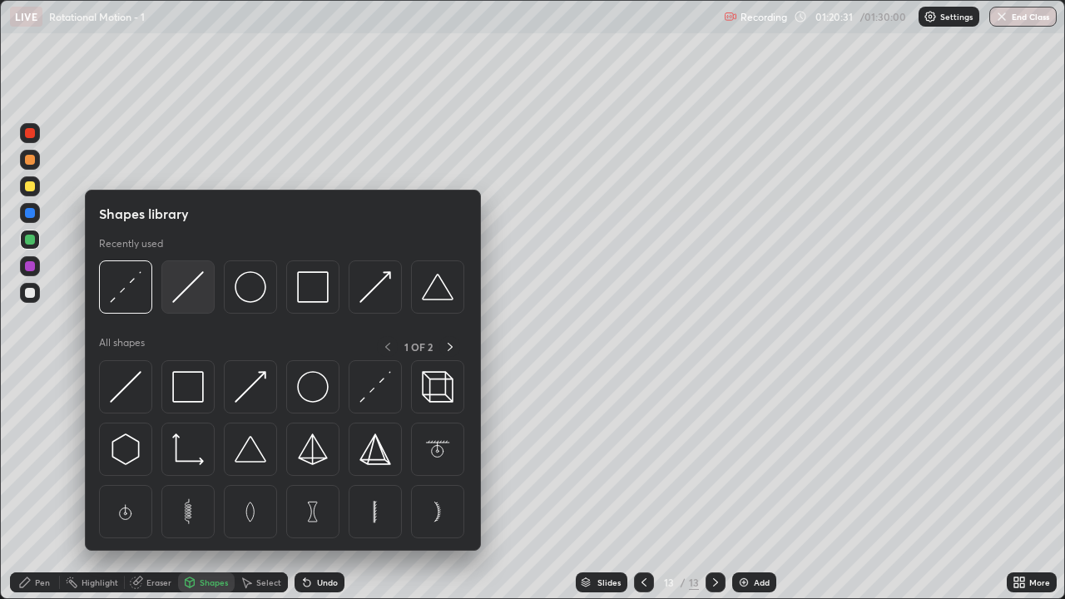
click at [173, 294] on img at bounding box center [188, 287] width 32 height 32
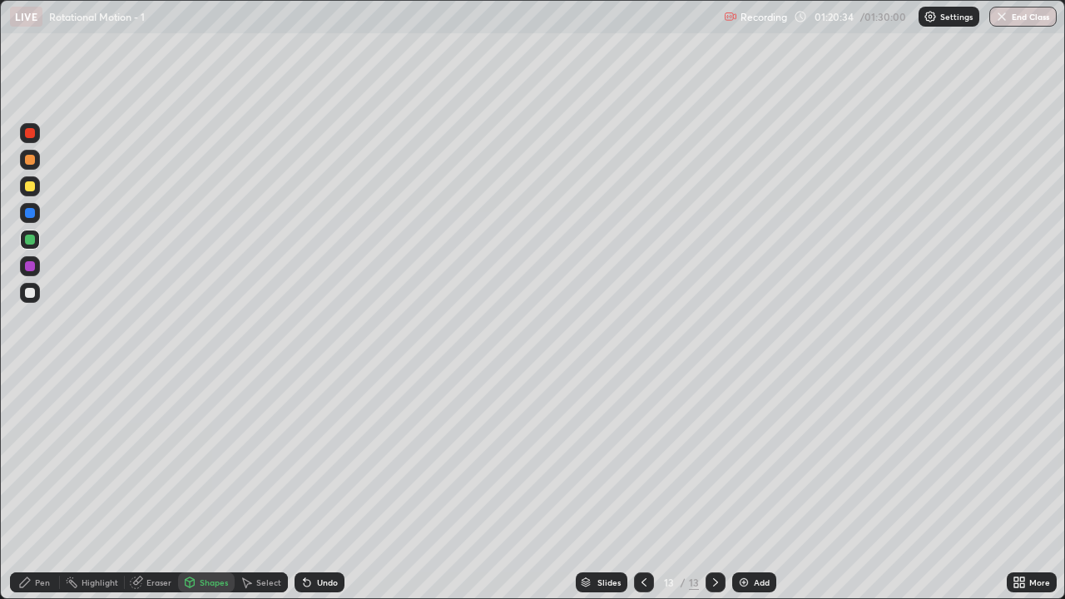
click at [28, 163] on div at bounding box center [30, 160] width 10 height 10
click at [215, 486] on div "Shapes" at bounding box center [214, 582] width 28 height 8
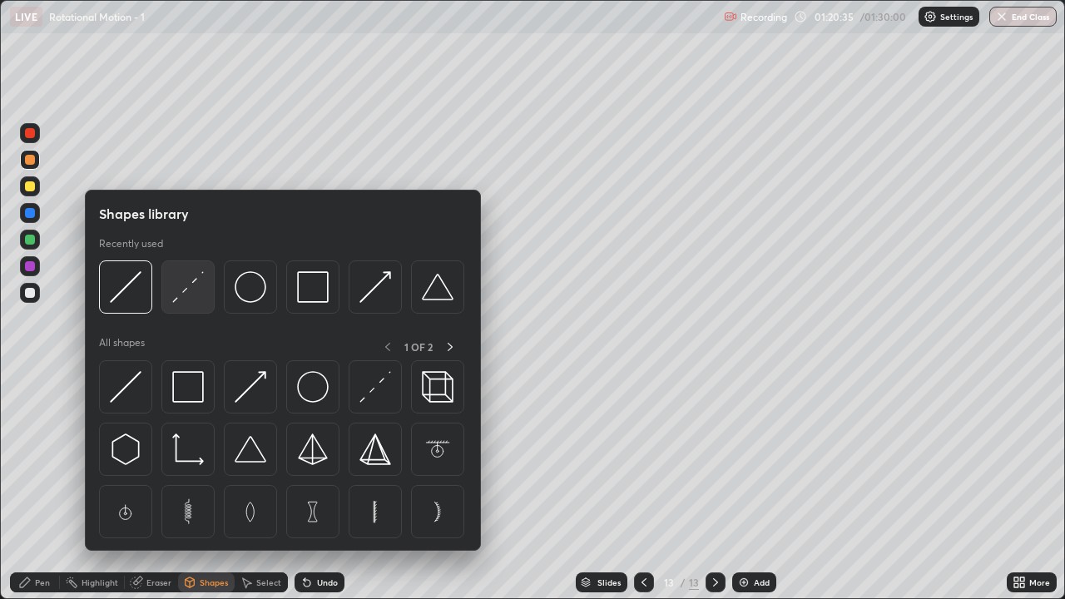
click at [183, 289] on img at bounding box center [188, 287] width 32 height 32
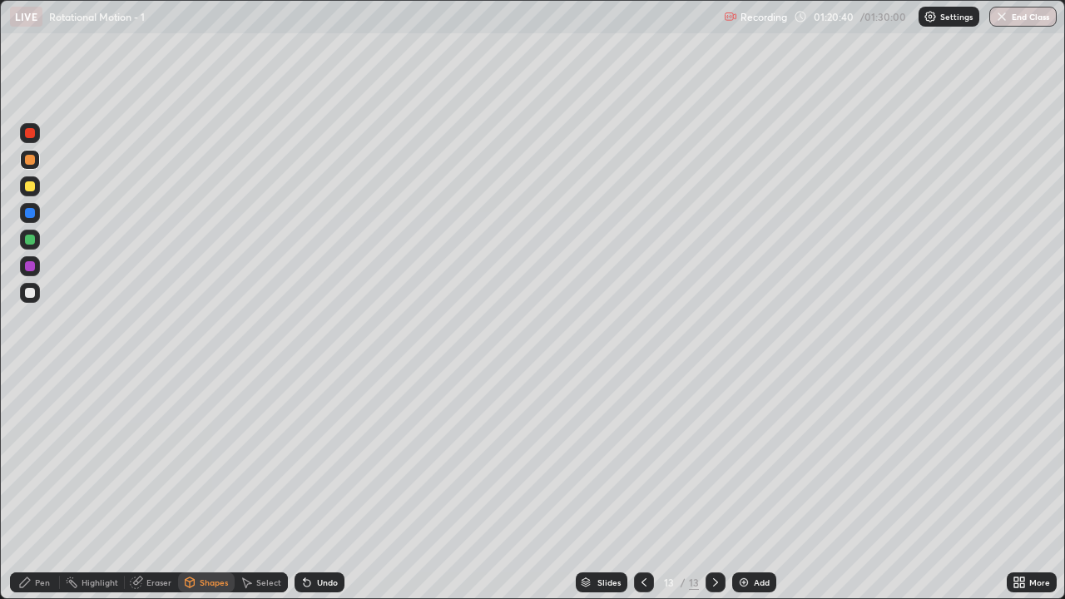
click at [42, 486] on div "Pen" at bounding box center [42, 582] width 15 height 8
click at [29, 293] on div at bounding box center [30, 293] width 10 height 10
click at [206, 486] on div "Shapes" at bounding box center [214, 582] width 28 height 8
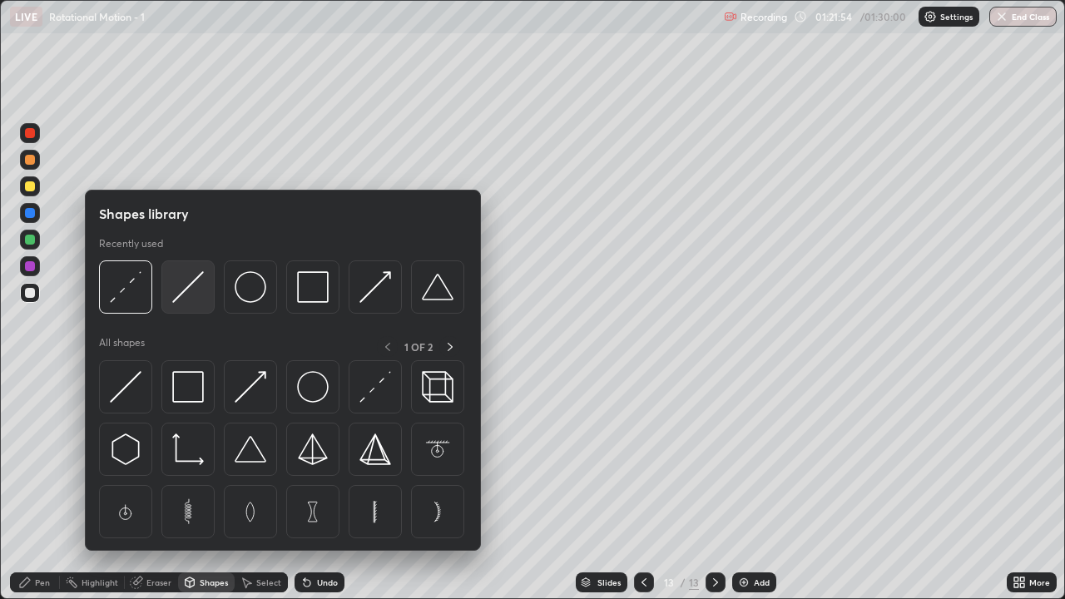
click at [203, 290] on img at bounding box center [188, 287] width 32 height 32
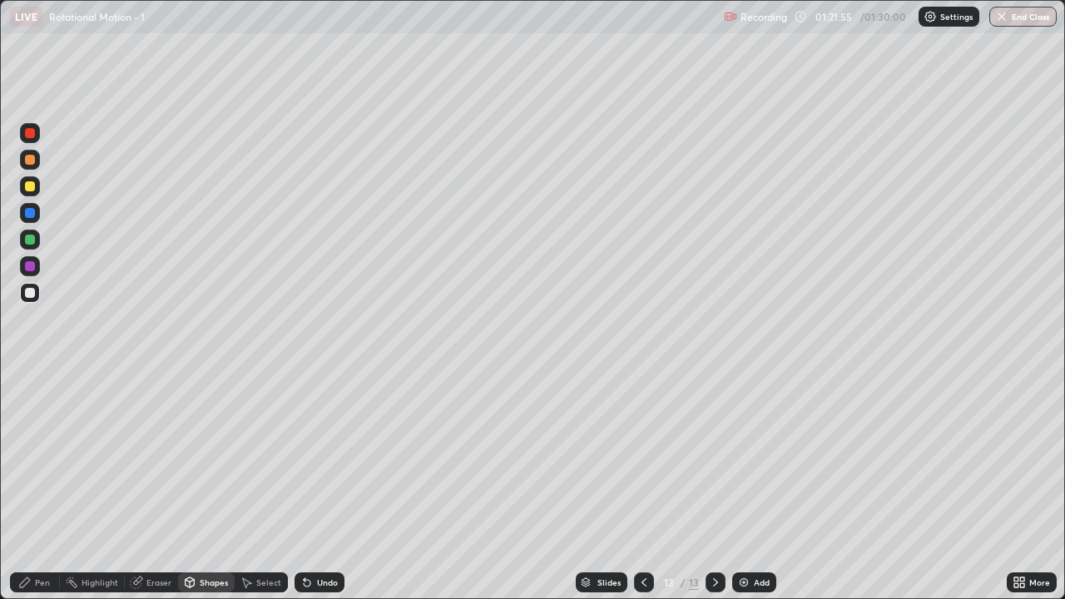
click at [26, 186] on div at bounding box center [30, 186] width 10 height 10
click at [47, 486] on div "Pen" at bounding box center [42, 582] width 15 height 8
click at [28, 296] on div at bounding box center [30, 293] width 10 height 10
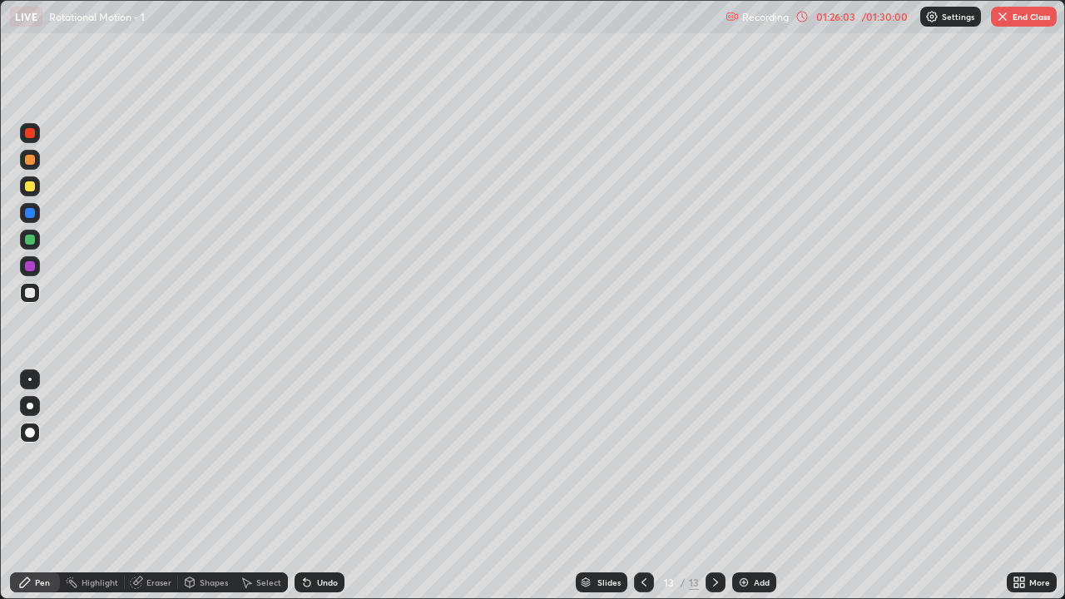
click at [1042, 17] on button "End Class" at bounding box center [1024, 17] width 66 height 20
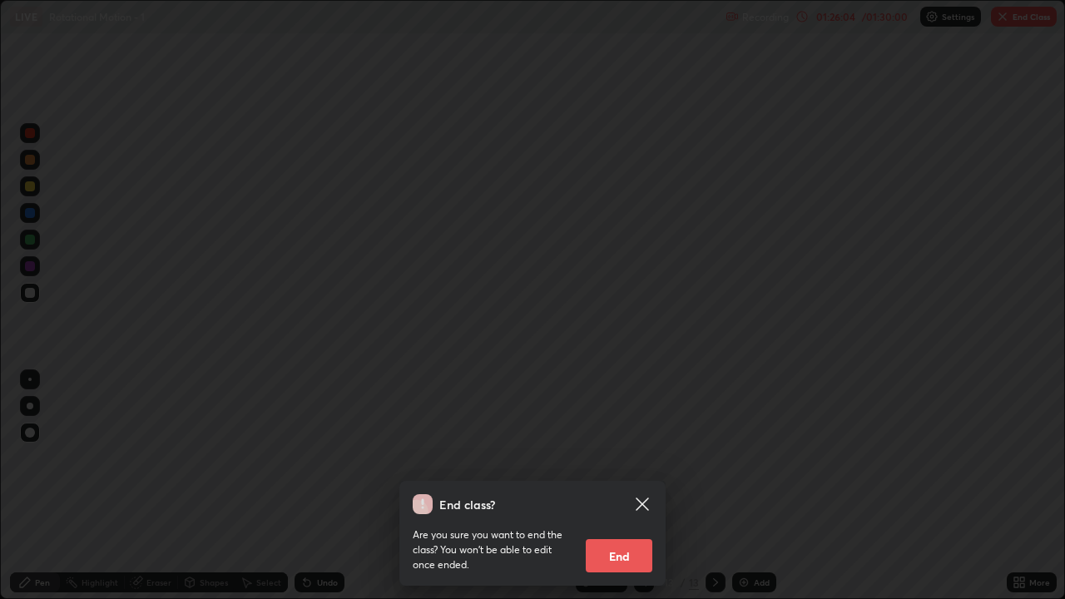
click at [633, 486] on button "End" at bounding box center [619, 555] width 67 height 33
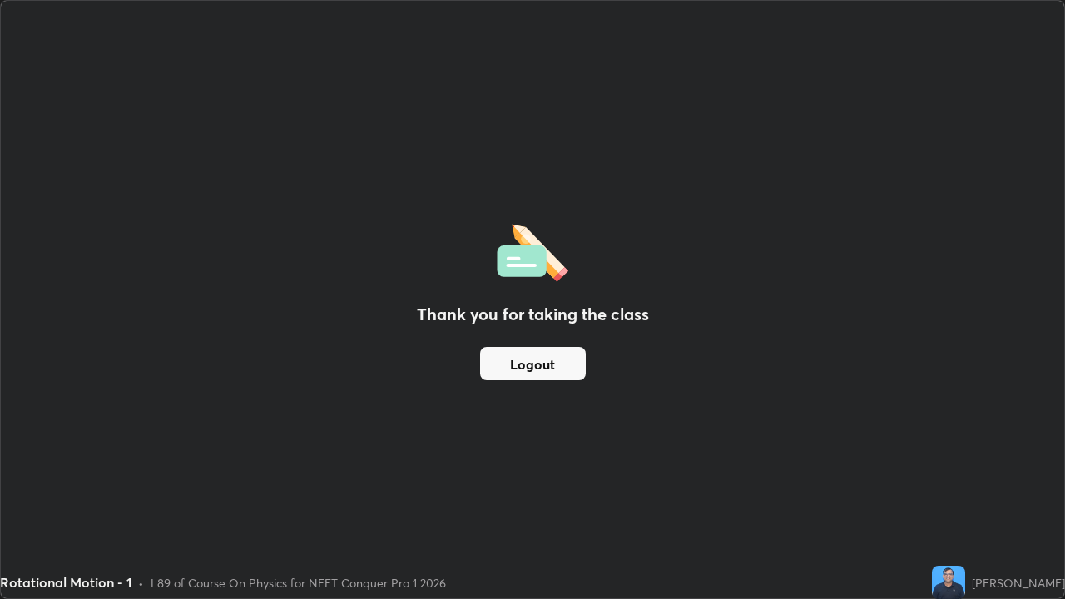
click at [548, 364] on button "Logout" at bounding box center [533, 363] width 106 height 33
